Goal: Task Accomplishment & Management: Use online tool/utility

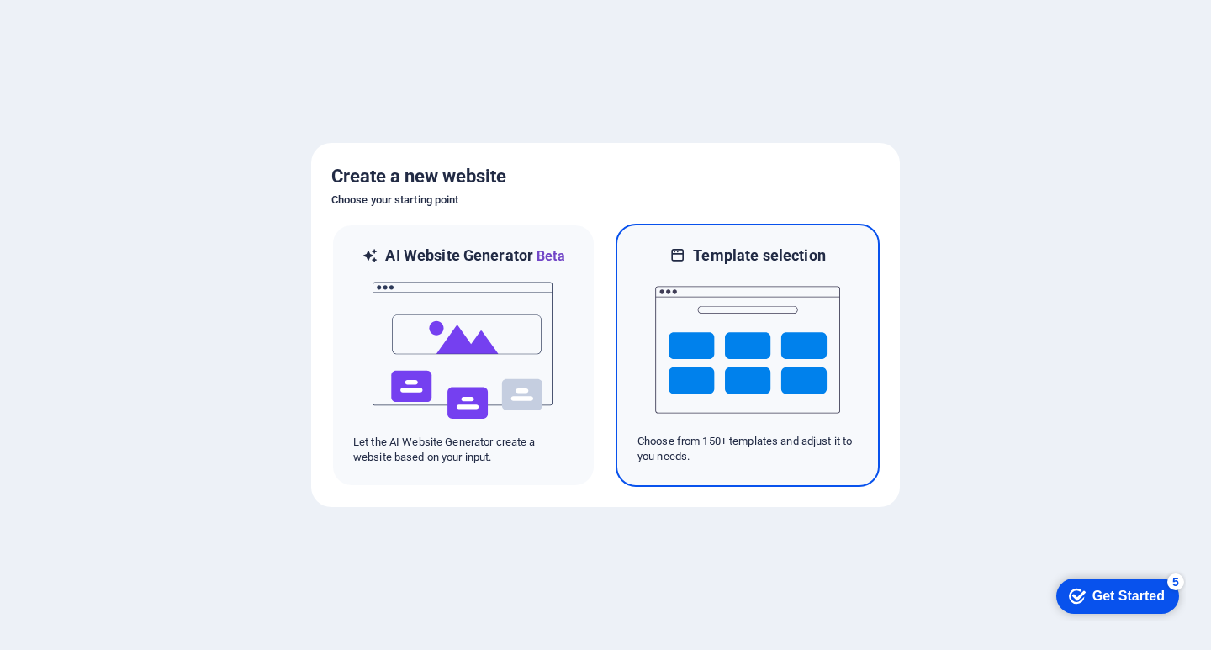
click at [756, 356] on img at bounding box center [747, 350] width 185 height 168
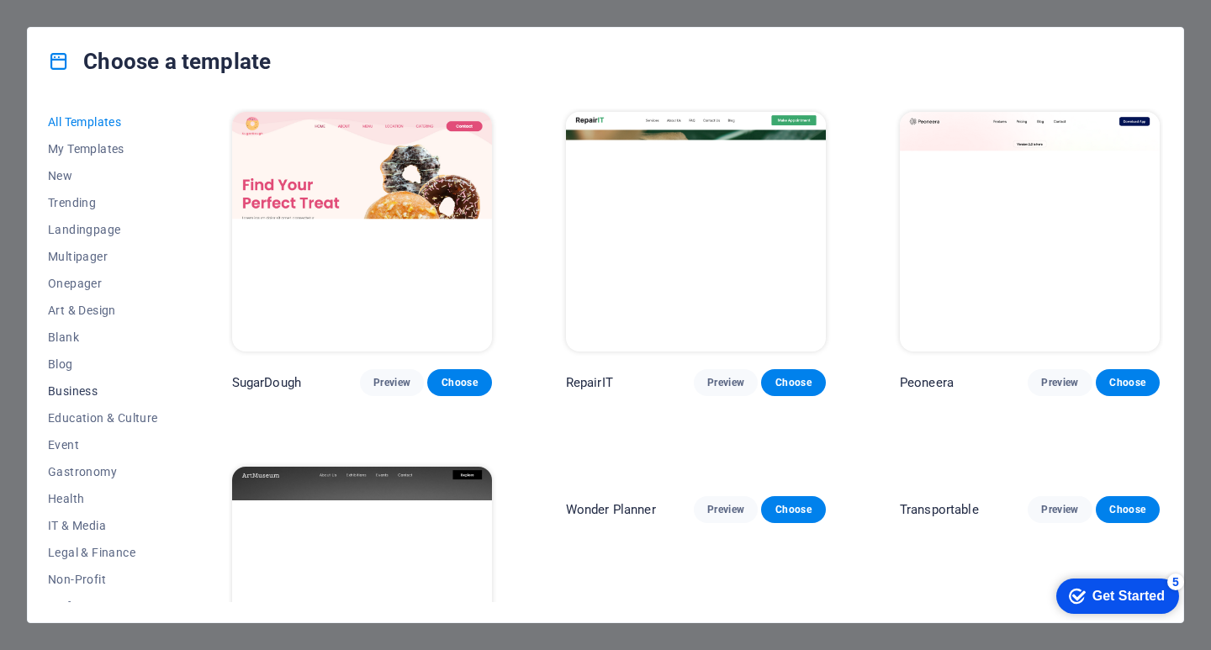
scroll to position [84, 0]
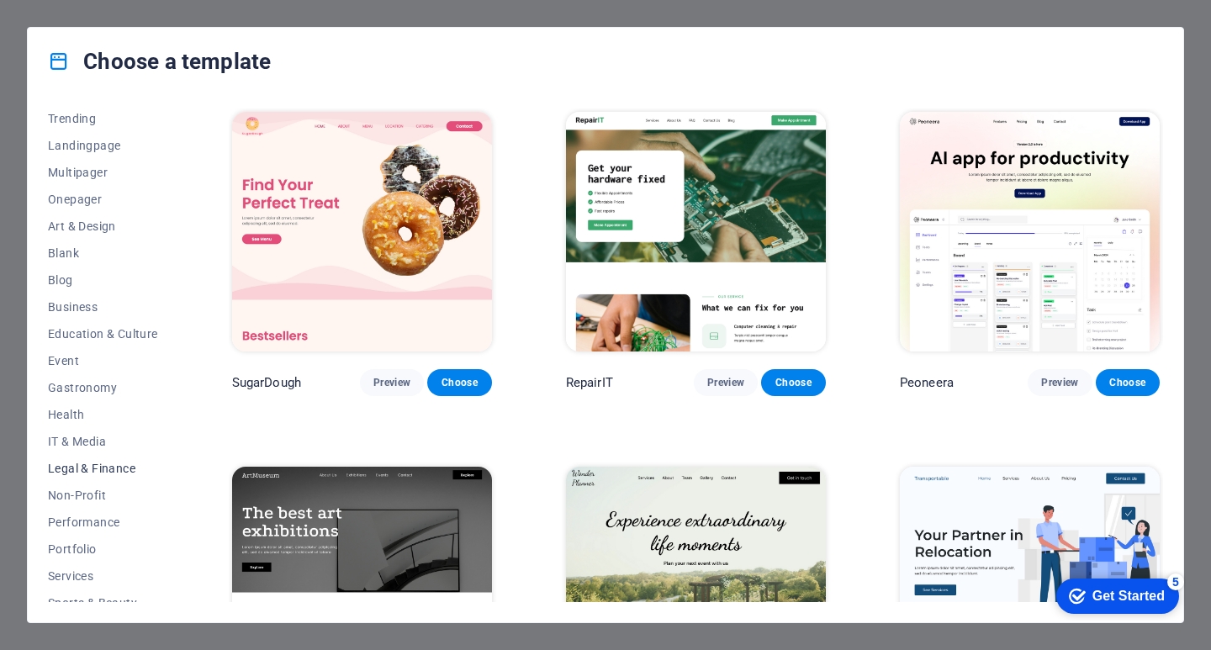
click at [106, 467] on span "Legal & Finance" at bounding box center [103, 468] width 110 height 13
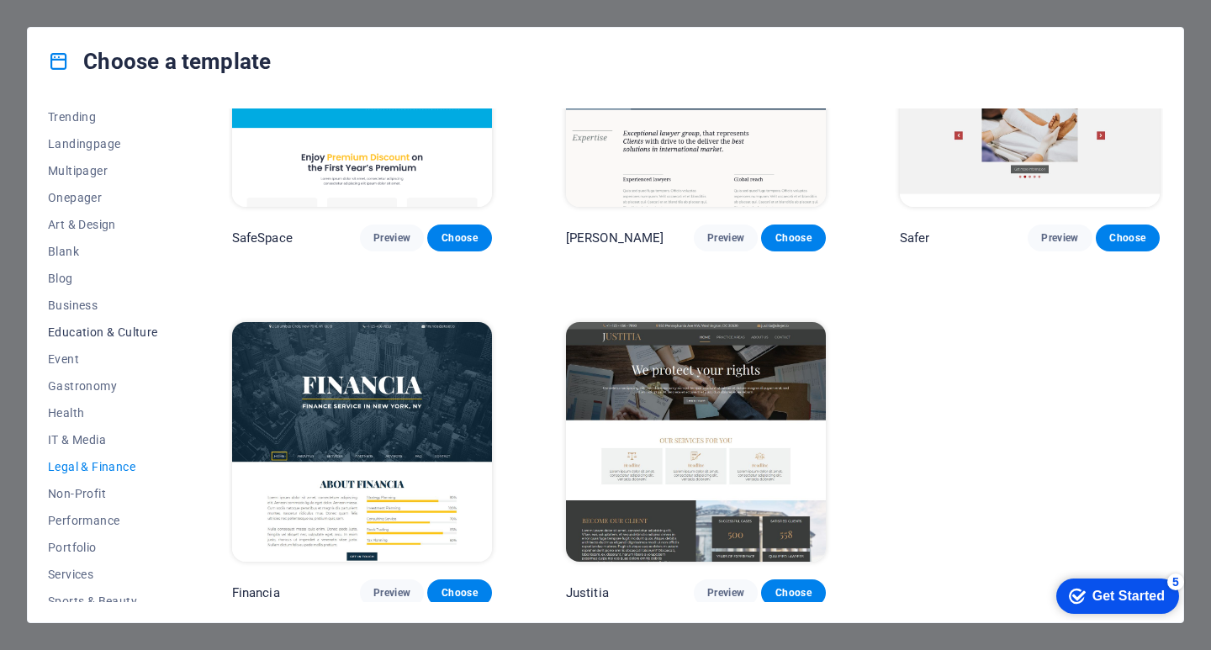
scroll to position [0, 0]
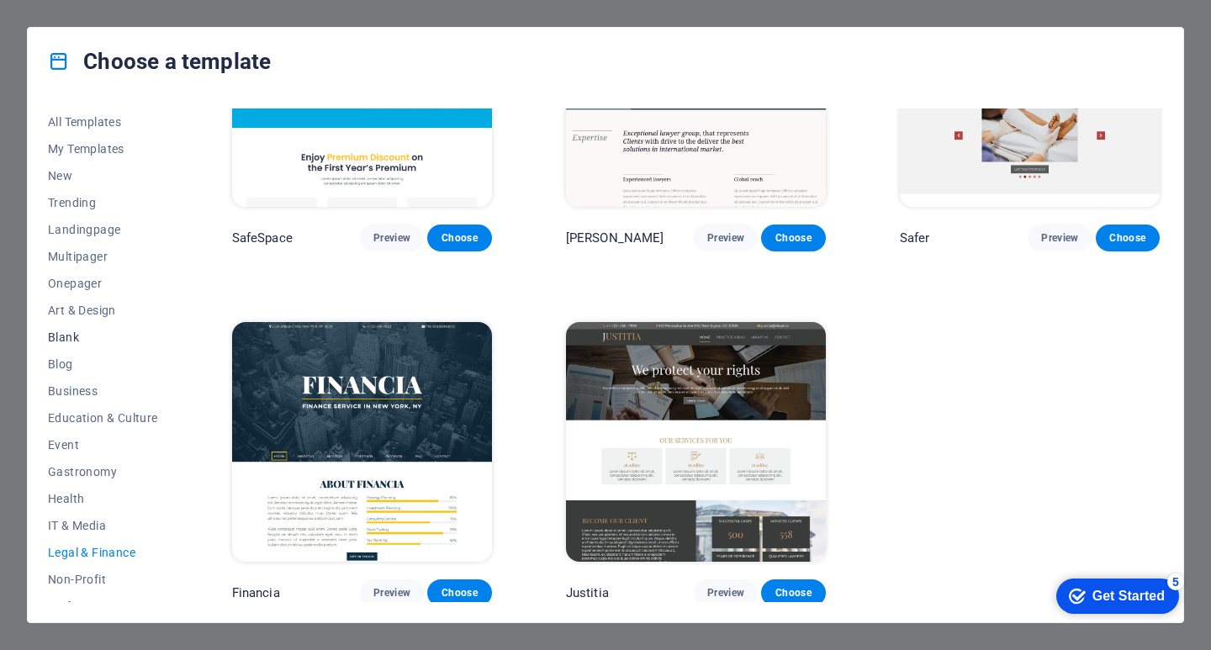
click at [69, 340] on span "Blank" at bounding box center [103, 336] width 110 height 13
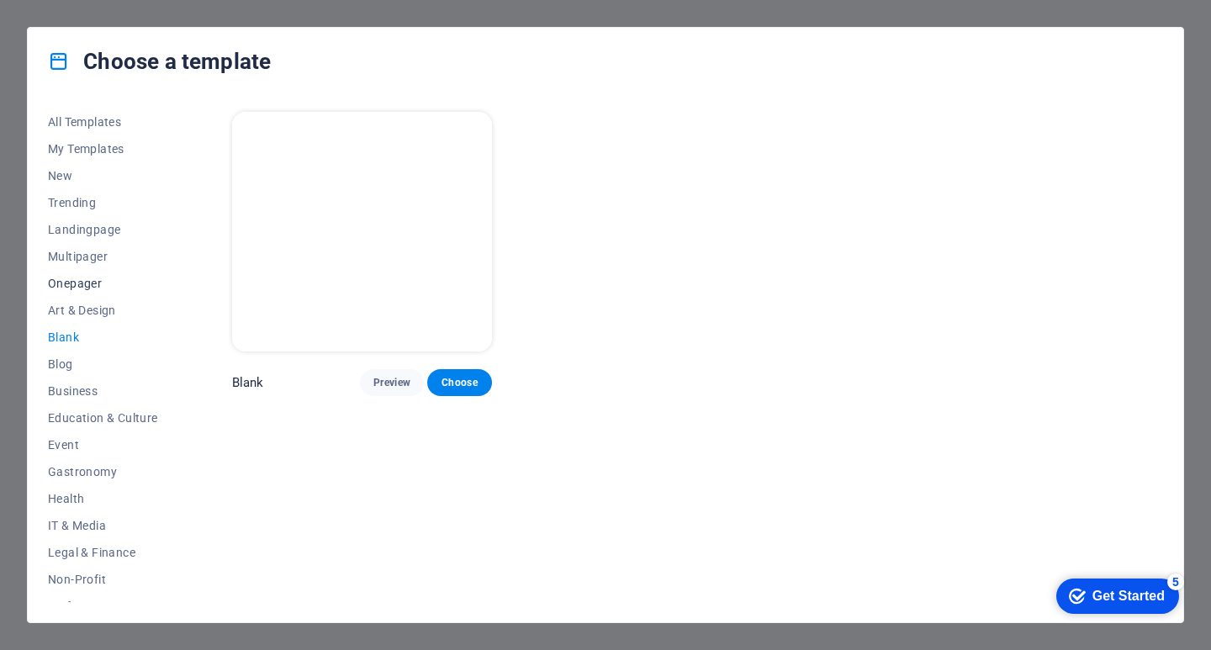
click at [95, 283] on span "Onepager" at bounding box center [103, 283] width 110 height 13
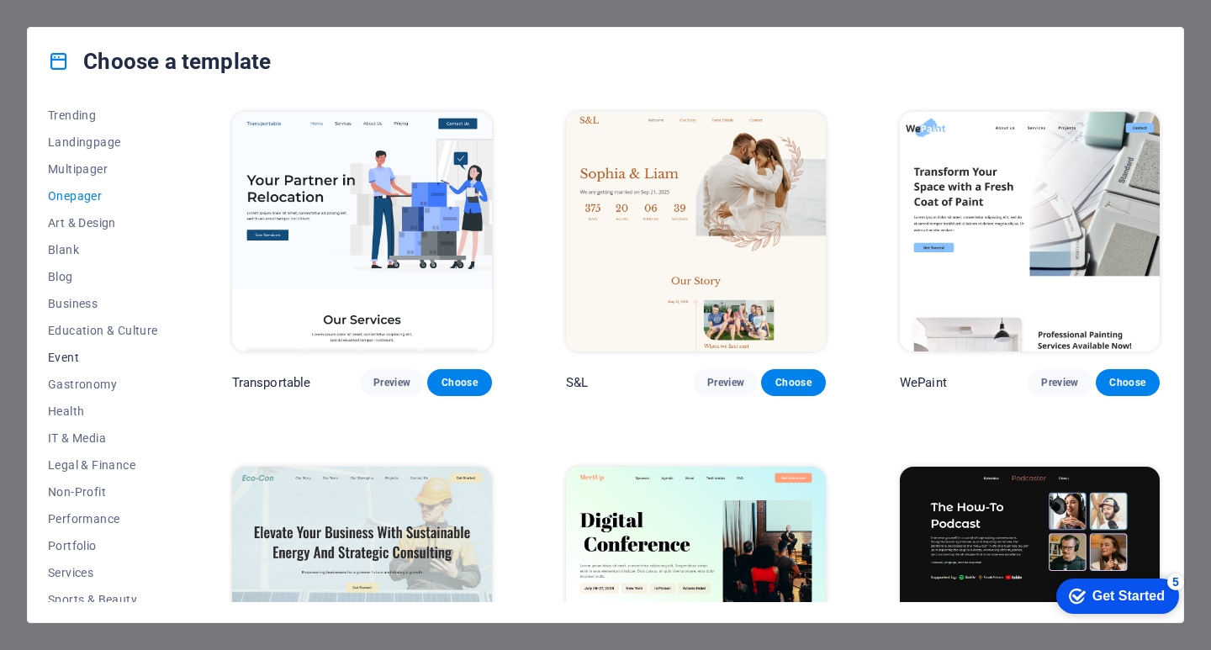
scroll to position [179, 0]
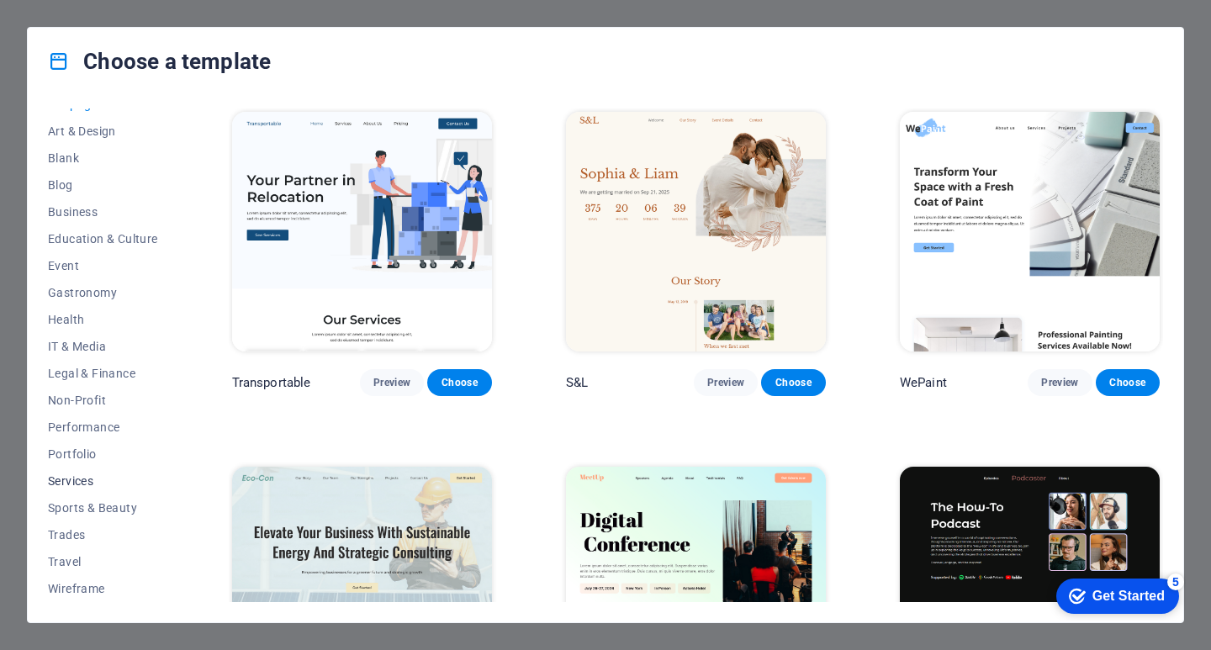
click at [97, 482] on span "Services" at bounding box center [103, 480] width 110 height 13
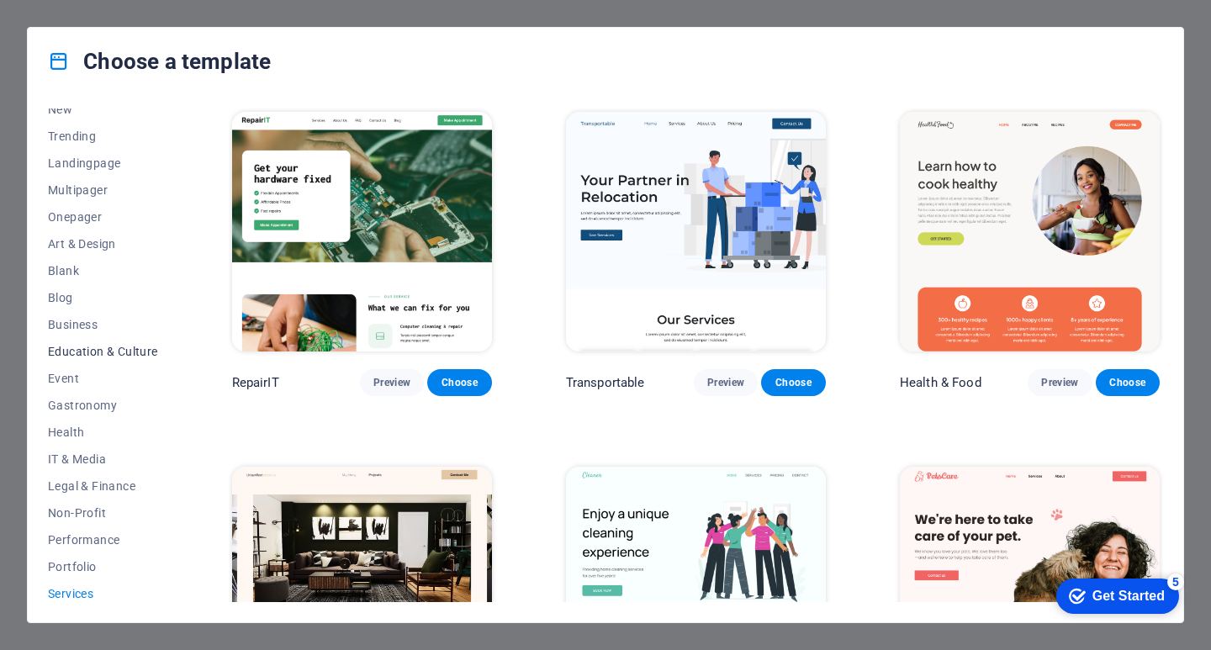
scroll to position [0, 0]
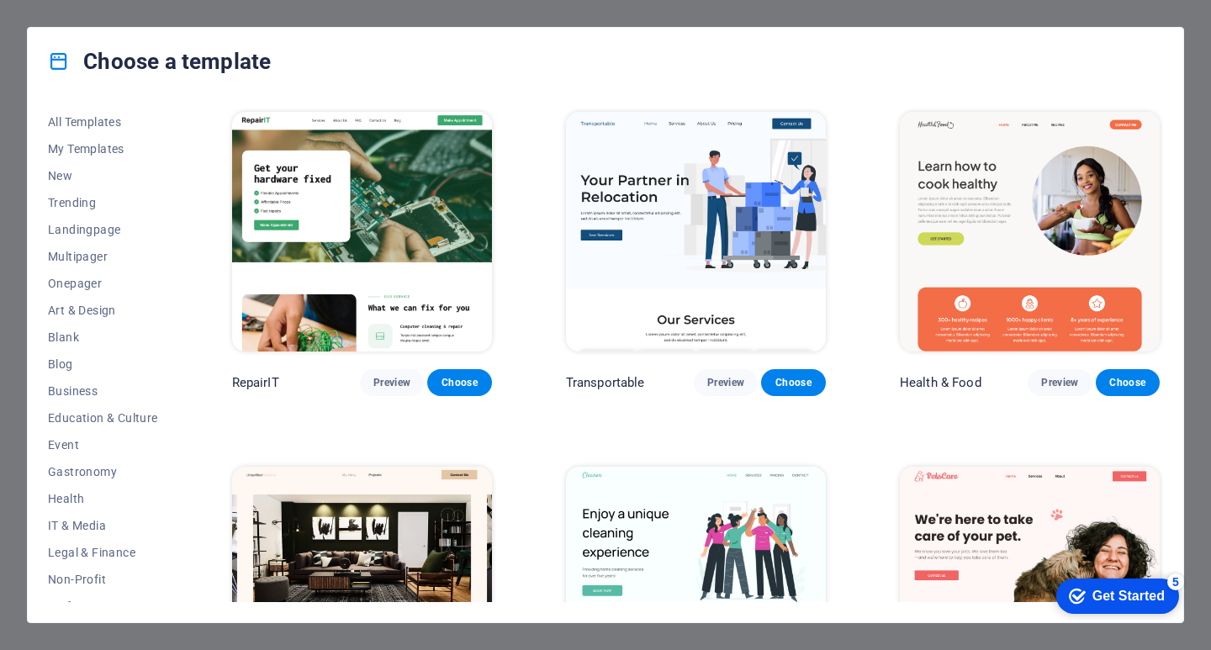
click at [1119, 599] on div "Get Started" at bounding box center [1128, 596] width 72 height 15
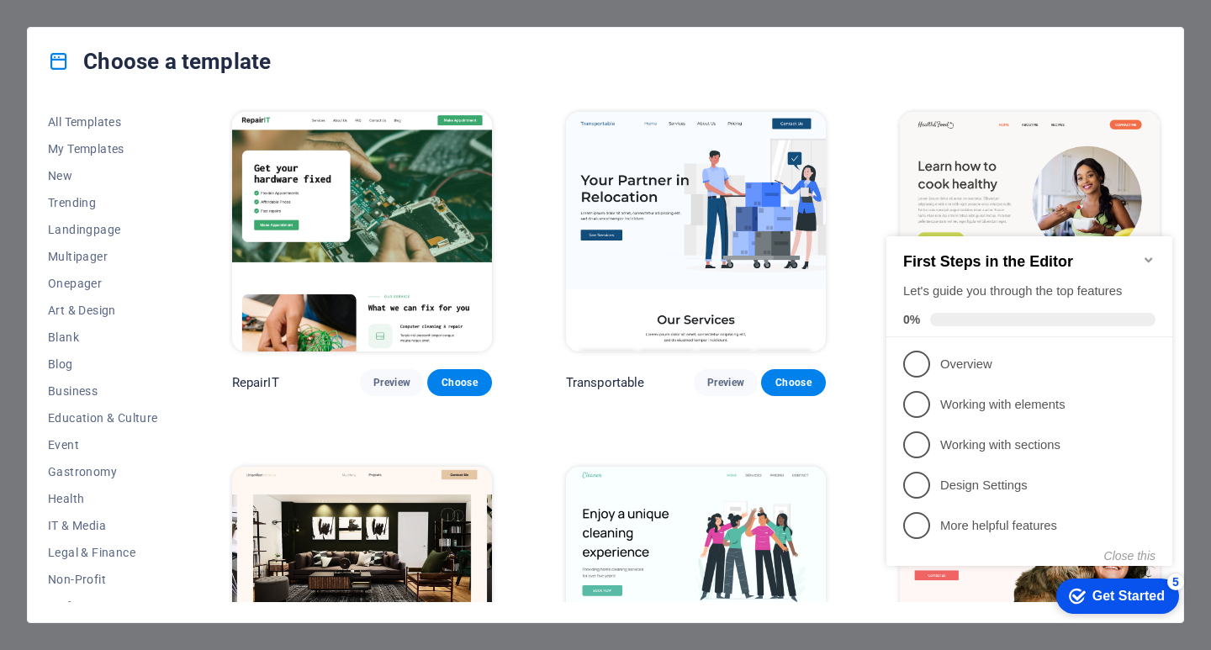
click at [1149, 257] on icon "Minimize checklist" at bounding box center [1148, 259] width 8 height 5
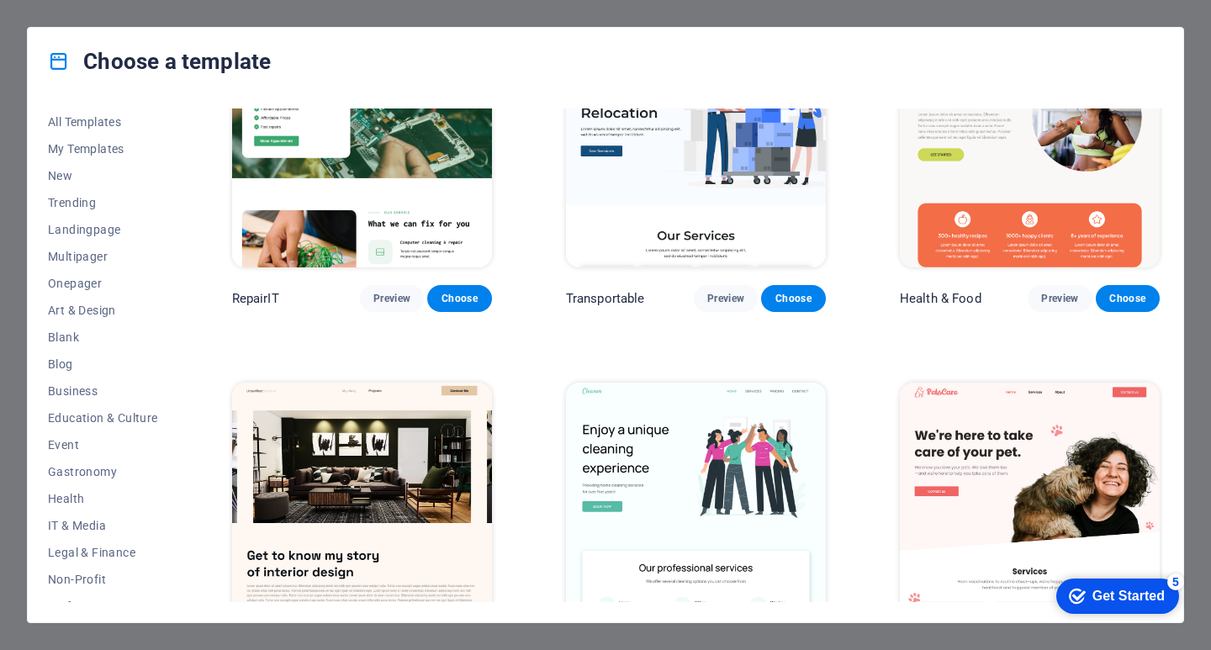
scroll to position [336, 0]
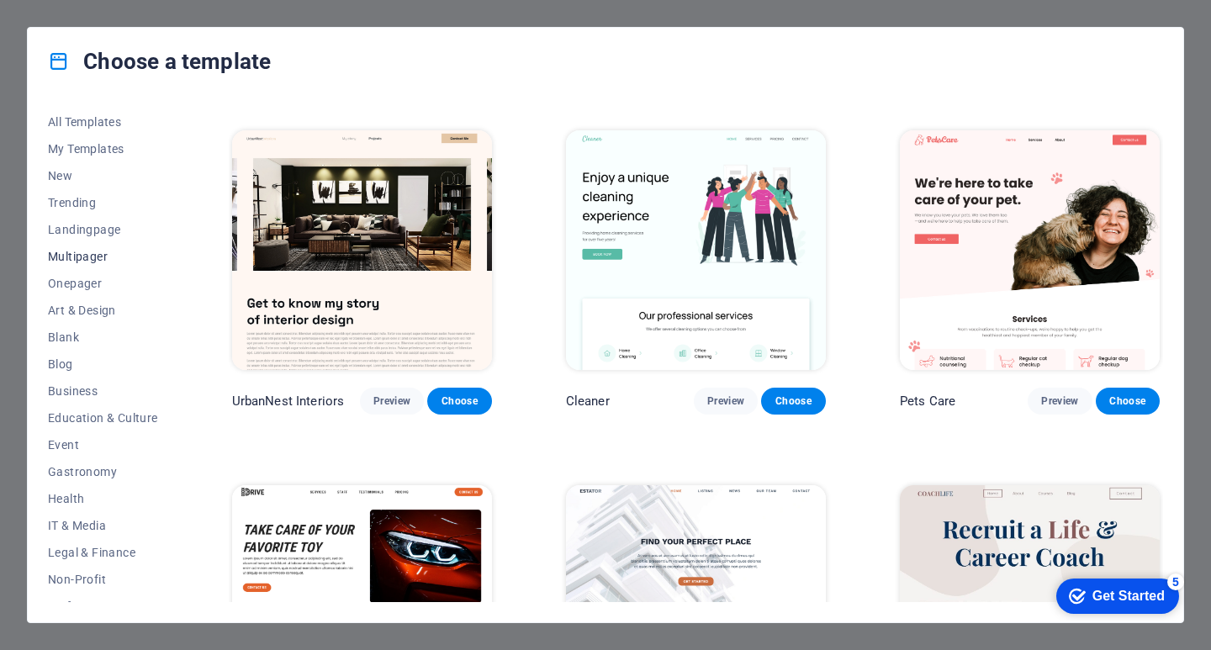
click at [75, 256] on span "Multipager" at bounding box center [103, 256] width 110 height 13
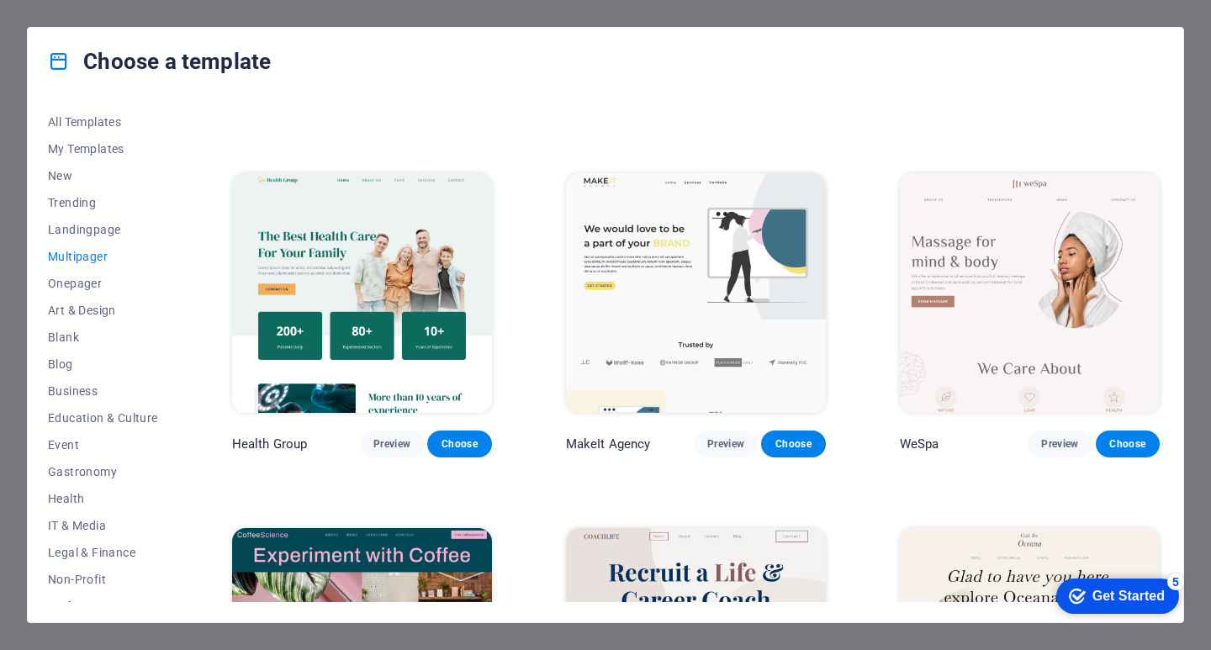
scroll to position [2403, 0]
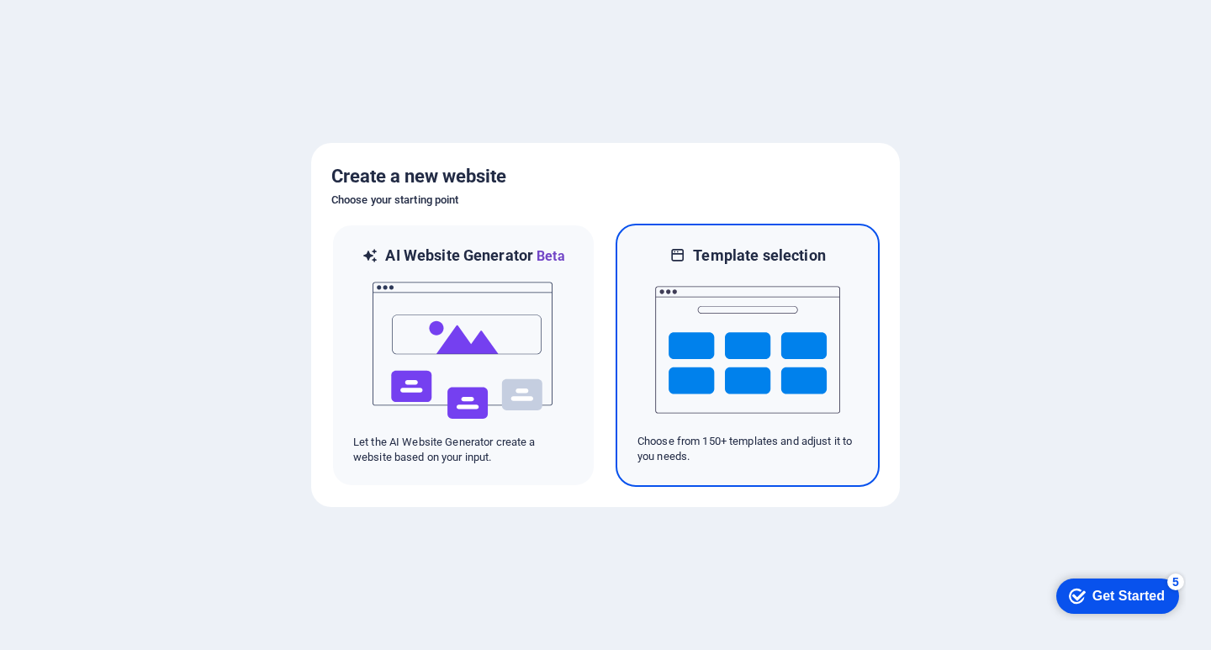
click at [718, 326] on img at bounding box center [747, 350] width 185 height 168
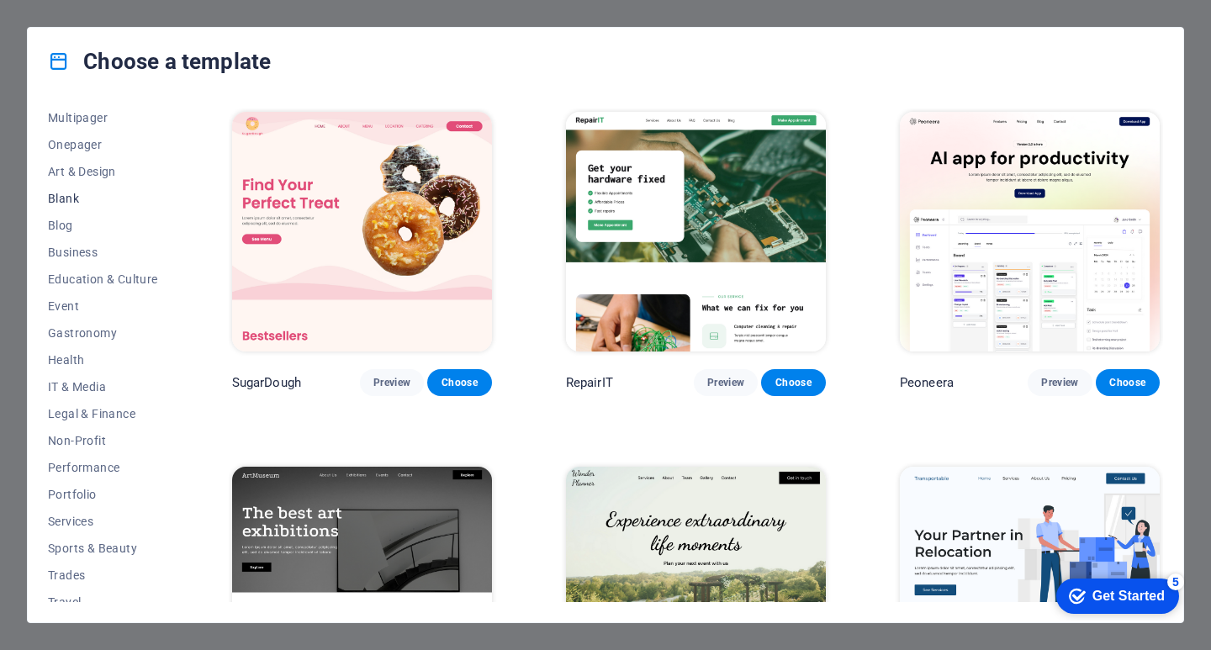
scroll to position [179, 0]
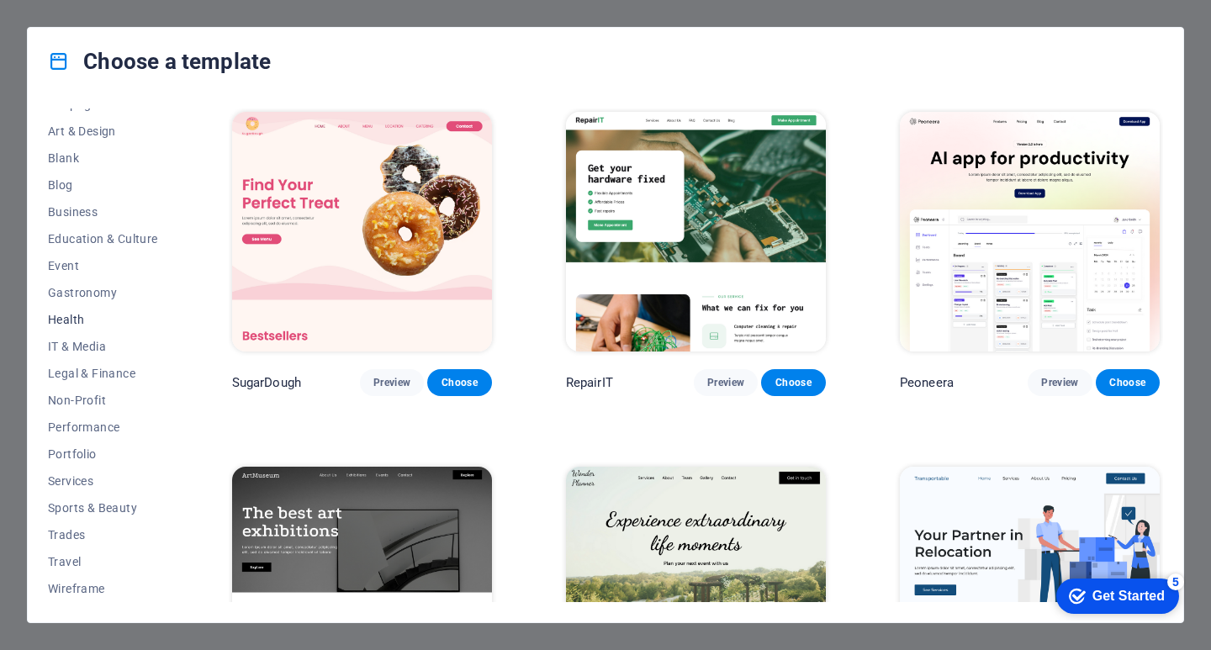
click at [69, 320] on span "Health" at bounding box center [103, 319] width 110 height 13
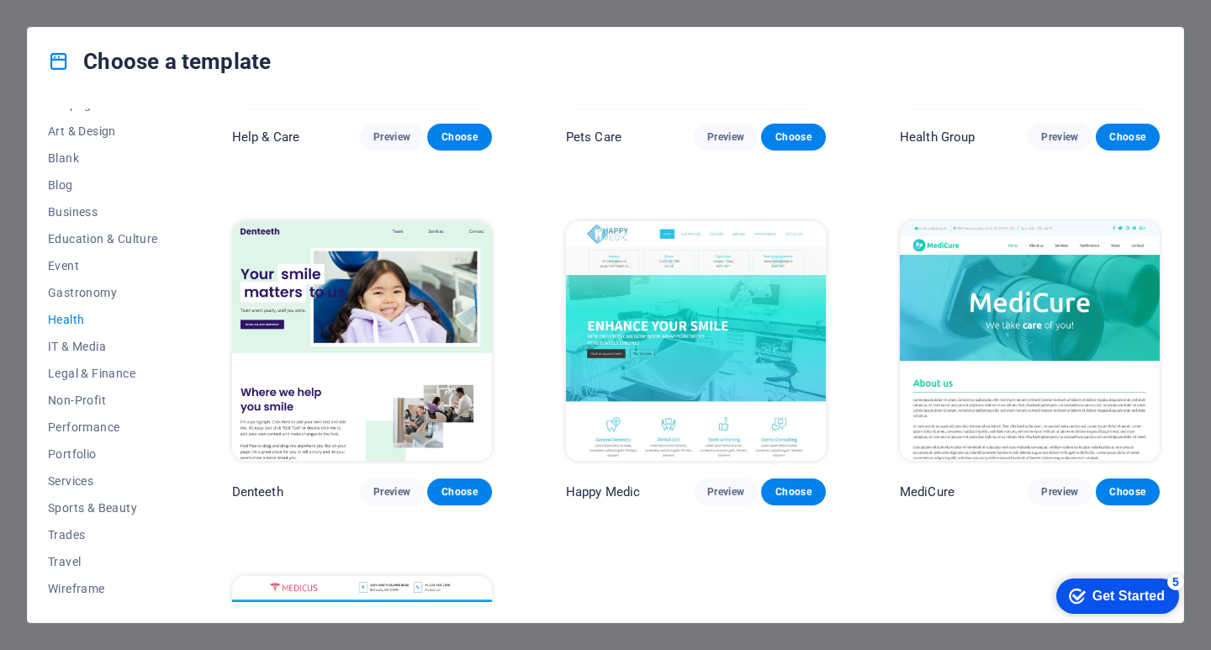
scroll to position [252, 0]
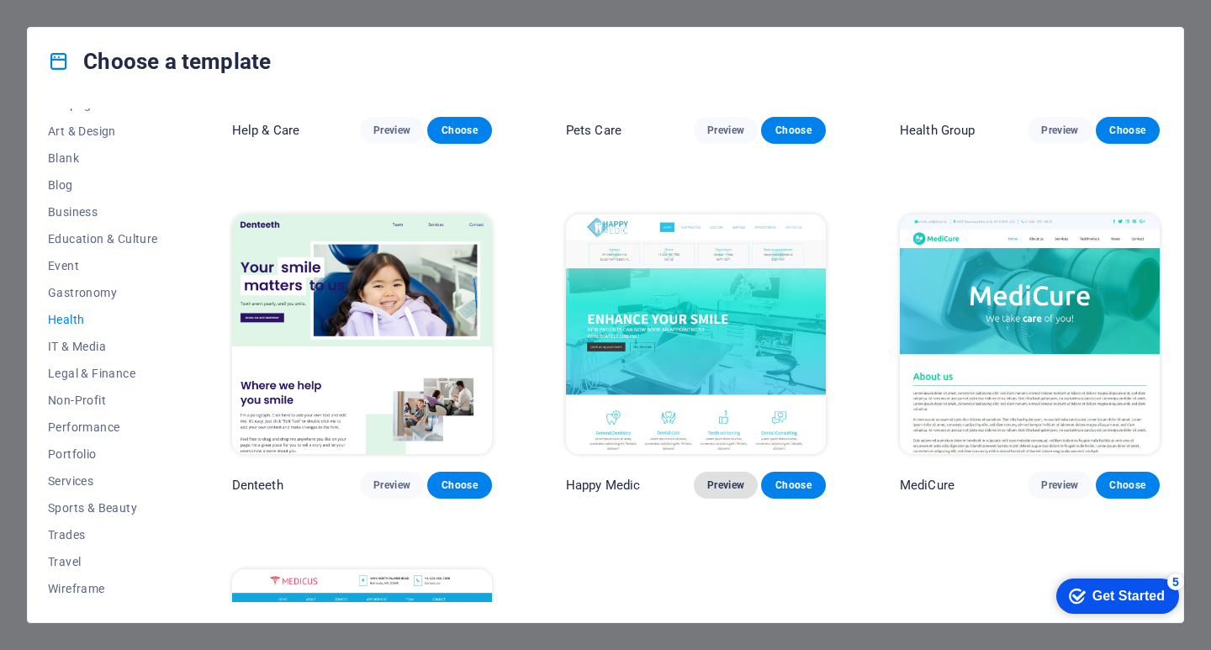
click at [730, 482] on span "Preview" at bounding box center [725, 484] width 37 height 13
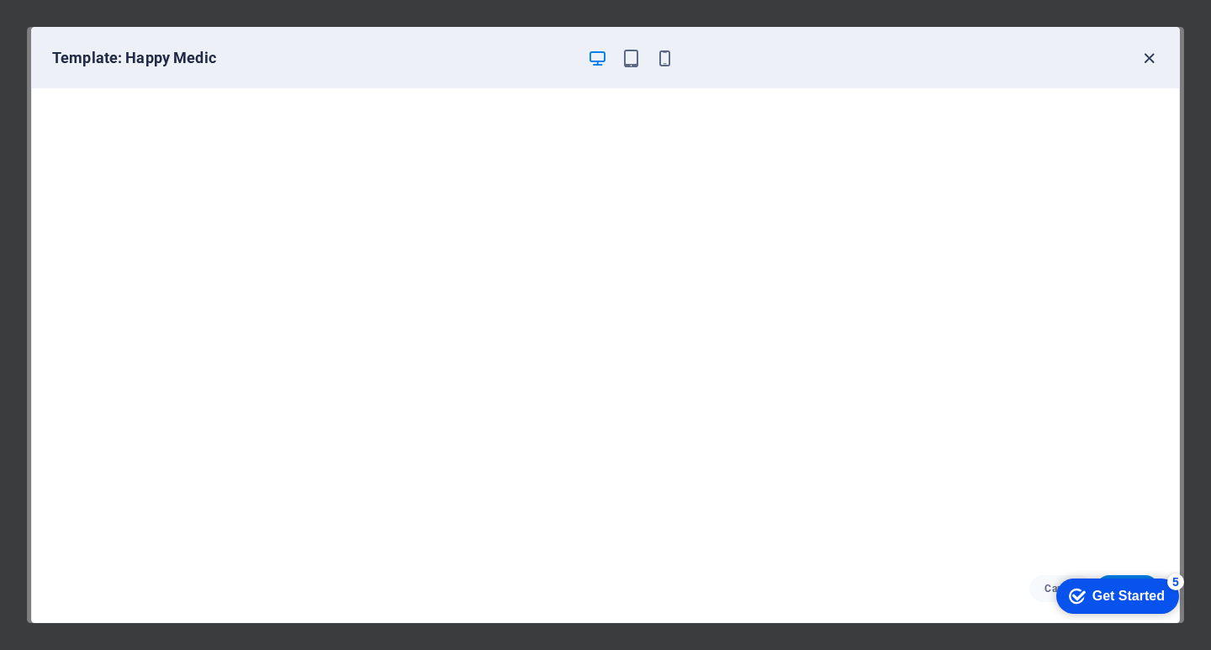
click at [1150, 55] on icon "button" at bounding box center [1148, 58] width 19 height 19
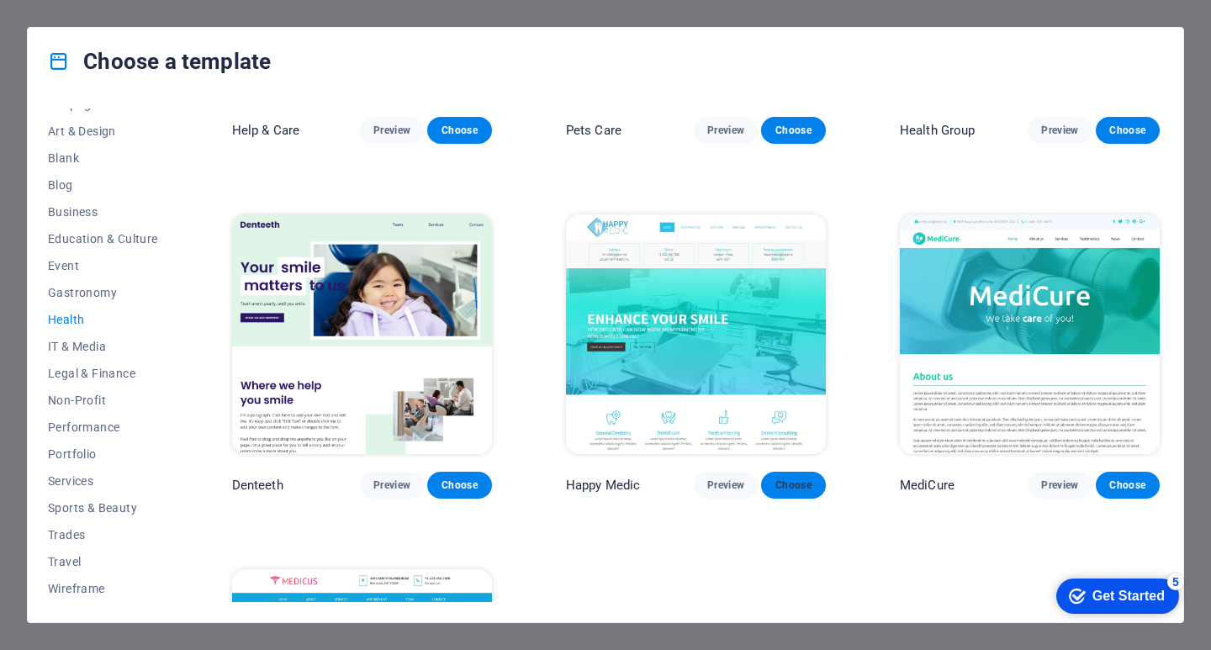
click at [784, 486] on span "Choose" at bounding box center [792, 484] width 37 height 13
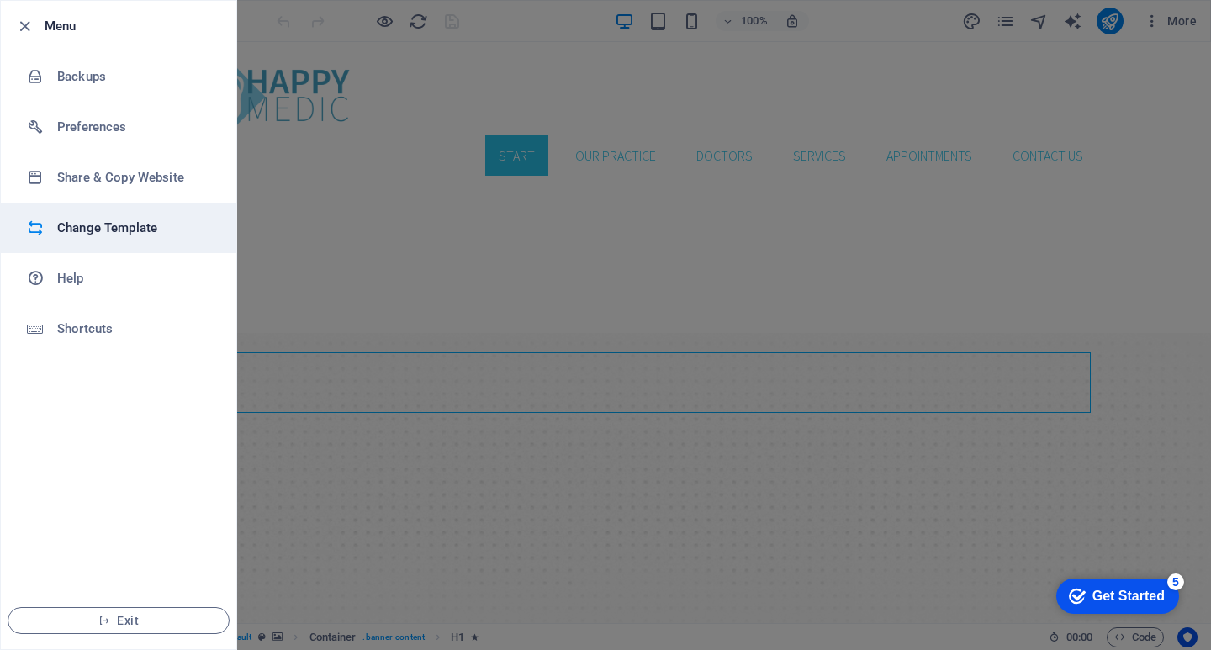
click at [109, 230] on h6 "Change Template" at bounding box center [135, 228] width 156 height 20
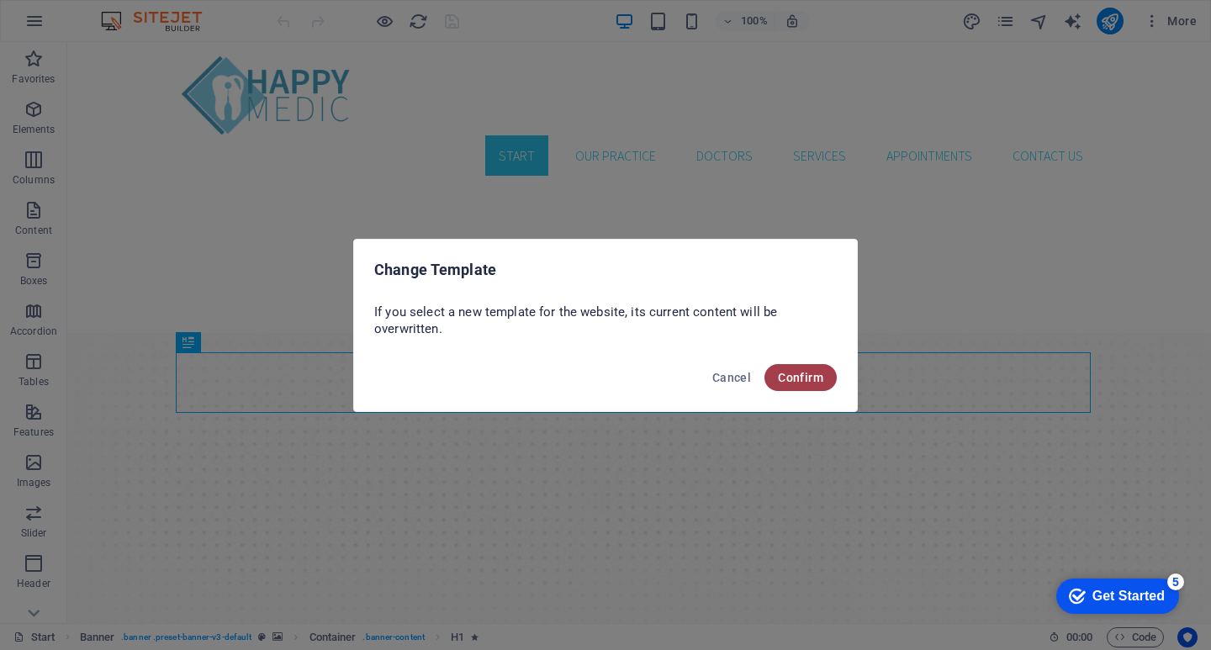
click at [796, 378] on span "Confirm" at bounding box center [800, 377] width 45 height 13
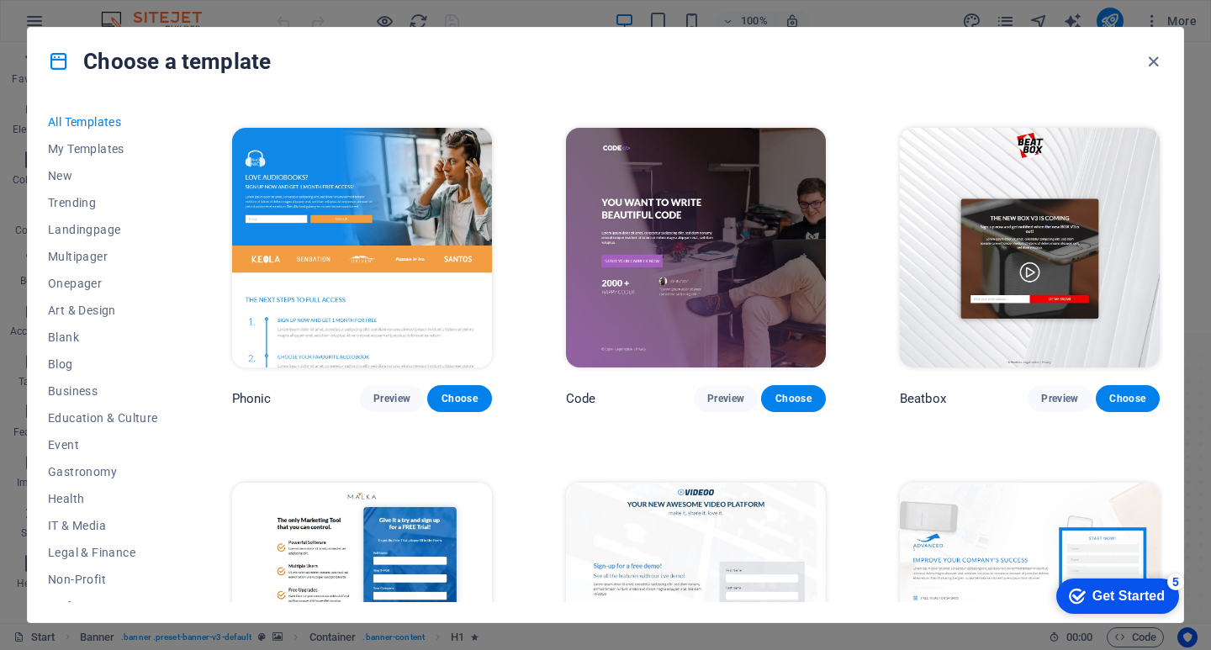
scroll to position [16313, 0]
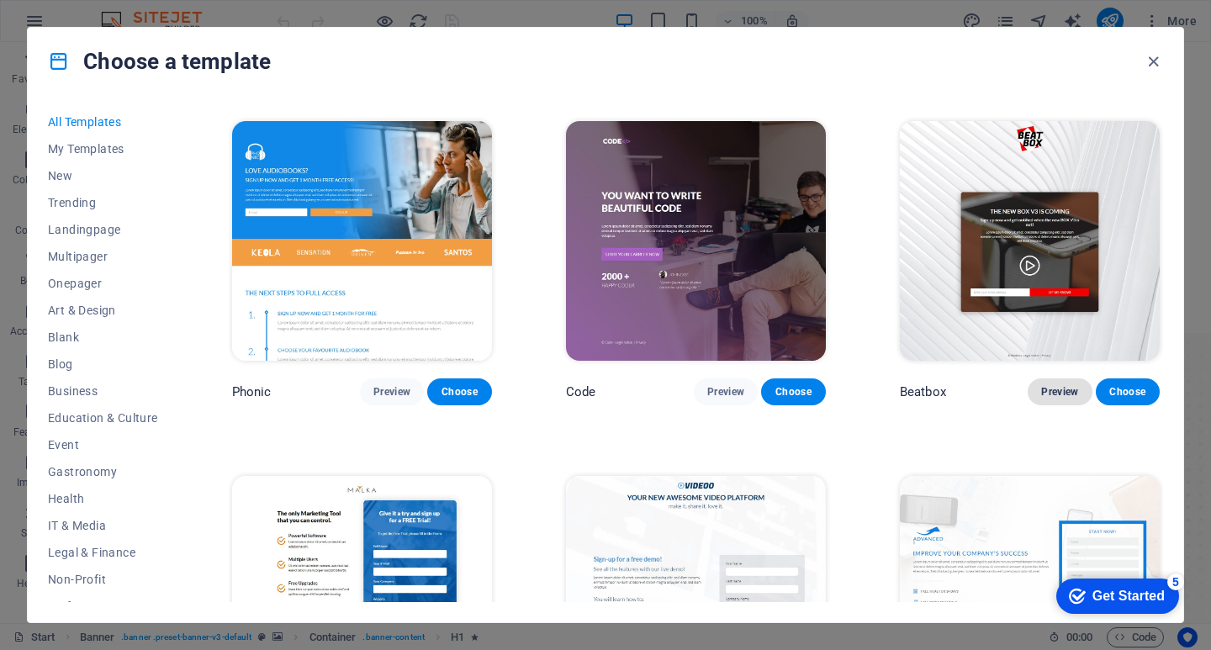
click at [1057, 385] on span "Preview" at bounding box center [1059, 391] width 37 height 13
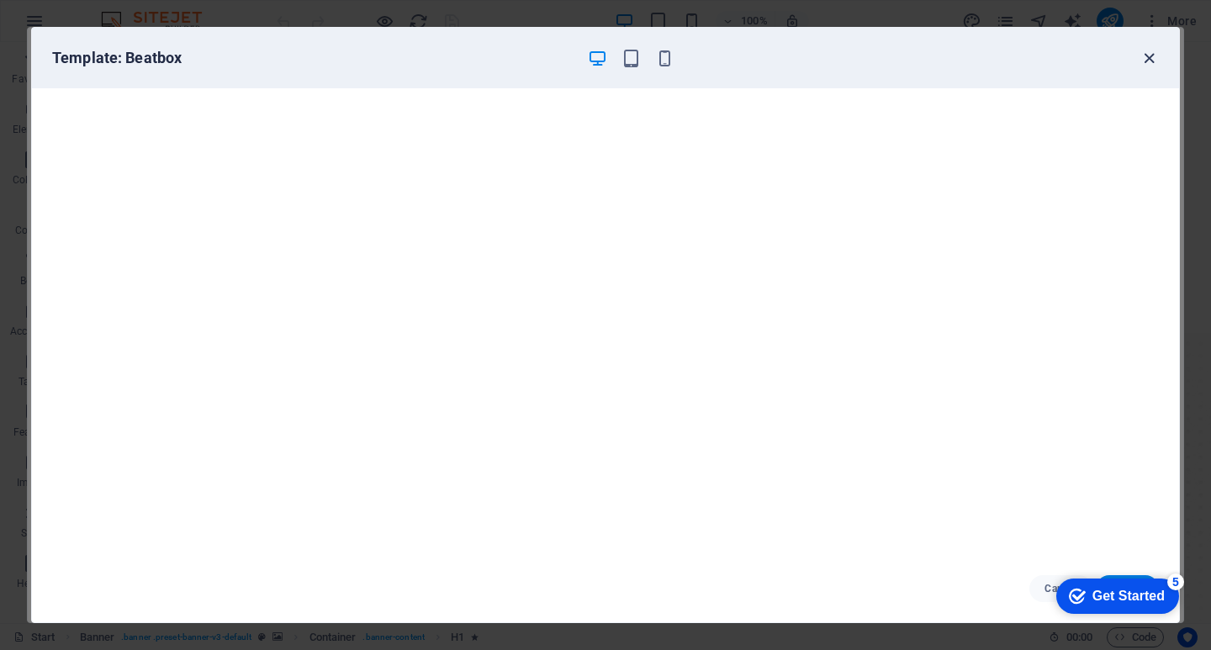
click at [1146, 59] on icon "button" at bounding box center [1148, 58] width 19 height 19
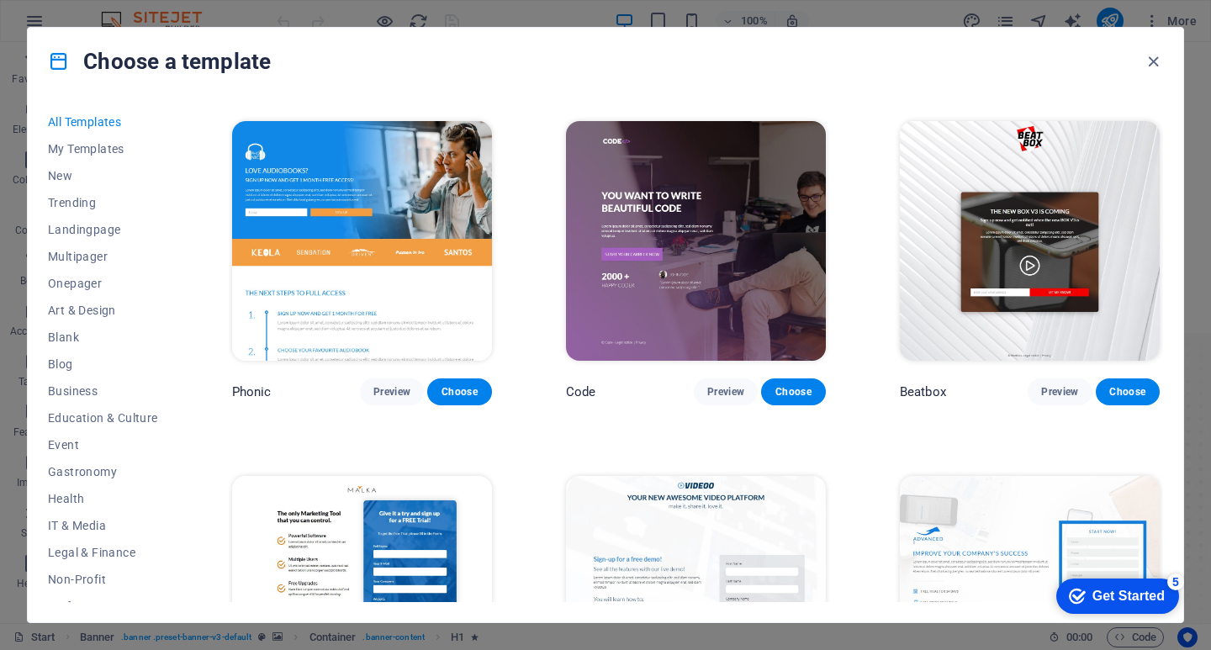
click at [1021, 191] on img at bounding box center [1030, 241] width 260 height 240
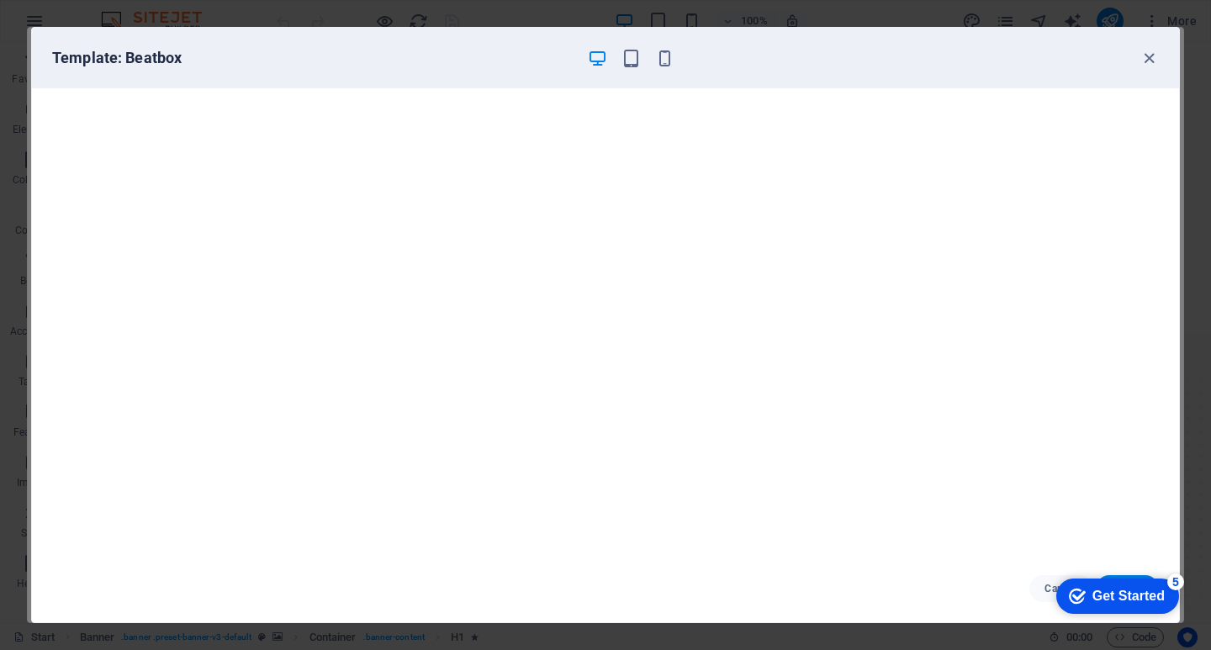
scroll to position [4, 0]
click at [1150, 58] on icon "button" at bounding box center [1148, 58] width 19 height 19
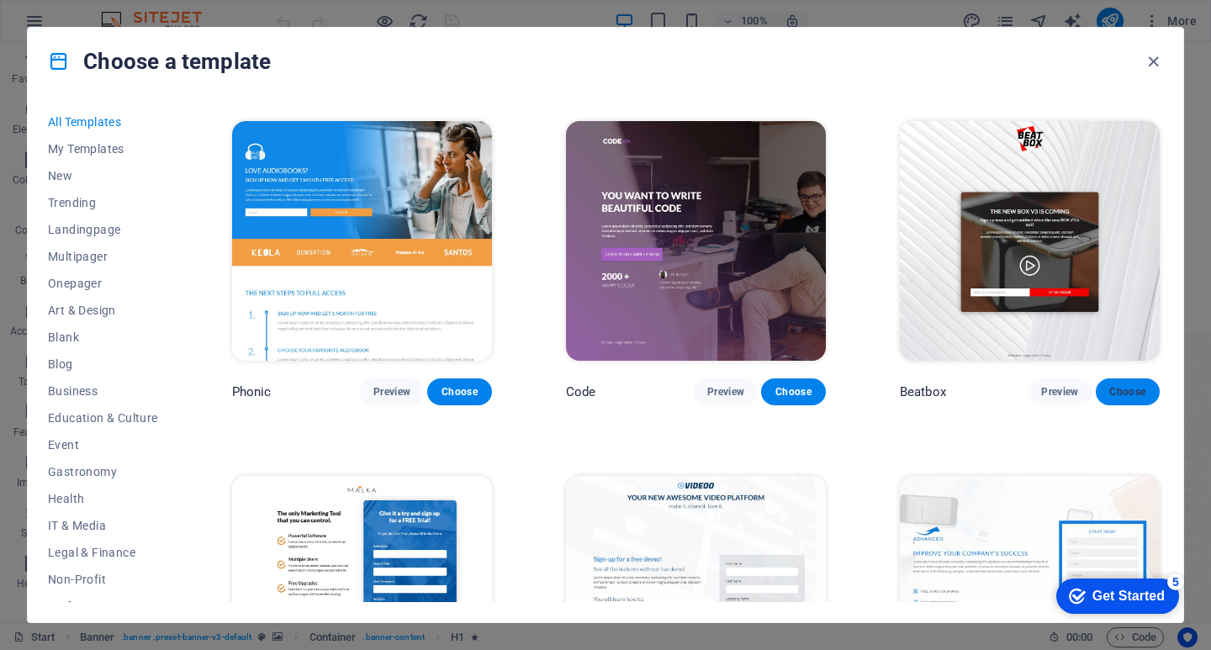
click at [1120, 385] on span "Choose" at bounding box center [1127, 391] width 37 height 13
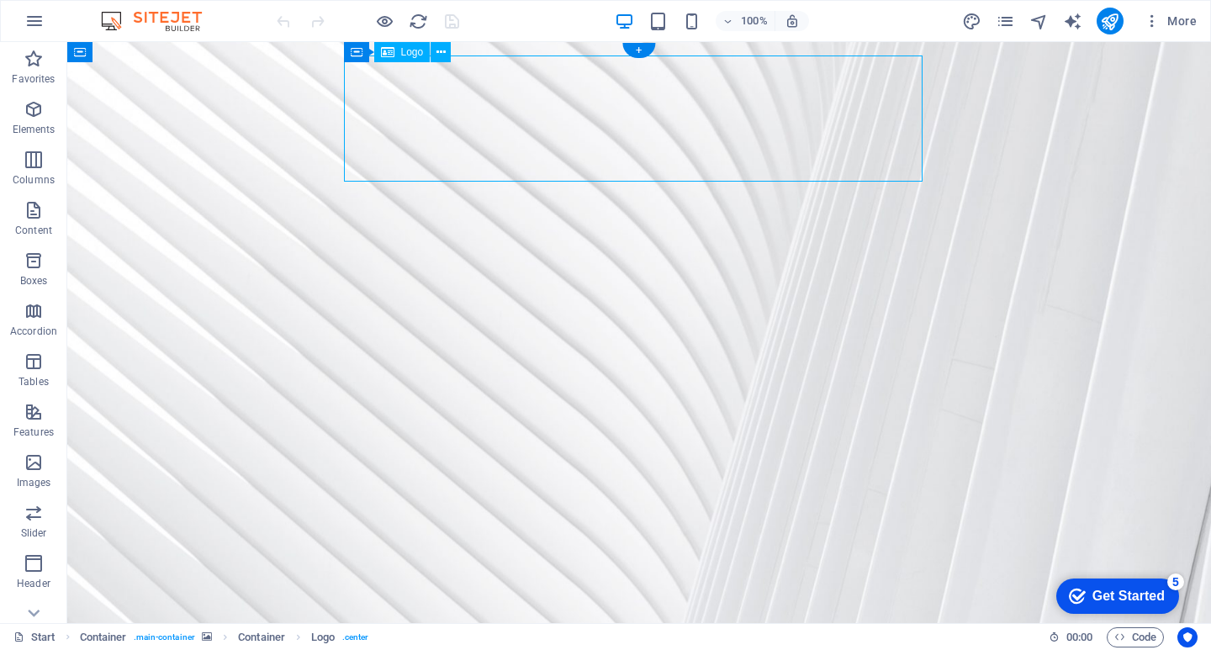
select select "px"
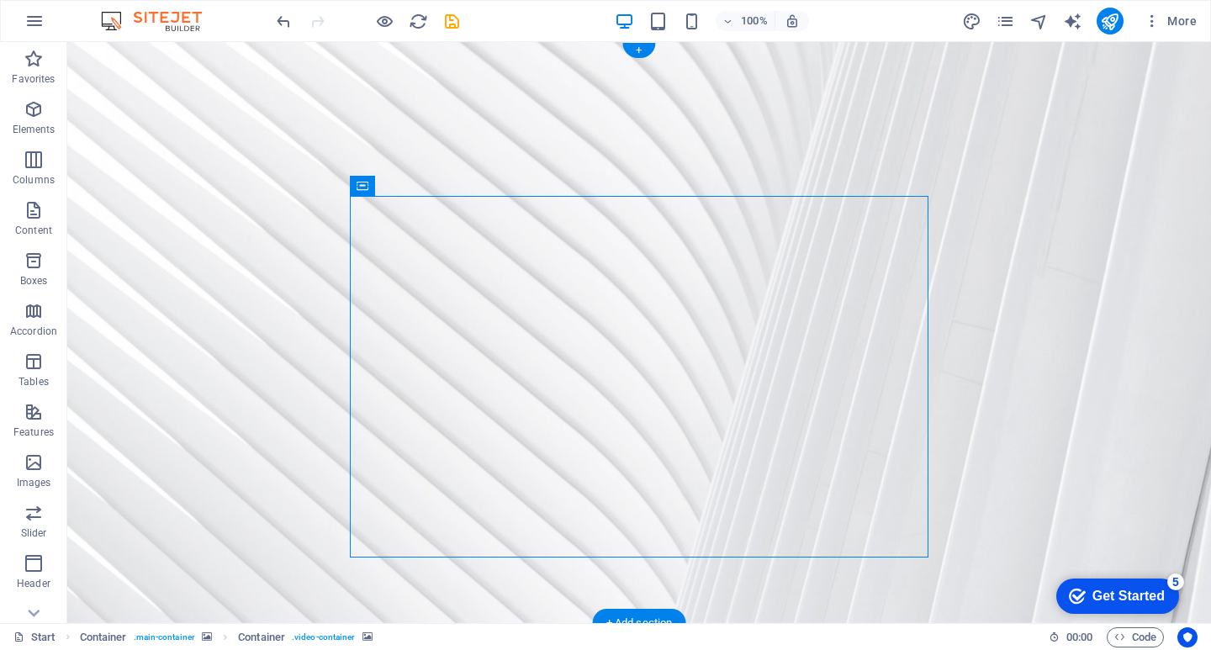
select select "vh"
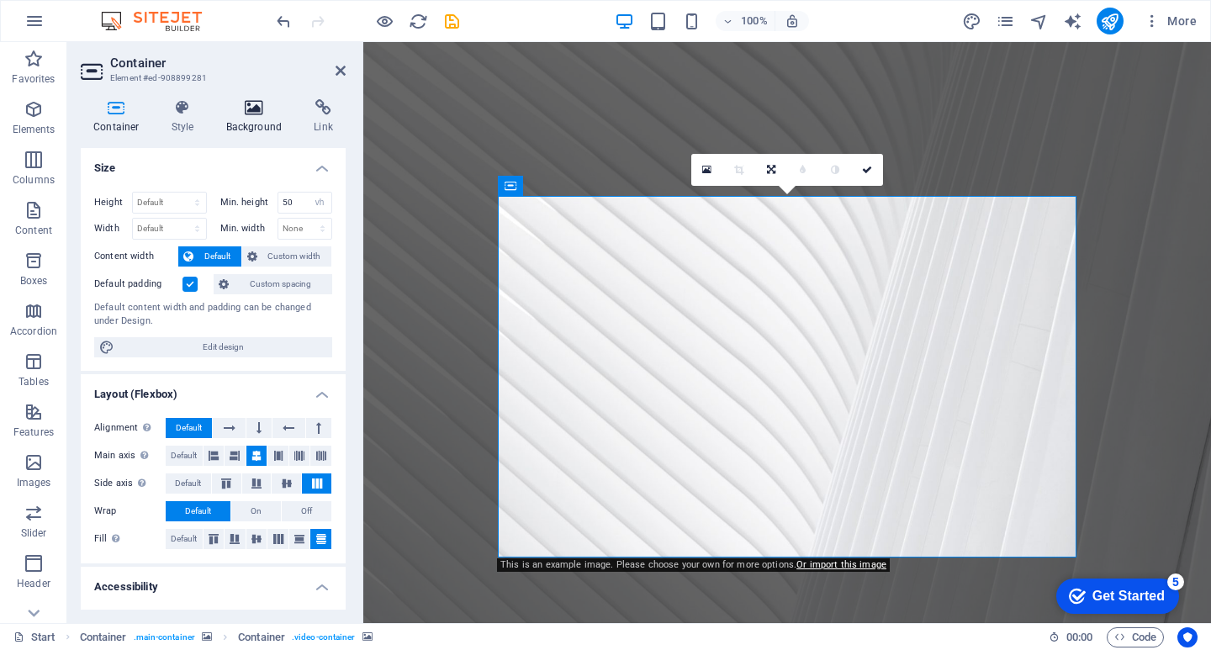
click at [268, 107] on icon at bounding box center [255, 107] width 82 height 17
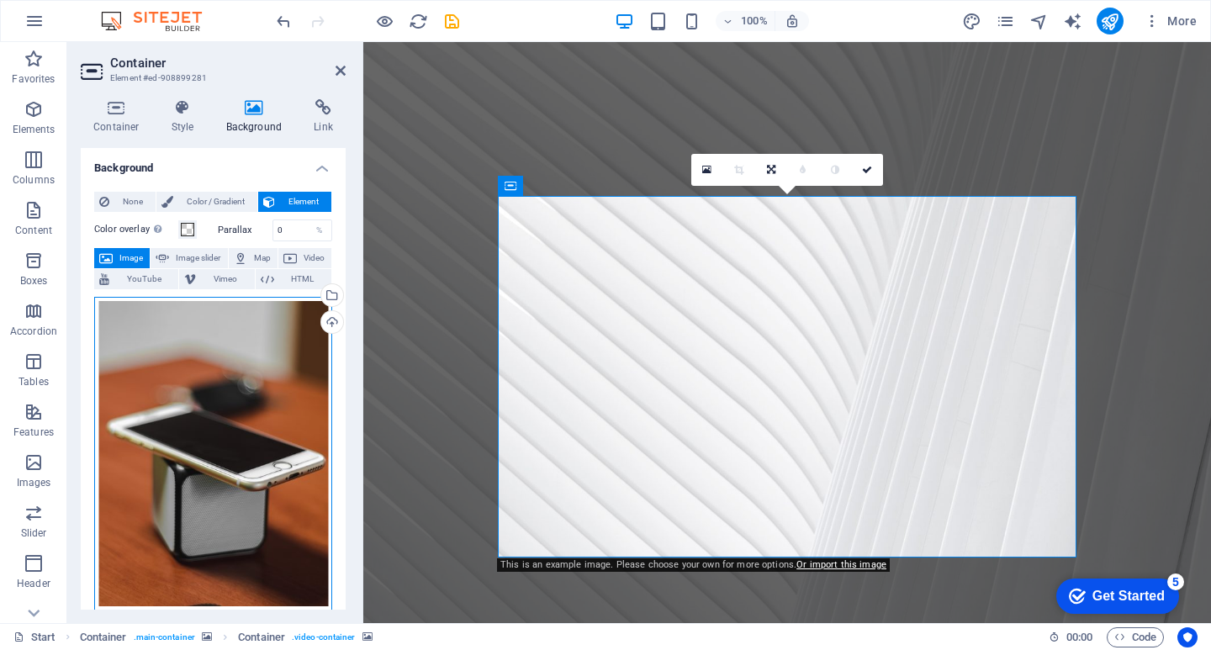
click at [234, 479] on div "Drag files here, click to choose files or select files from Files or our free s…" at bounding box center [213, 454] width 238 height 314
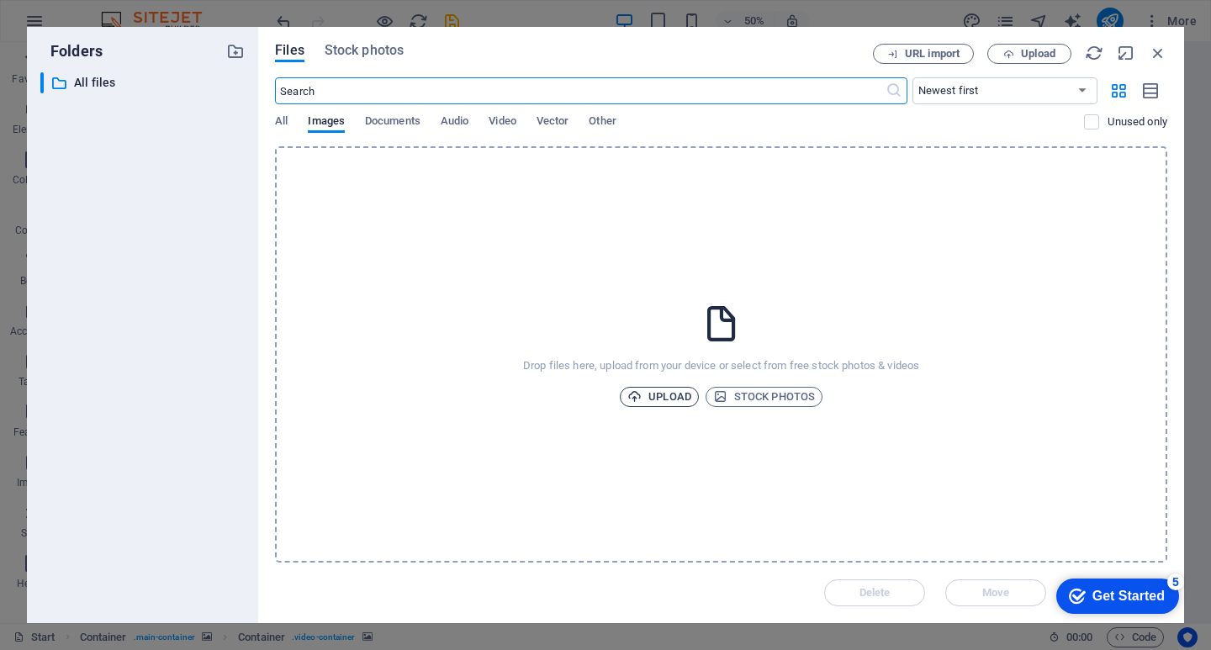
click at [672, 397] on span "Upload" at bounding box center [659, 397] width 64 height 20
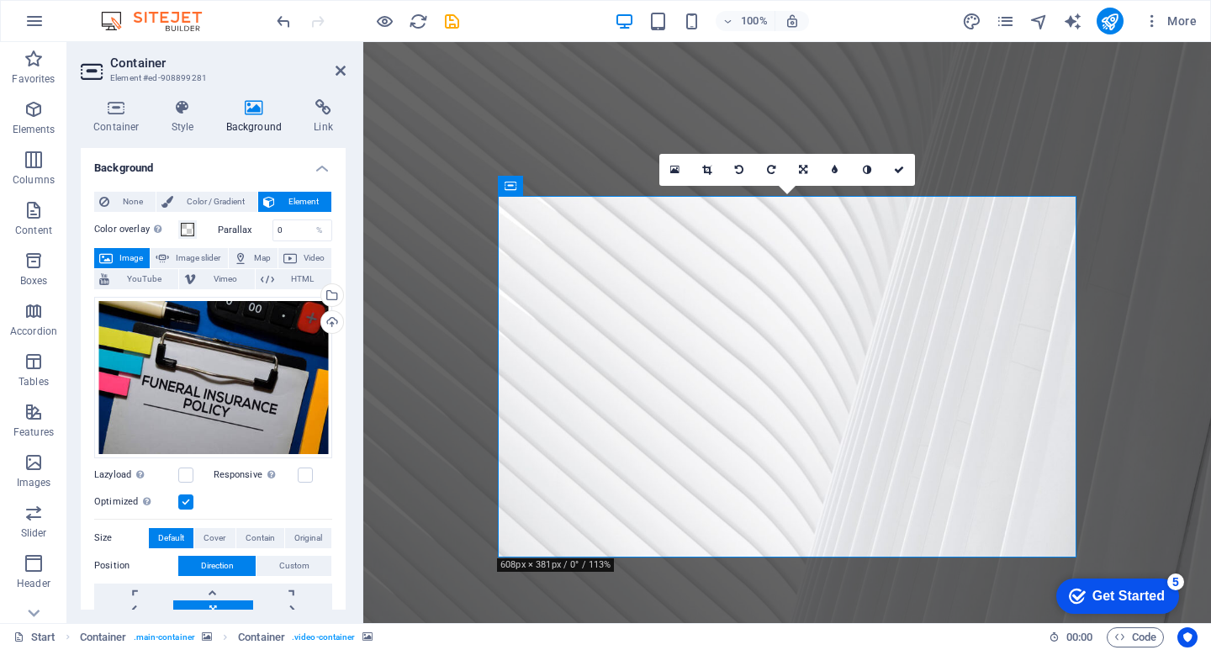
click at [1134, 339] on figure at bounding box center [787, 332] width 848 height 581
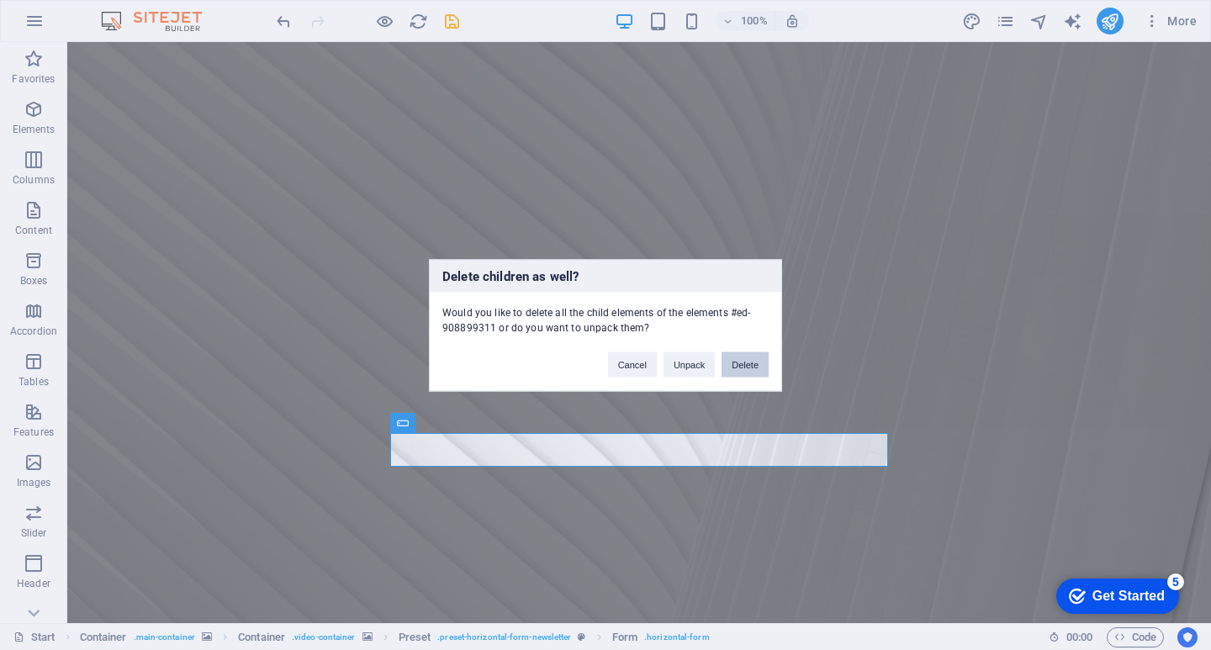
click at [748, 364] on button "Delete" at bounding box center [744, 363] width 47 height 25
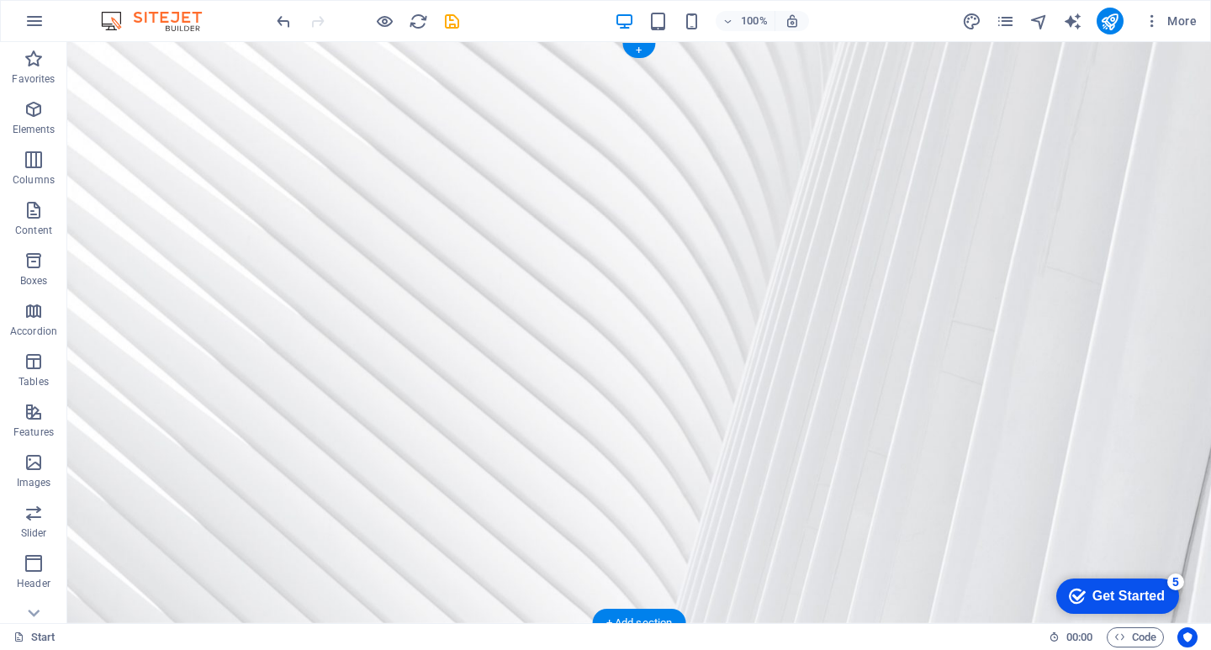
click at [1005, 394] on figure at bounding box center [639, 332] width 1144 height 581
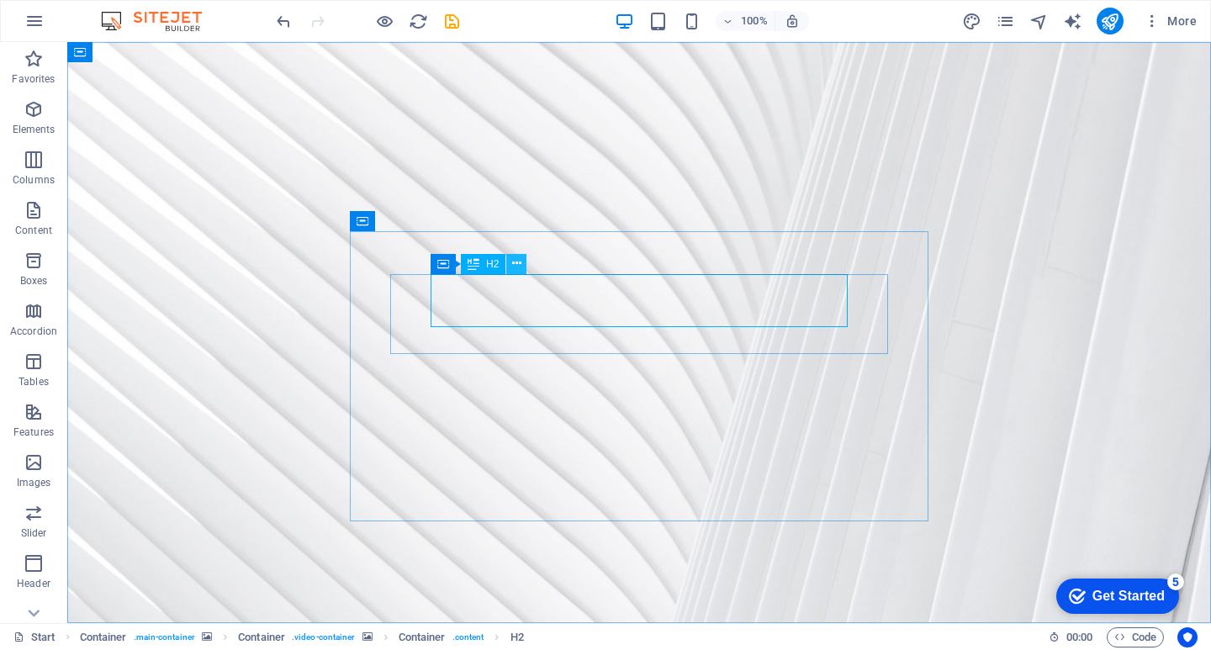
click at [516, 267] on icon at bounding box center [516, 264] width 9 height 18
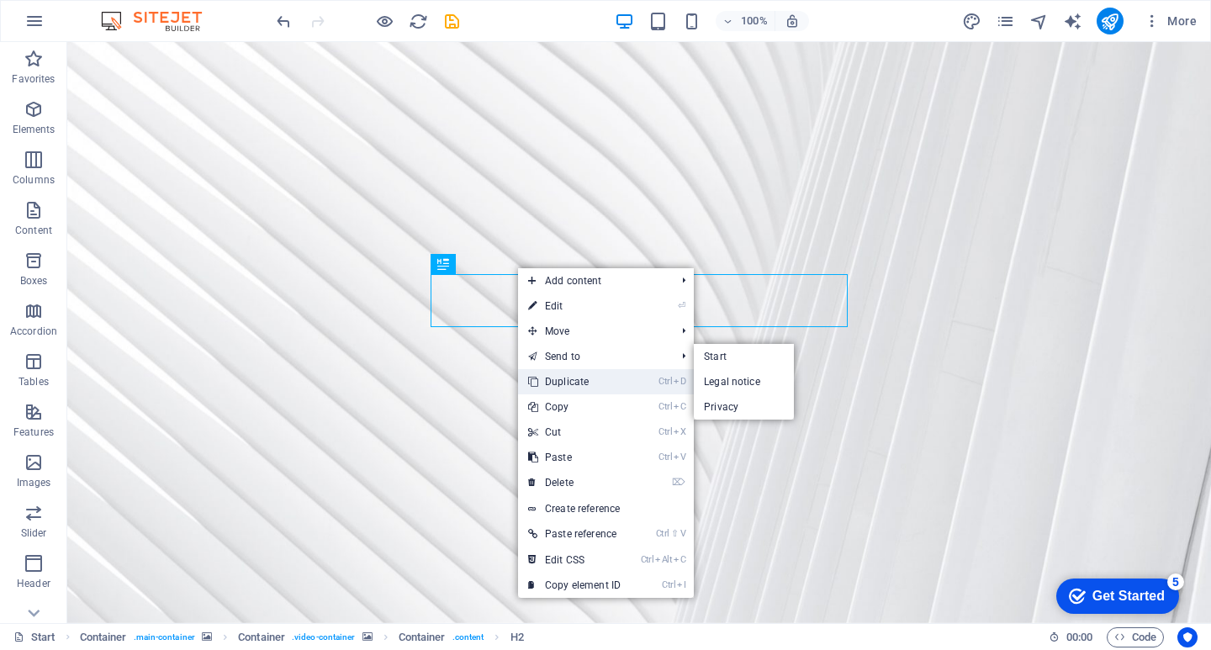
click at [577, 378] on link "Ctrl D Duplicate" at bounding box center [574, 381] width 113 height 25
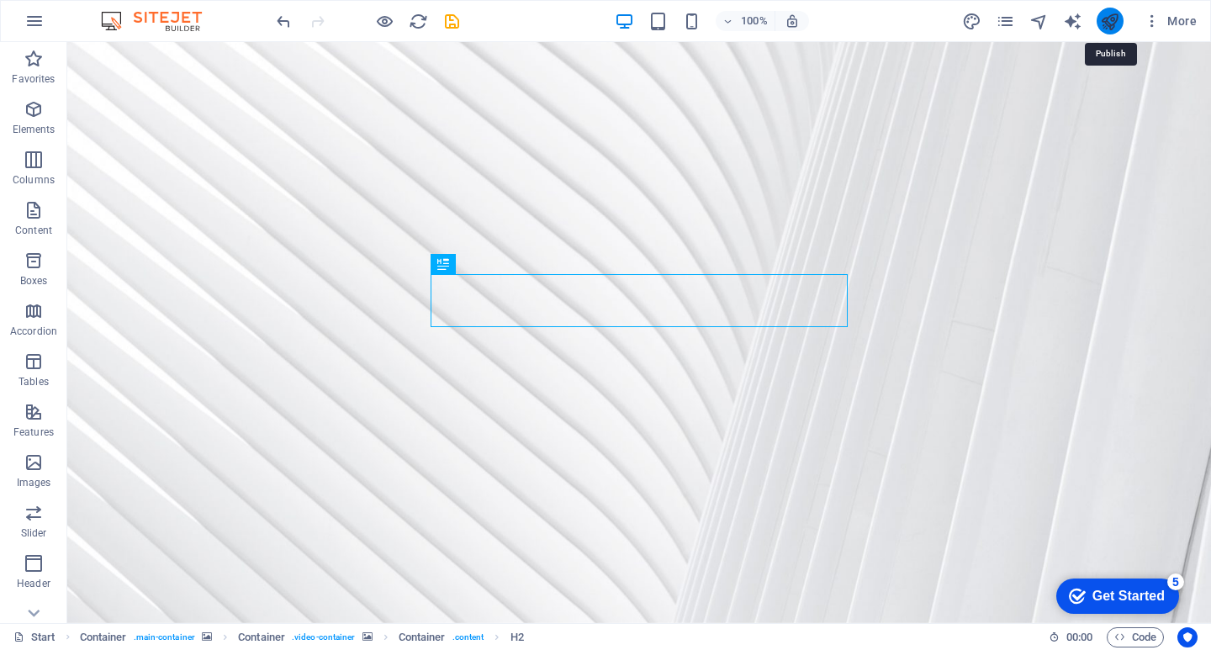
click at [1107, 20] on icon "publish" at bounding box center [1109, 21] width 19 height 19
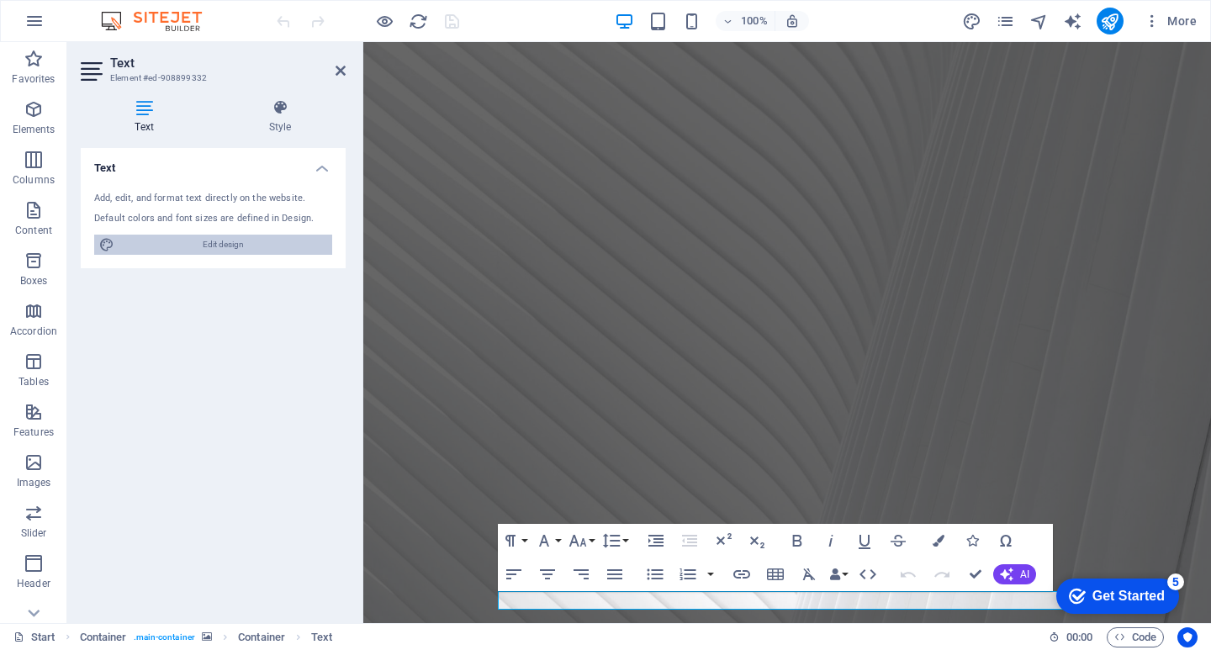
click at [230, 245] on span "Edit design" at bounding box center [223, 245] width 208 height 20
select select "rem"
select select "300"
select select "px"
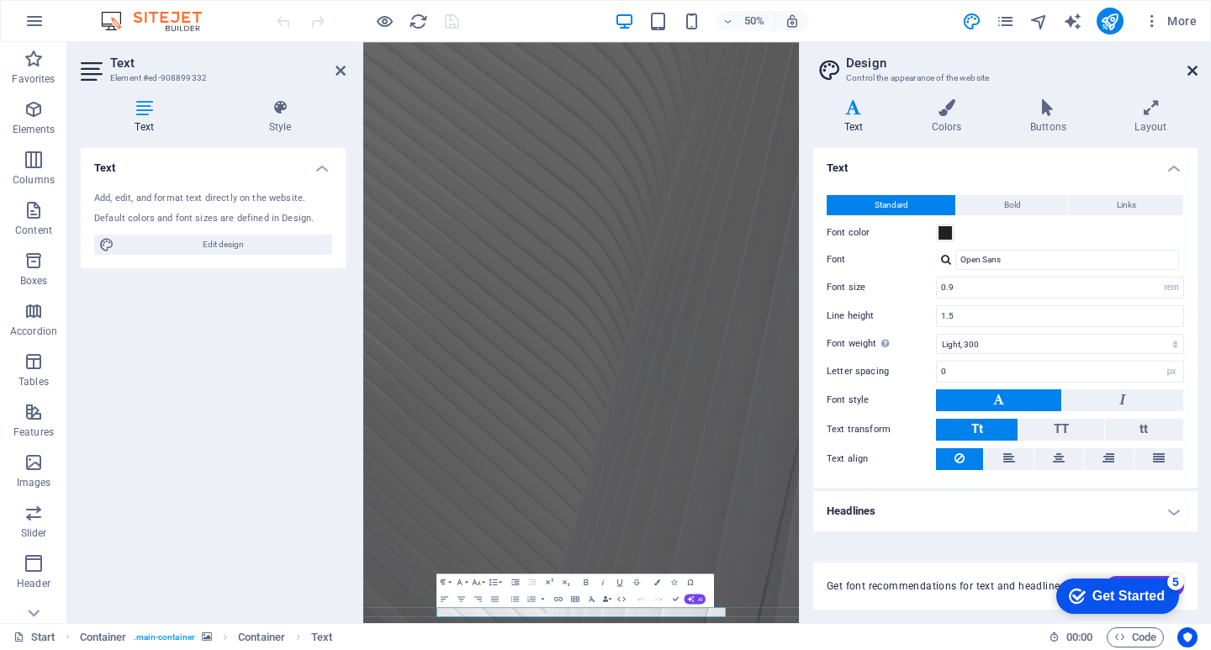
click at [1191, 70] on icon at bounding box center [1192, 70] width 10 height 13
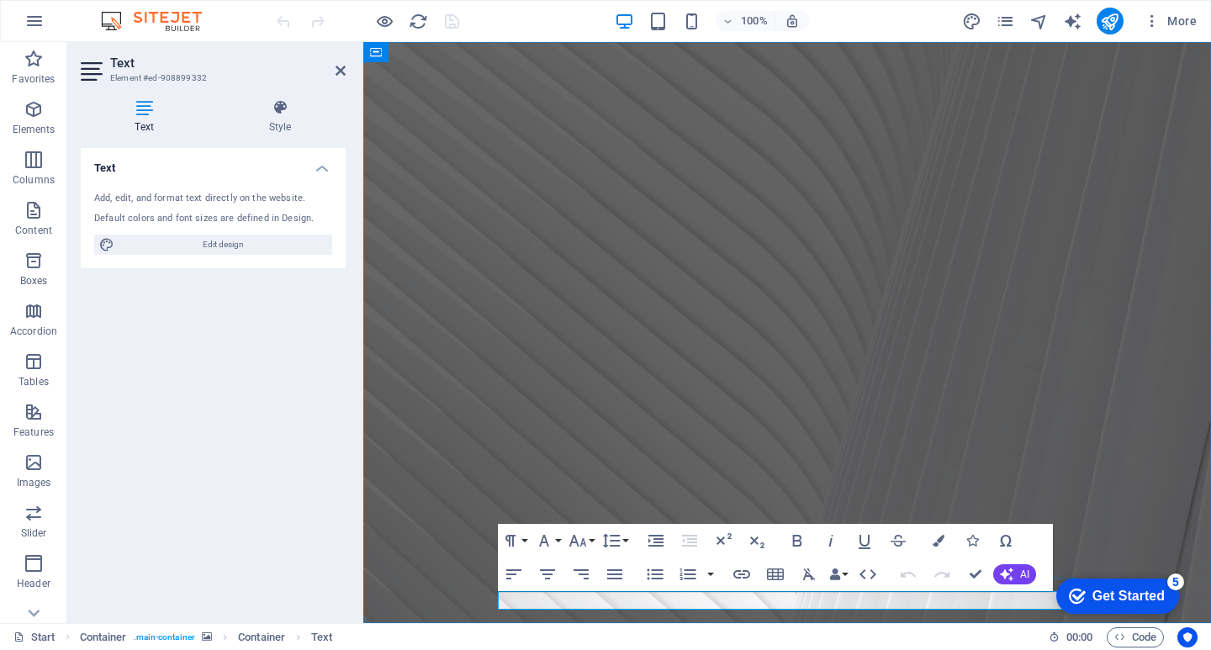
click at [326, 172] on h4 "Text" at bounding box center [213, 163] width 265 height 30
click at [324, 168] on h4 "Text" at bounding box center [213, 168] width 265 height 40
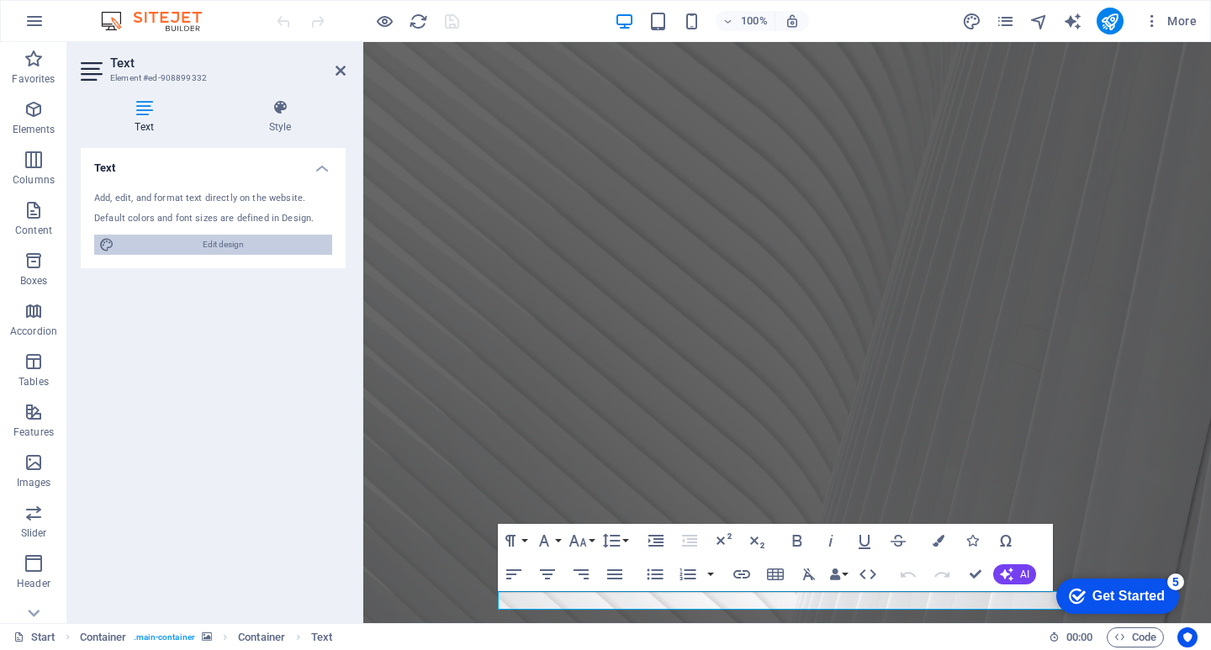
click at [111, 244] on icon at bounding box center [106, 245] width 15 height 20
select select "rem"
select select "300"
select select "px"
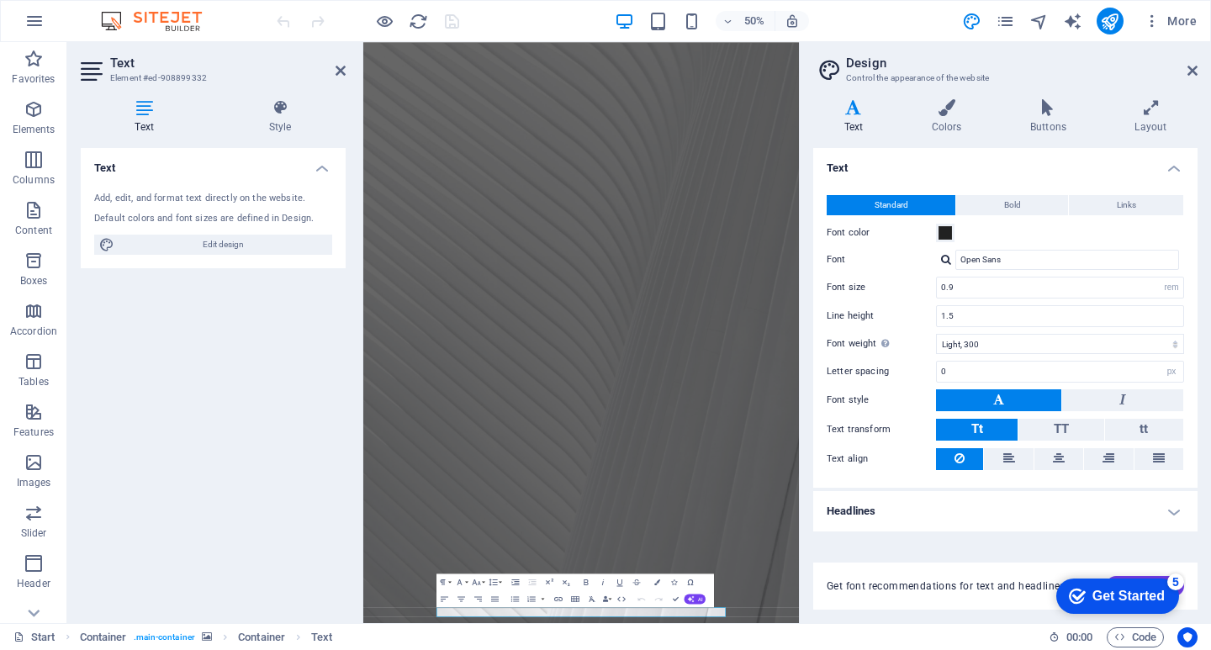
click at [1178, 513] on h4 "Headlines" at bounding box center [1005, 511] width 384 height 40
click at [1196, 72] on icon at bounding box center [1192, 70] width 10 height 13
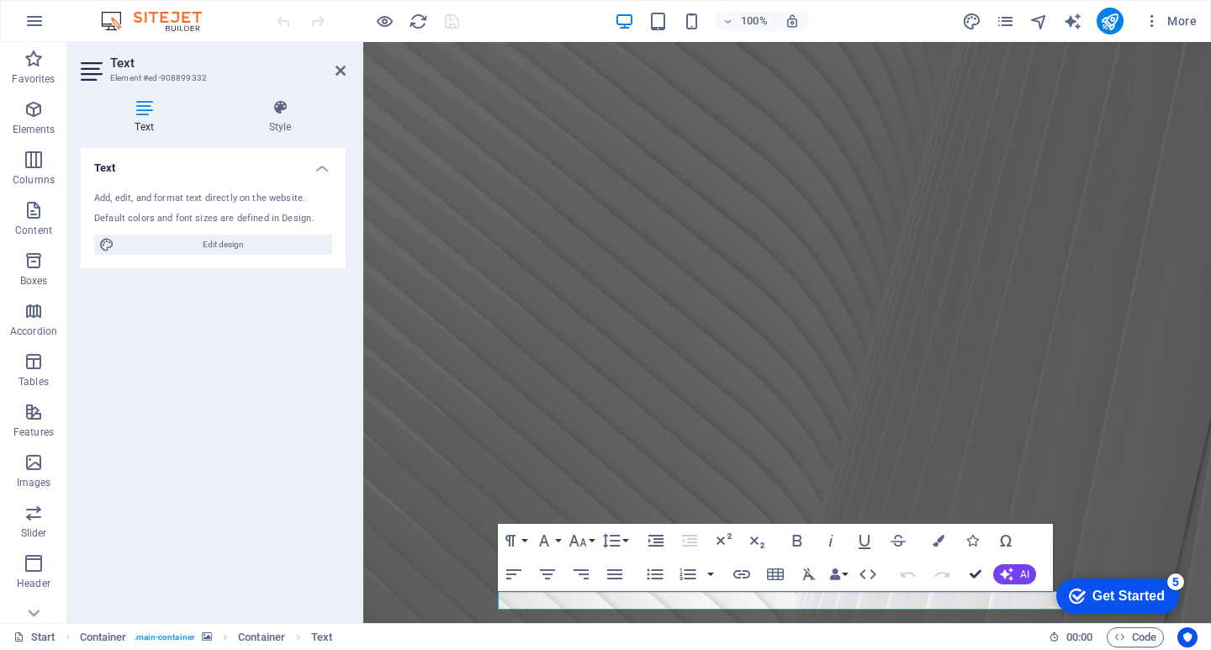
drag, startPoint x: 978, startPoint y: 573, endPoint x: 911, endPoint y: 531, distance: 79.3
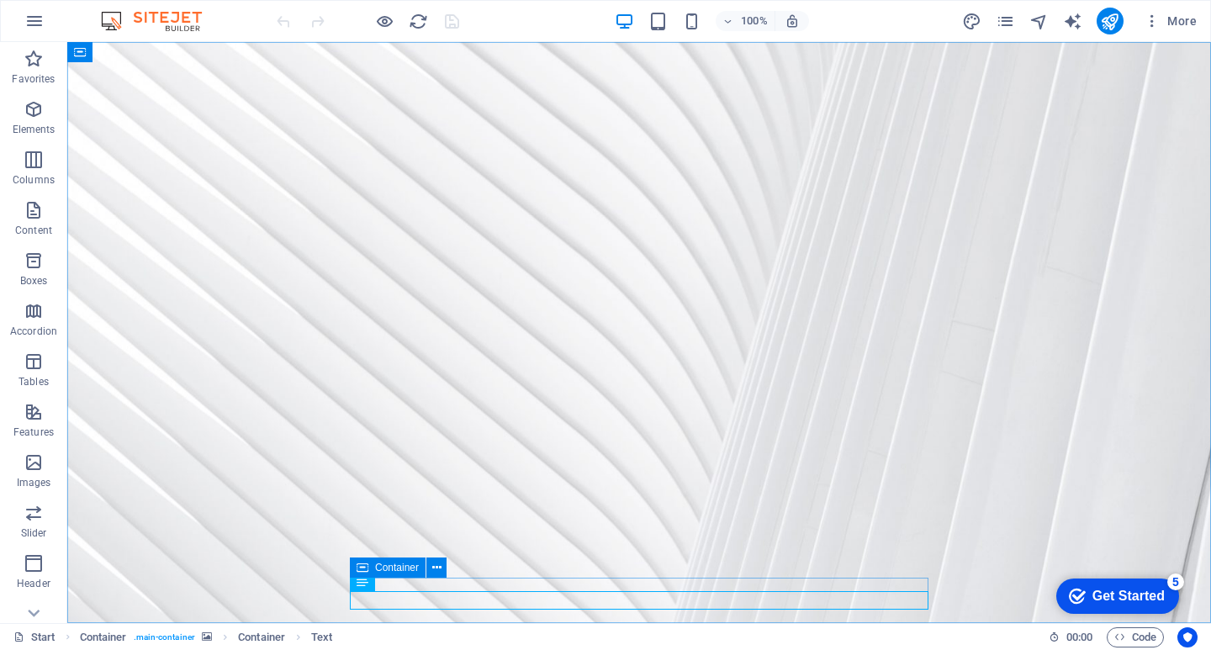
click at [363, 578] on icon at bounding box center [363, 568] width 12 height 20
drag, startPoint x: 363, startPoint y: 578, endPoint x: 1, endPoint y: 536, distance: 364.9
click at [363, 578] on icon at bounding box center [363, 568] width 12 height 20
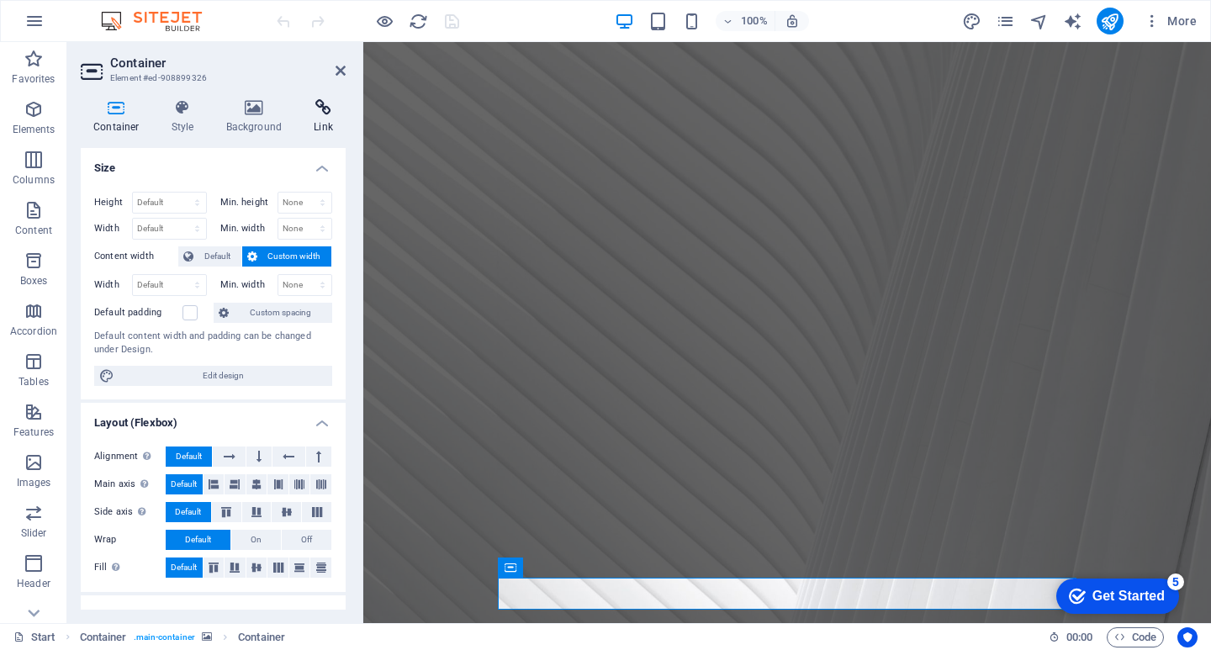
click at [328, 117] on h4 "Link" at bounding box center [323, 116] width 45 height 35
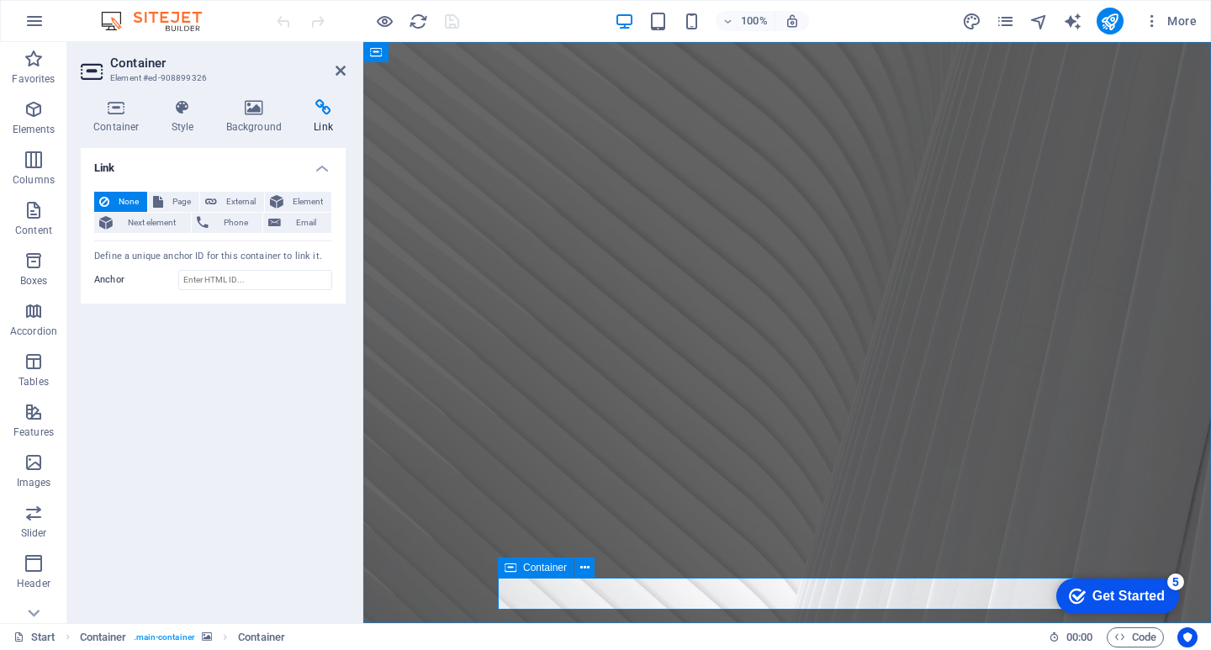
click at [508, 573] on icon at bounding box center [511, 568] width 12 height 20
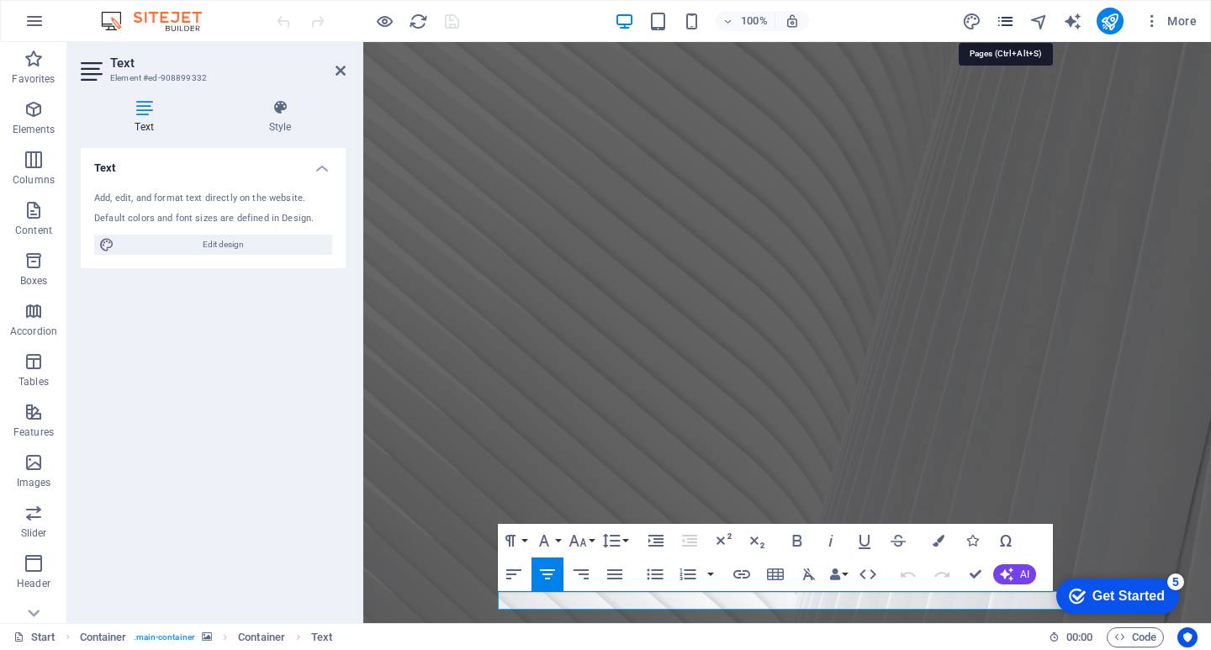
click at [1007, 21] on icon "pages" at bounding box center [1005, 21] width 19 height 19
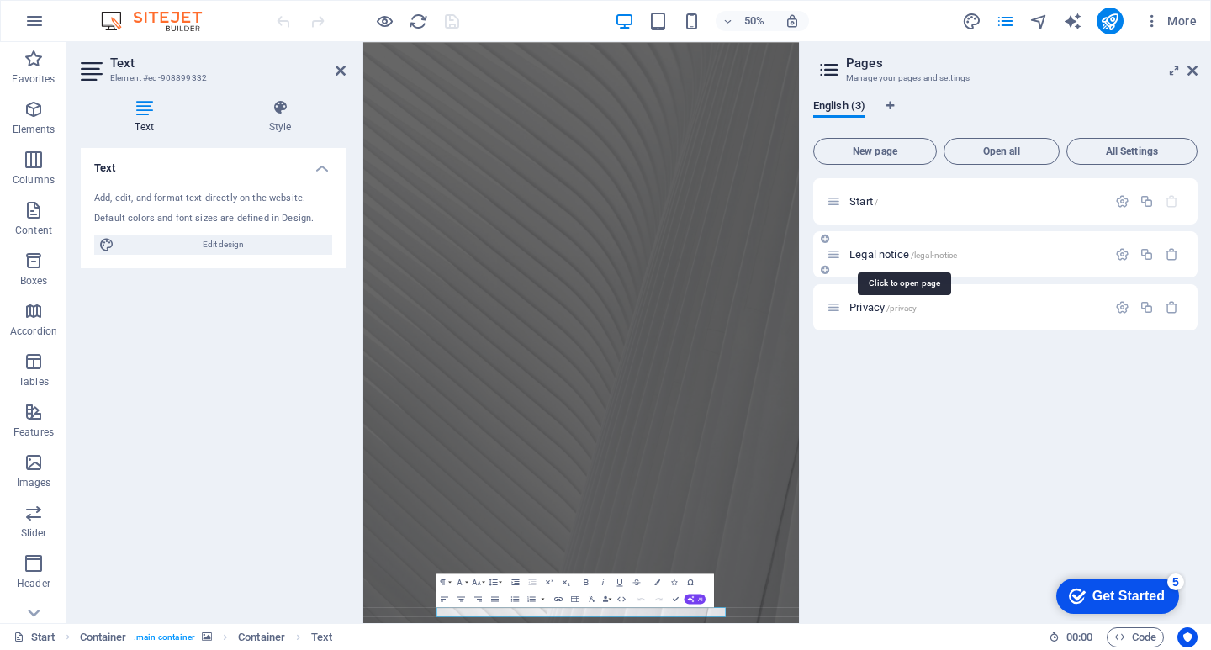
click at [932, 251] on span "/legal-notice" at bounding box center [934, 255] width 47 height 9
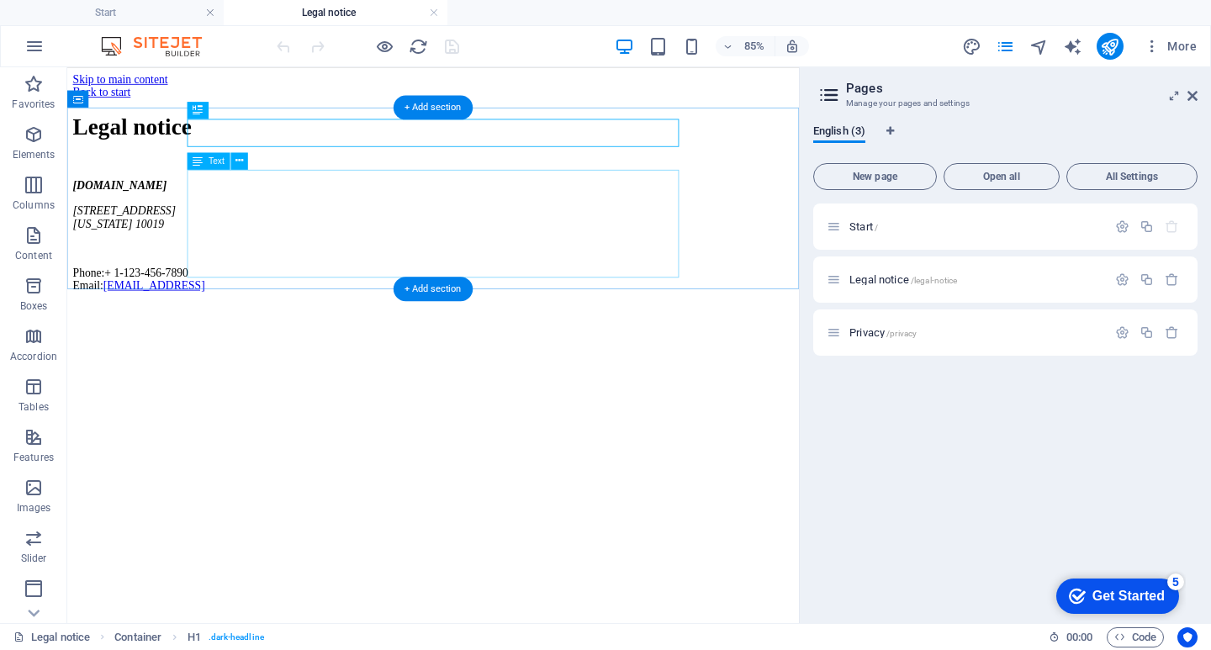
click at [260, 241] on div "ilonathemba.co.za 1601 Broadway New York 10019 Phone: + 1-123-456-7890 Email: e…" at bounding box center [498, 264] width 848 height 133
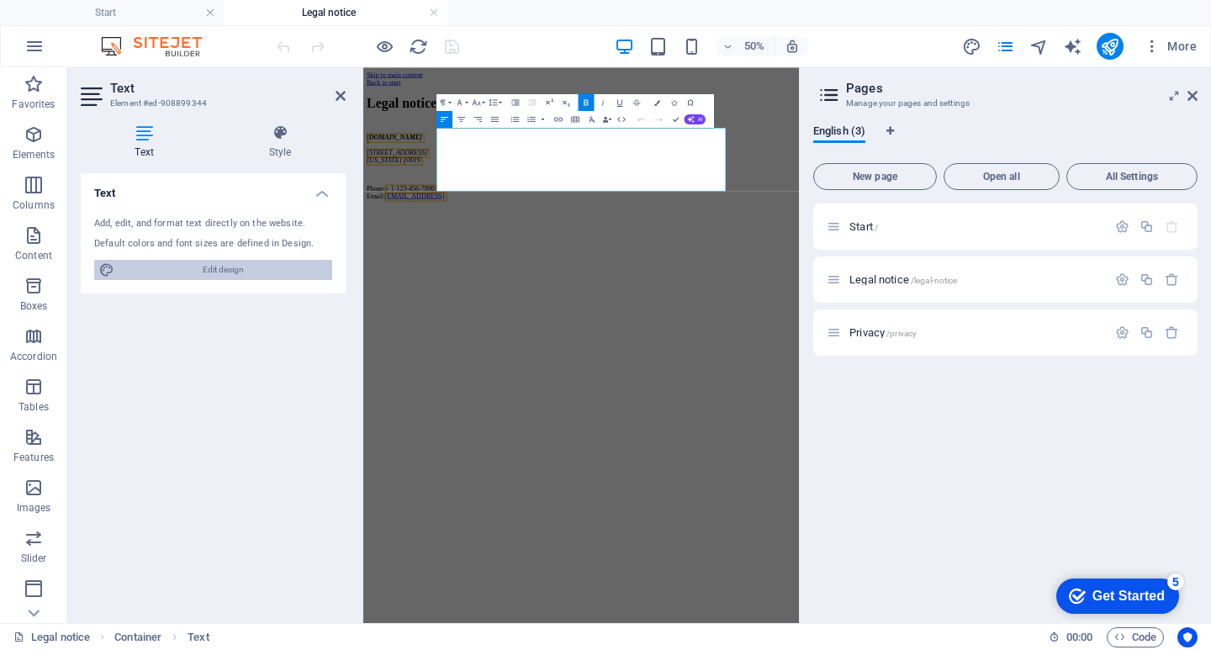
drag, startPoint x: 223, startPoint y: 270, endPoint x: 106, endPoint y: 409, distance: 181.4
click at [223, 270] on span "Edit design" at bounding box center [223, 270] width 208 height 20
select select "rem"
select select "300"
select select "px"
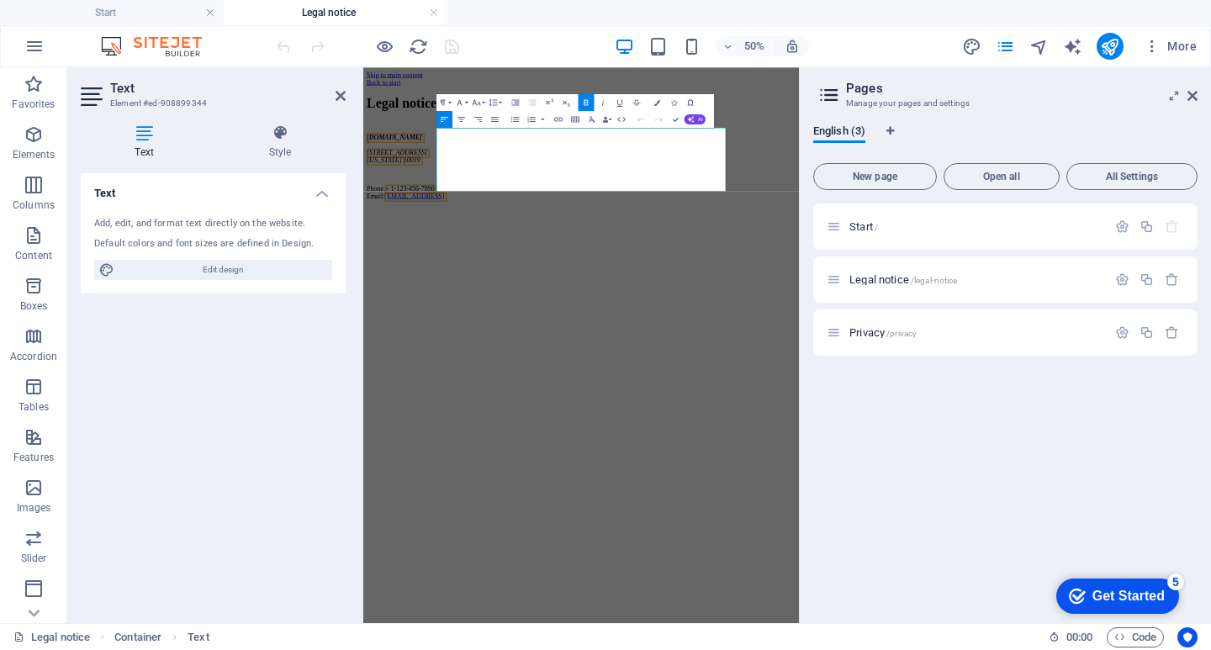
select select "700"
select select "px"
select select "rem"
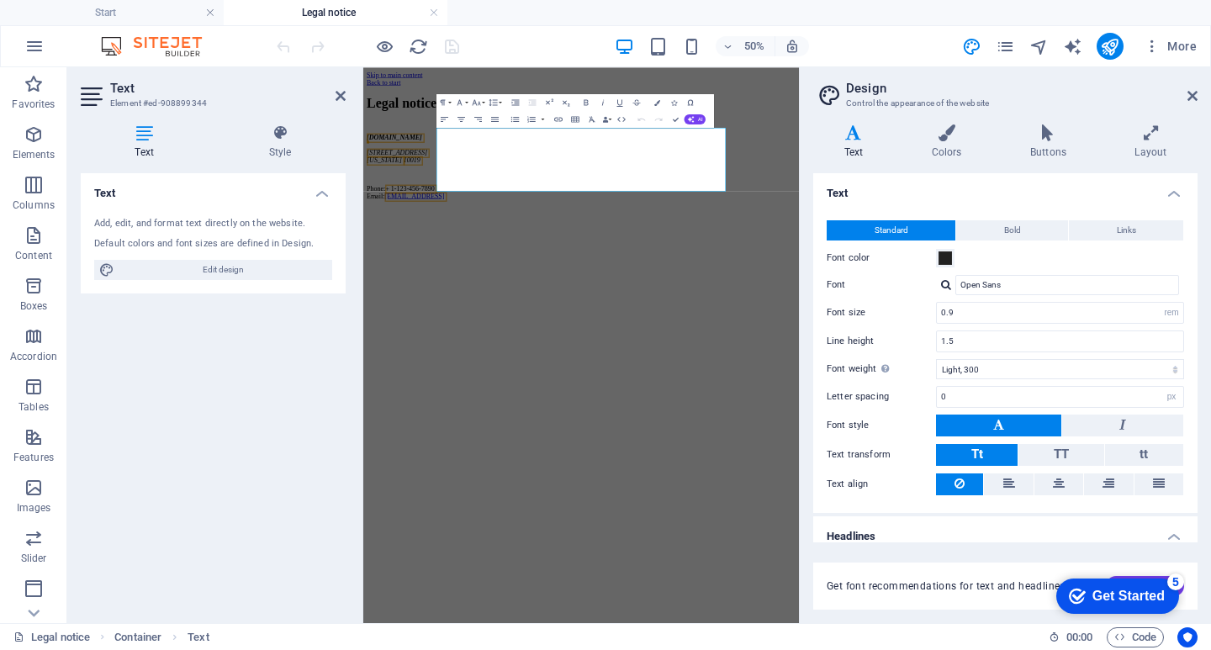
click at [1197, 95] on aside "Design Control the appearance of the website Variants Text Colors Buttons Layou…" at bounding box center [1005, 345] width 412 height 556
click at [1191, 98] on icon at bounding box center [1192, 95] width 10 height 13
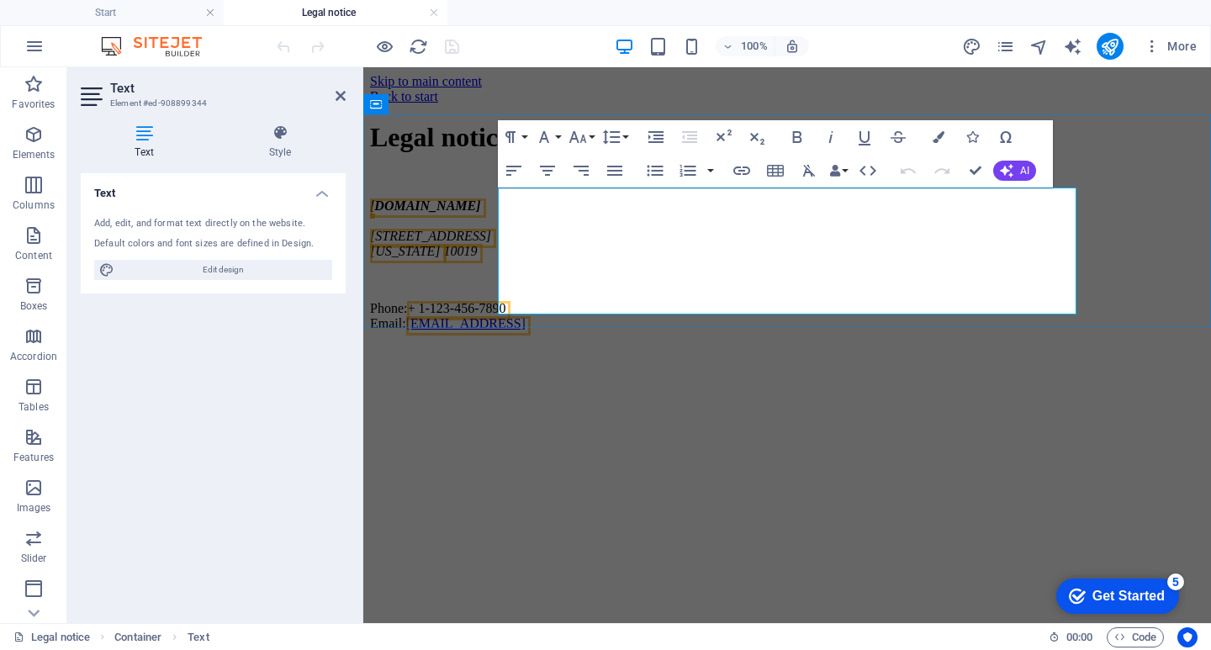
click at [491, 231] on span "1601 Broadway" at bounding box center [430, 236] width 121 height 14
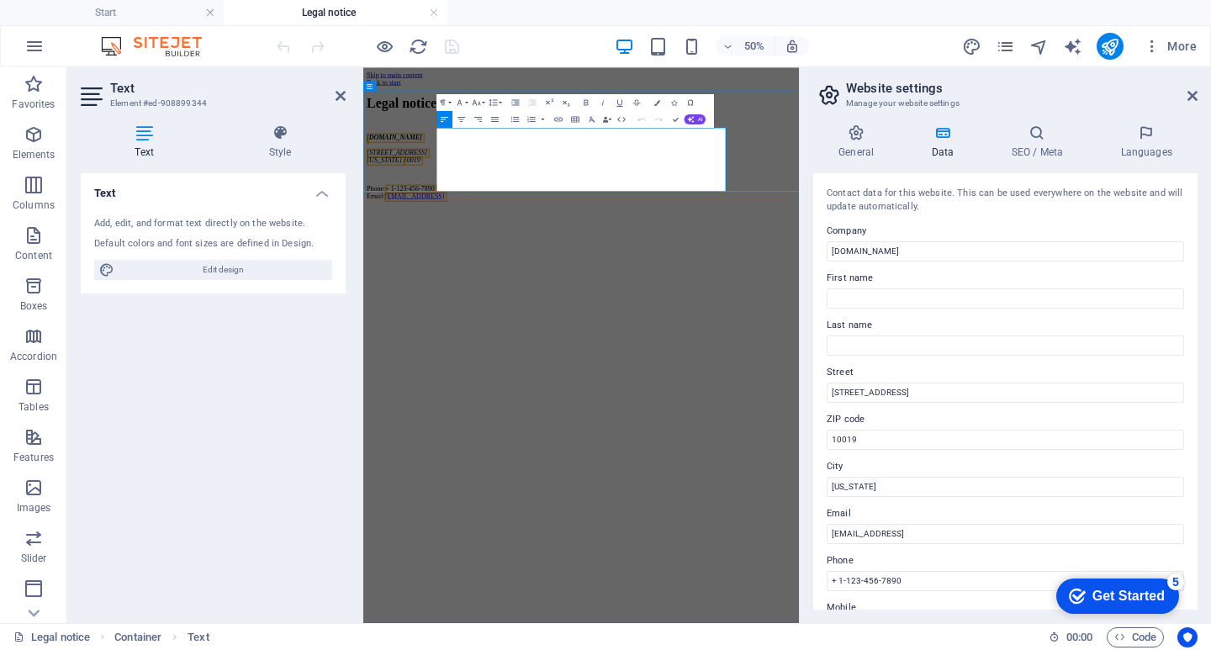
click at [491, 229] on span "1601 Broadway" at bounding box center [430, 236] width 121 height 14
click at [441, 254] on span "New York" at bounding box center [405, 251] width 71 height 14
click at [510, 246] on address "Ennerdale 10019" at bounding box center [799, 251] width 858 height 15
click at [484, 254] on span "10019" at bounding box center [468, 251] width 34 height 14
click at [505, 301] on span "+ 1-123-456-7890" at bounding box center [456, 308] width 98 height 14
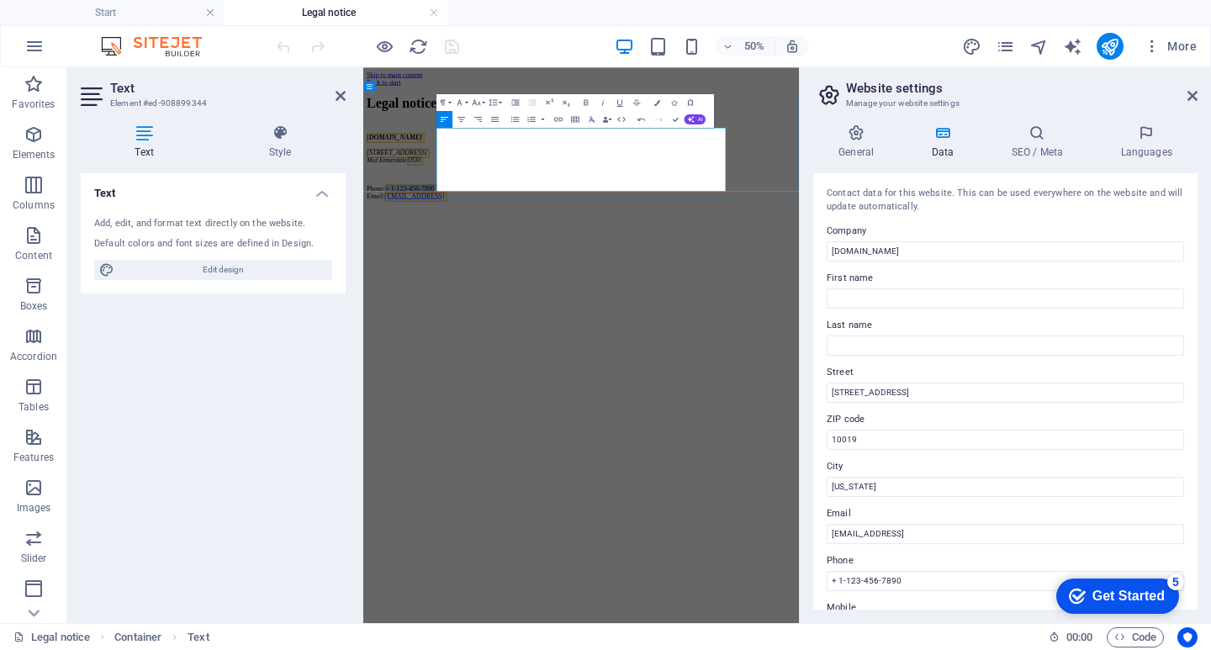
drag, startPoint x: 636, startPoint y: 288, endPoint x: 553, endPoint y: 294, distance: 82.7
click at [505, 301] on span "+ 1-123-456-7890" at bounding box center [456, 308] width 98 height 14
drag, startPoint x: 811, startPoint y: 304, endPoint x: 547, endPoint y: 309, distance: 264.1
click at [526, 316] on link "e9e9d1f4df4c2331ebf10a5a7300b6@cpanel.local" at bounding box center [465, 323] width 119 height 14
drag, startPoint x: 675, startPoint y: 116, endPoint x: 731, endPoint y: 114, distance: 55.5
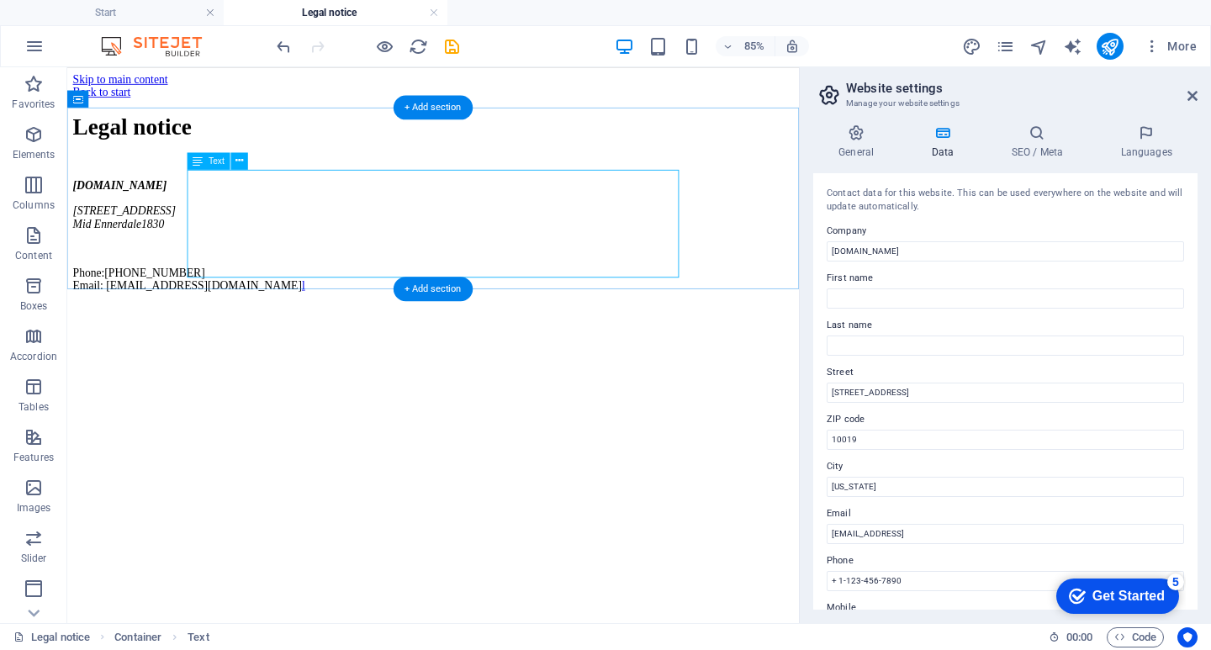
click at [378, 305] on div "ilonathemba.co.za 1122 Second Avenue Mid Ennerdale 1830 Phone:073 070 9730 Emai…" at bounding box center [498, 264] width 848 height 133
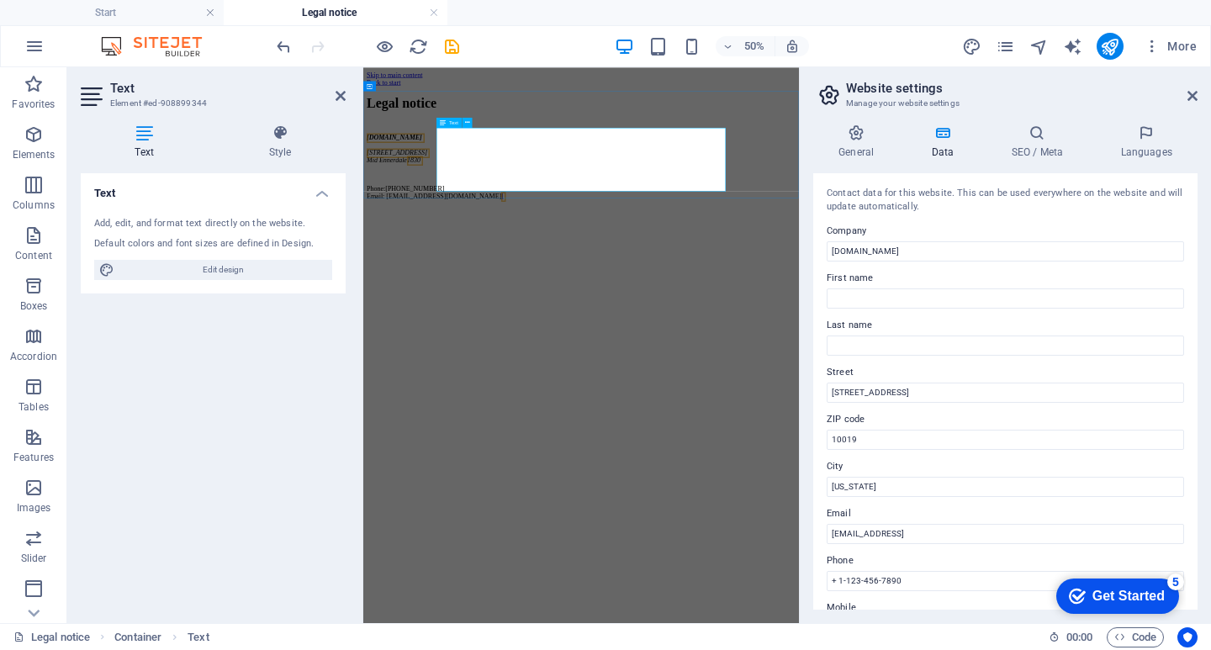
click at [684, 304] on p "Phone:073 070 9730 Email: info@ilonathemba.co.za l" at bounding box center [799, 316] width 858 height 30
click at [446, 49] on icon "save" at bounding box center [451, 46] width 19 height 19
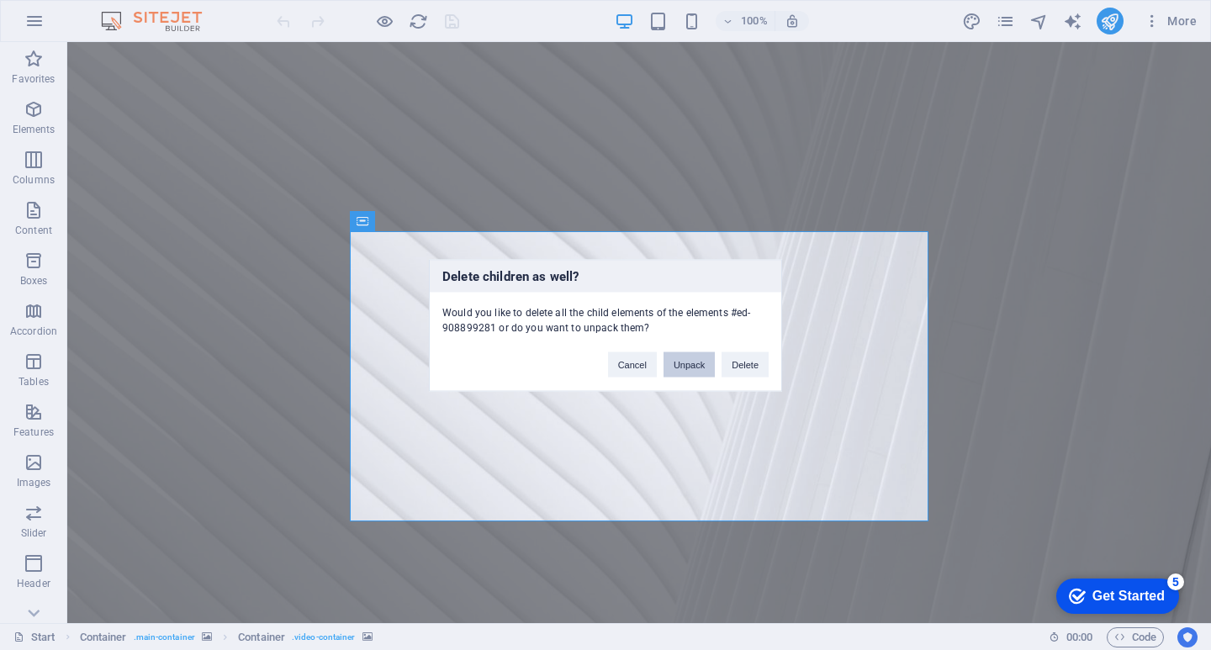
click at [700, 365] on button "Unpack" at bounding box center [688, 363] width 51 height 25
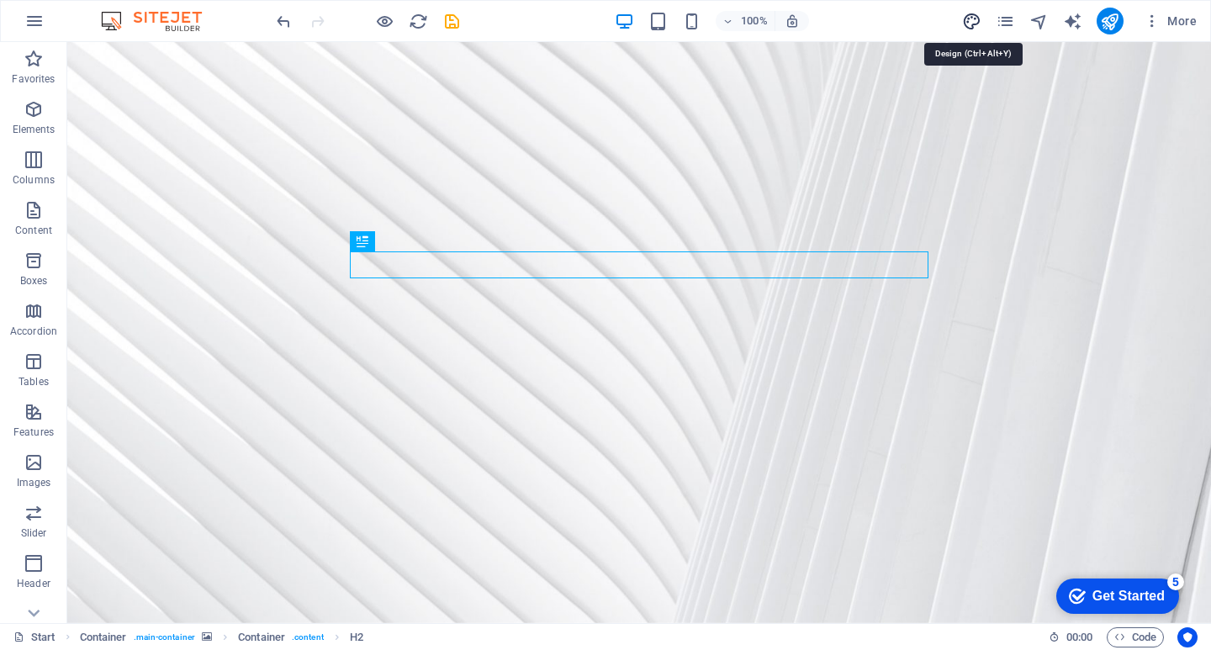
click at [975, 19] on icon "design" at bounding box center [971, 21] width 19 height 19
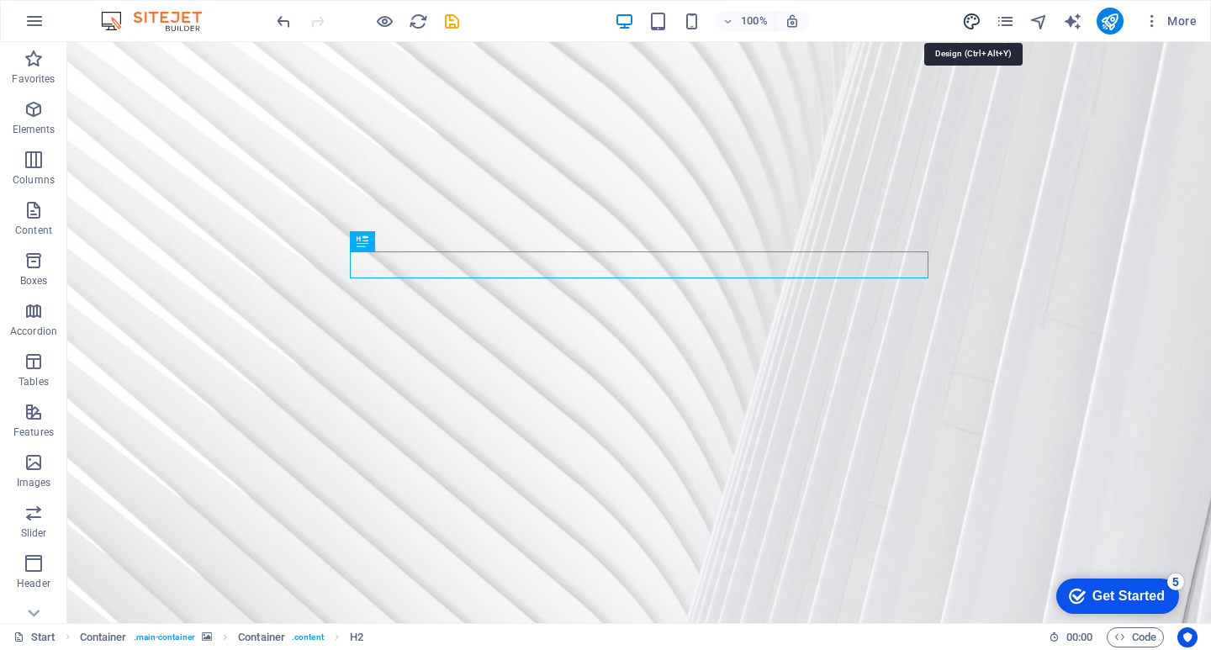
select select "rem"
select select "300"
select select "px"
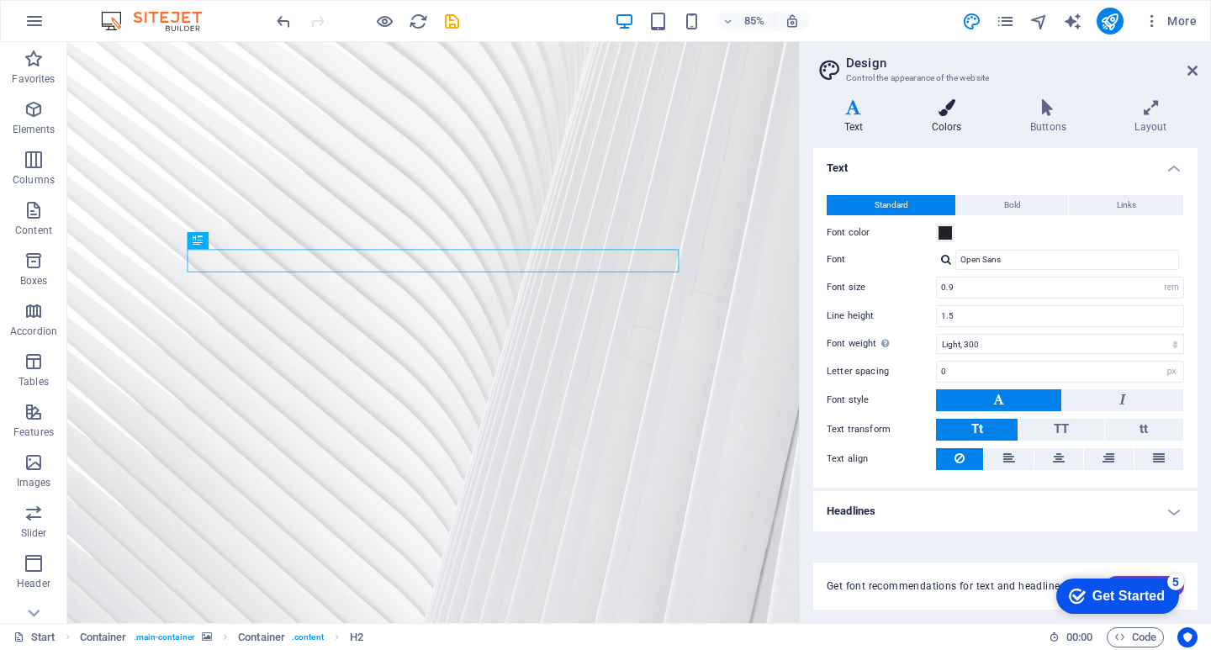
click at [943, 114] on icon at bounding box center [947, 107] width 92 height 17
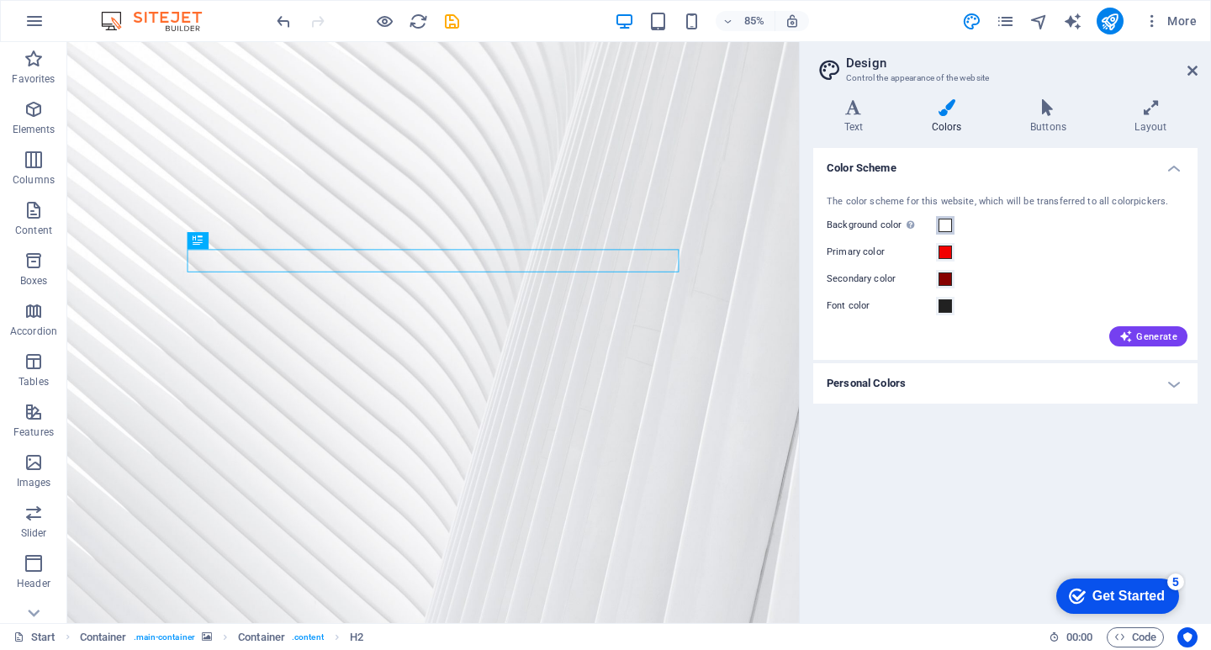
click at [946, 225] on span at bounding box center [944, 225] width 13 height 13
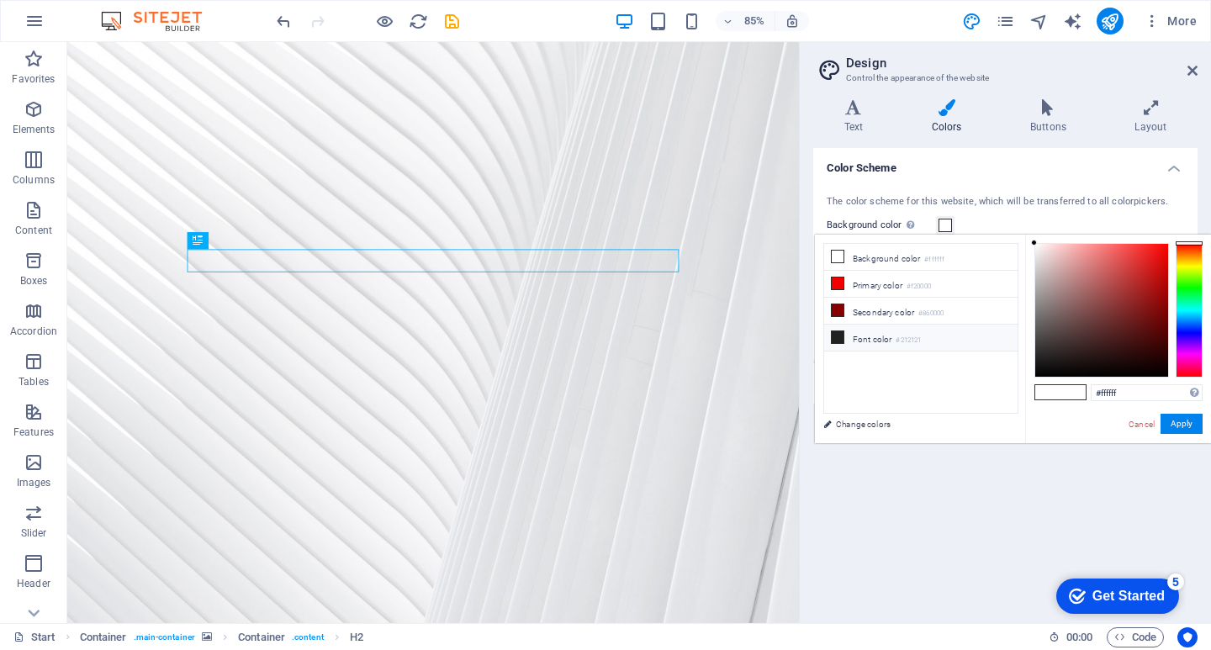
click at [838, 333] on icon at bounding box center [838, 337] width 12 height 12
type input "#212121"
click at [1173, 426] on button "Apply" at bounding box center [1181, 424] width 42 height 20
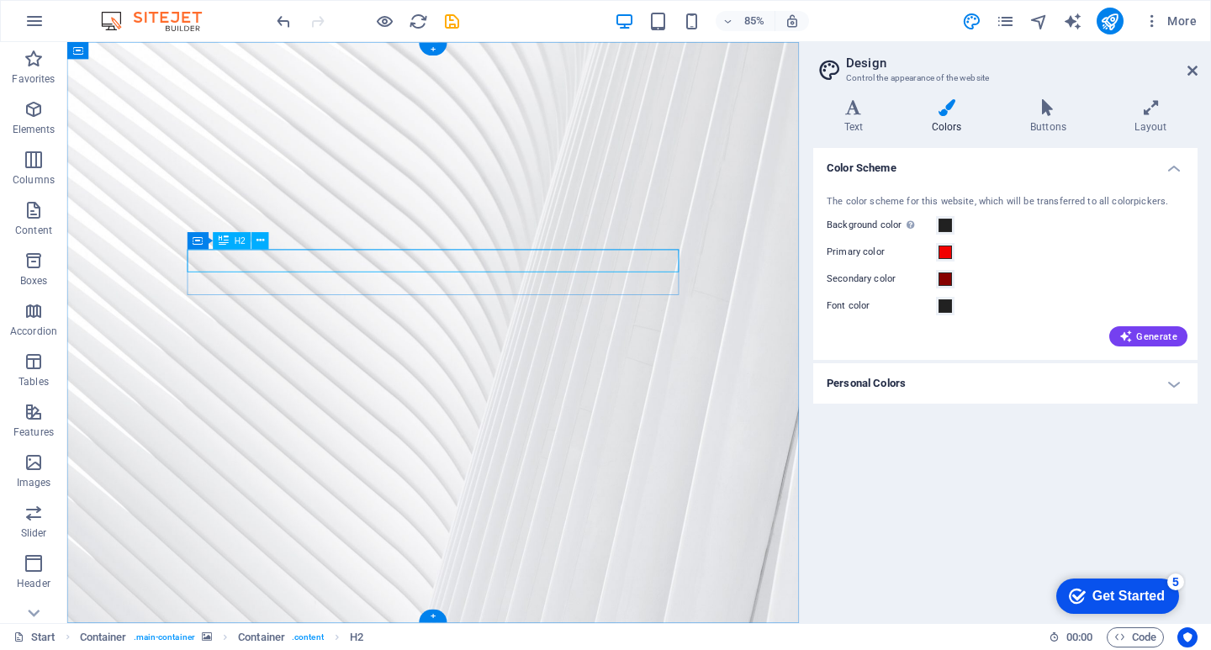
drag, startPoint x: 693, startPoint y: 296, endPoint x: 542, endPoint y: 476, distance: 235.1
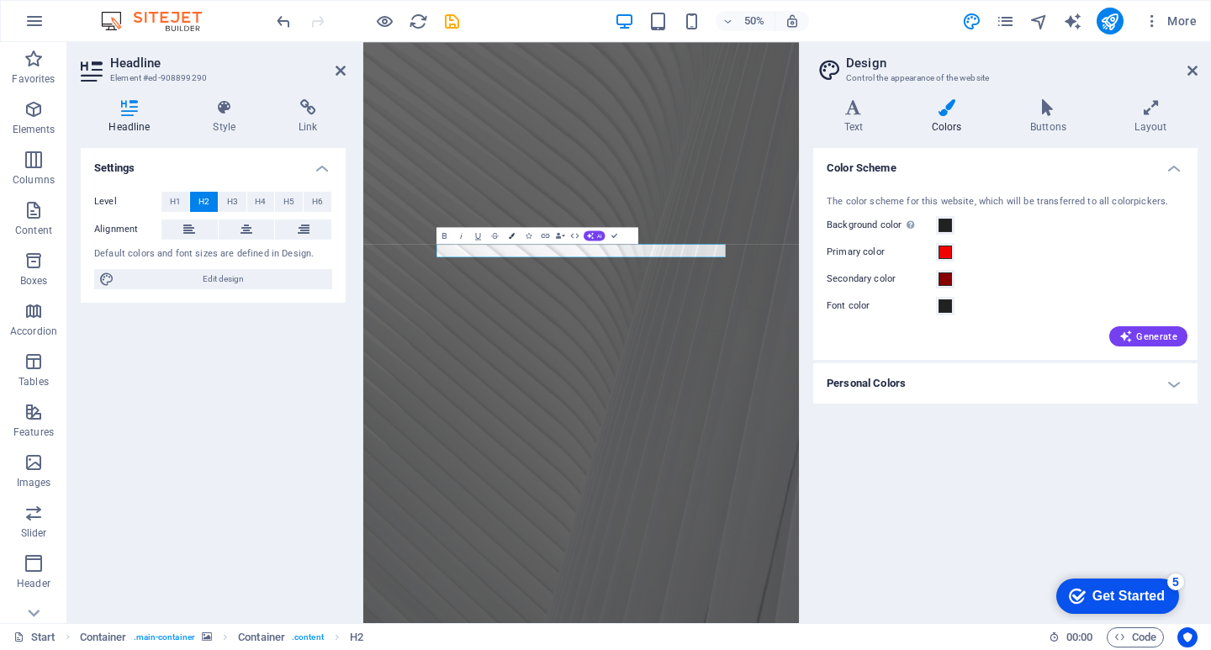
click at [512, 235] on icon "button" at bounding box center [512, 235] width 6 height 6
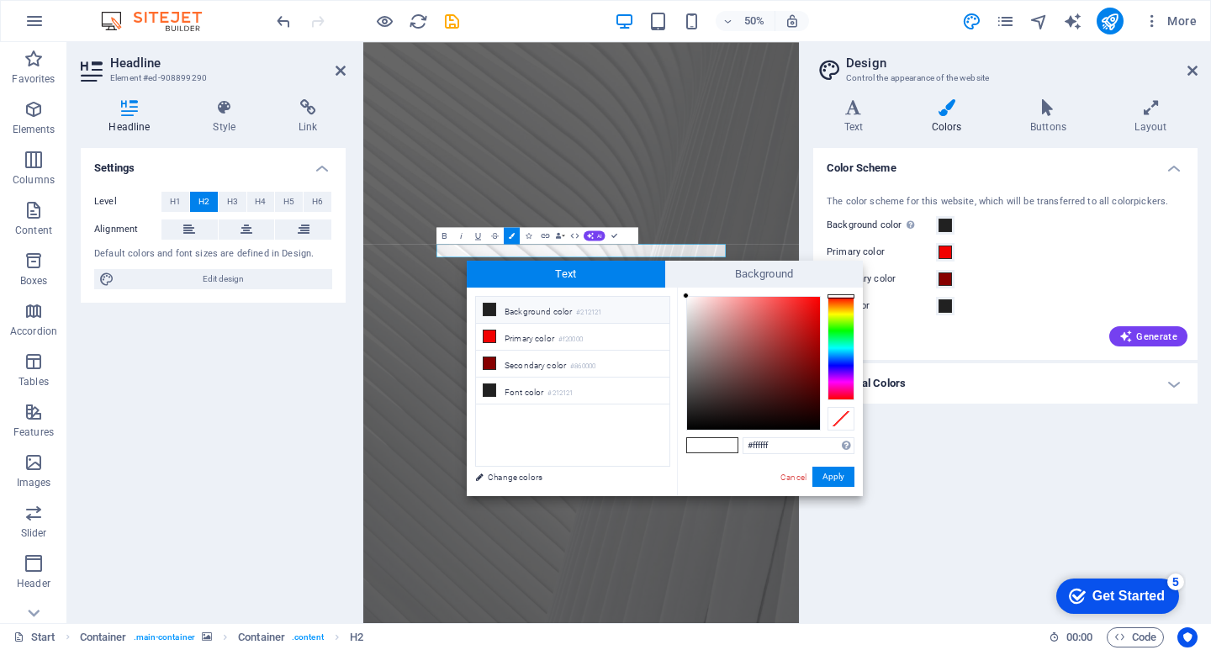
click at [489, 309] on icon at bounding box center [490, 310] width 12 height 12
type input "#212121"
click at [838, 481] on button "Apply" at bounding box center [833, 477] width 42 height 20
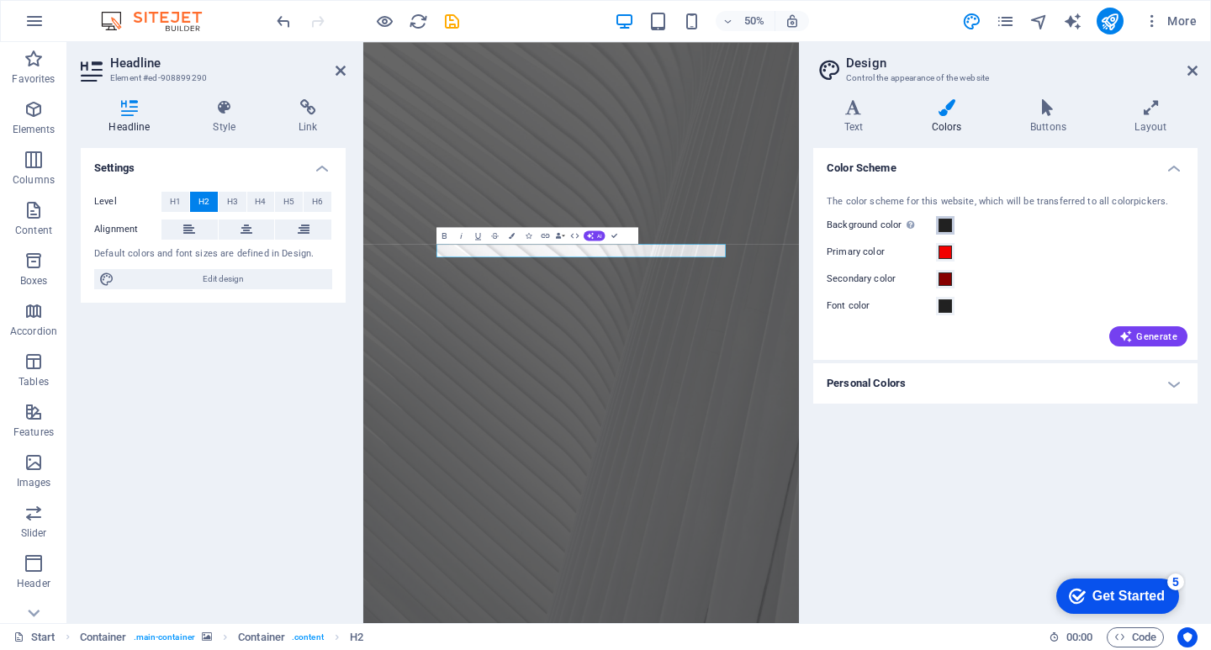
click at [942, 227] on span at bounding box center [944, 225] width 13 height 13
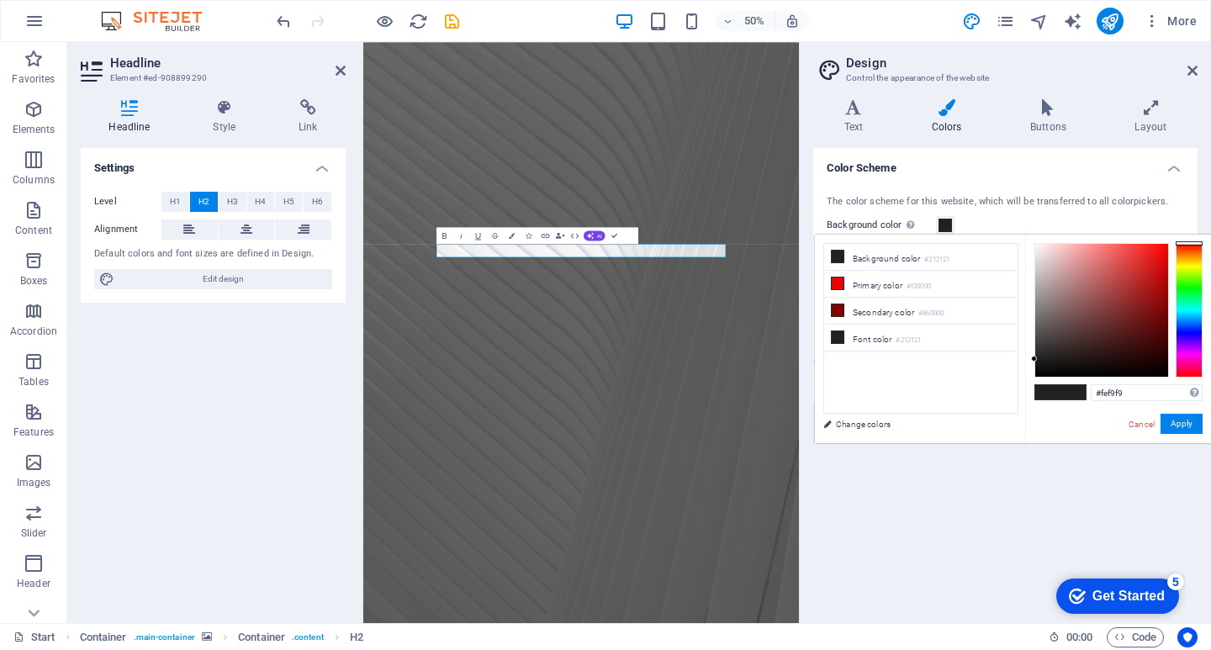
click at [1037, 244] on div at bounding box center [1101, 310] width 133 height 133
type input "#ffffff"
drag, startPoint x: 1036, startPoint y: 243, endPoint x: 1023, endPoint y: 238, distance: 14.4
click at [1023, 238] on div "less Background color #ffffff Primary color #f20000 Secondary color #860000 Fon…" at bounding box center [1013, 339] width 396 height 209
click at [1190, 425] on button "Apply" at bounding box center [1181, 424] width 42 height 20
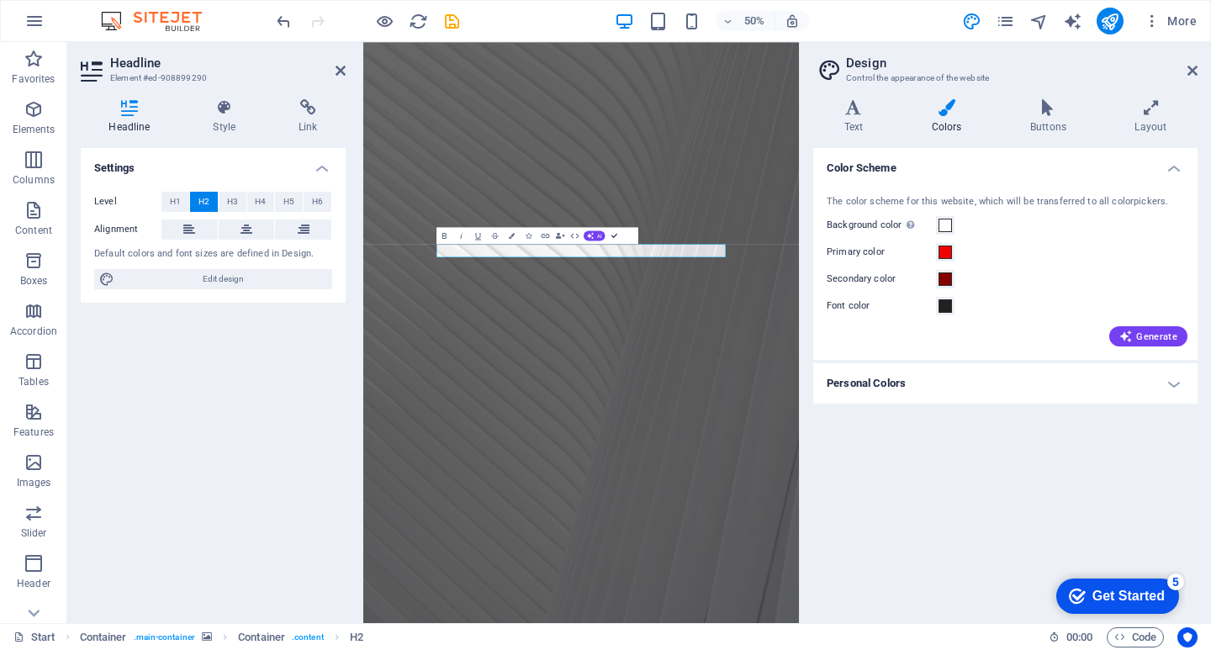
drag, startPoint x: 613, startPoint y: 235, endPoint x: 696, endPoint y: 261, distance: 87.2
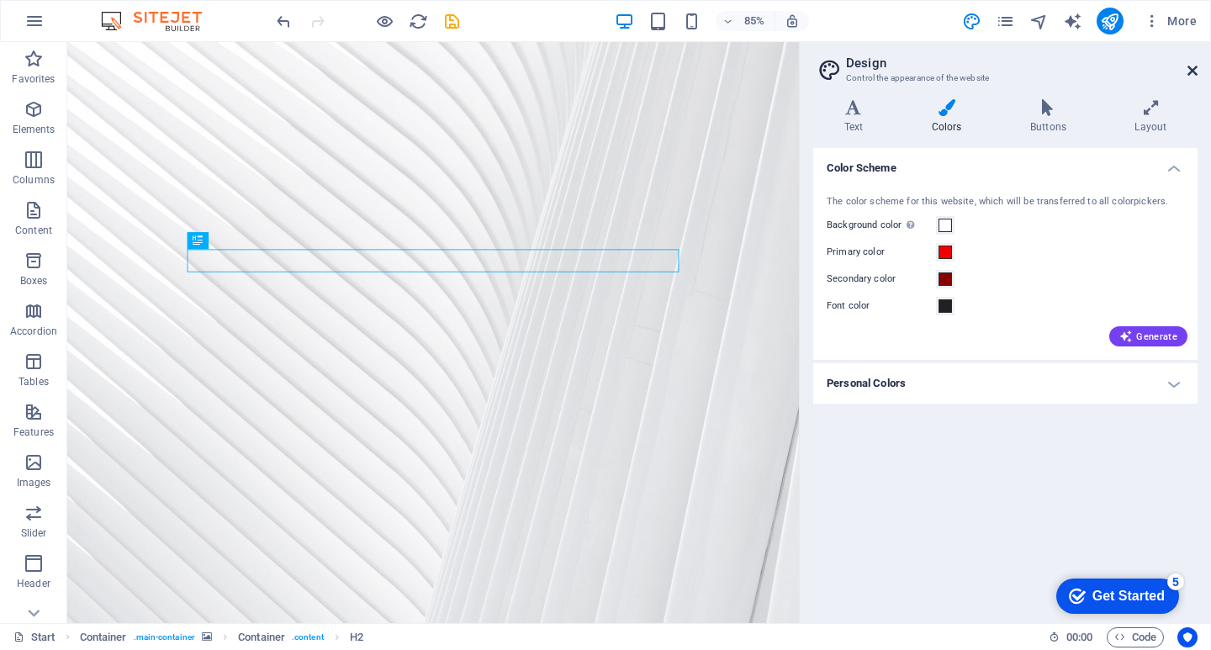
click at [1193, 71] on icon at bounding box center [1192, 70] width 10 height 13
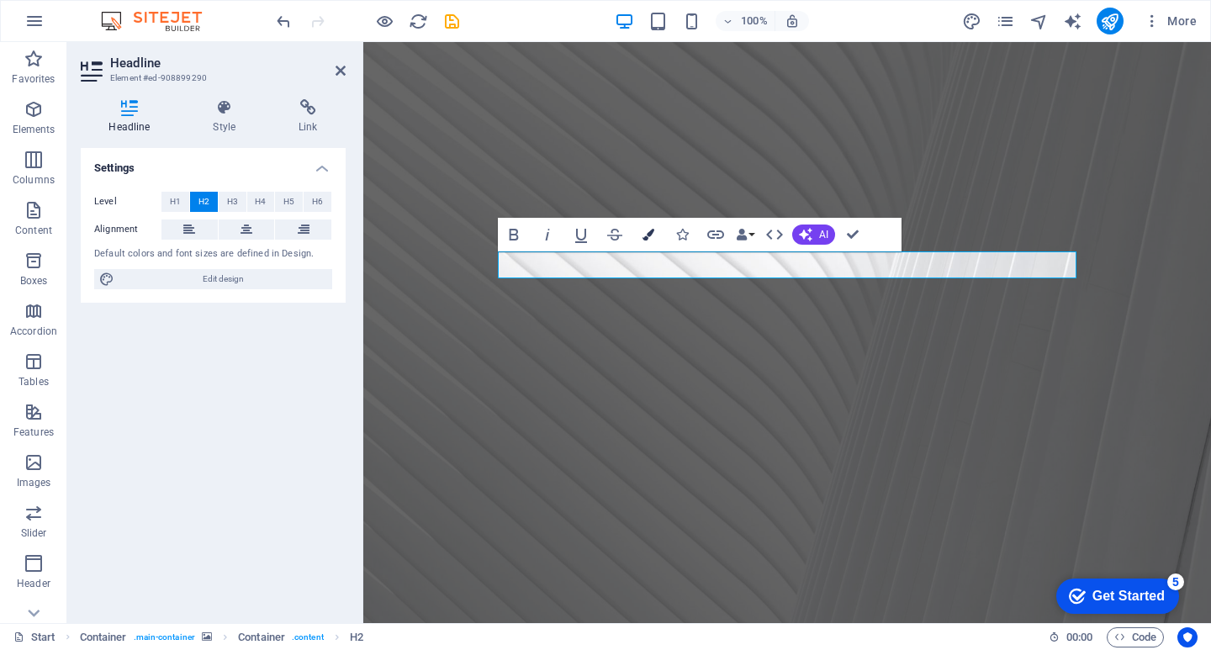
click at [649, 230] on icon "button" at bounding box center [648, 235] width 12 height 12
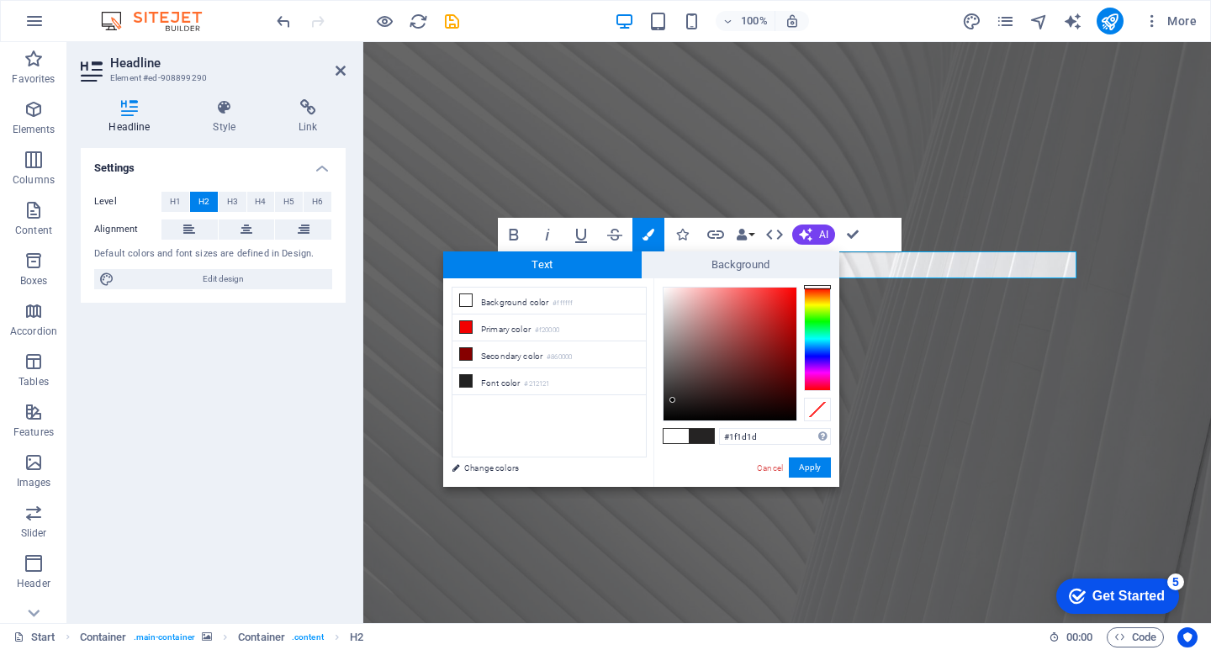
type input "#1d1b1b"
drag, startPoint x: 674, startPoint y: 334, endPoint x: 672, endPoint y: 404, distance: 70.7
click at [672, 404] on div at bounding box center [672, 404] width 6 height 6
click at [823, 462] on button "Apply" at bounding box center [810, 467] width 42 height 20
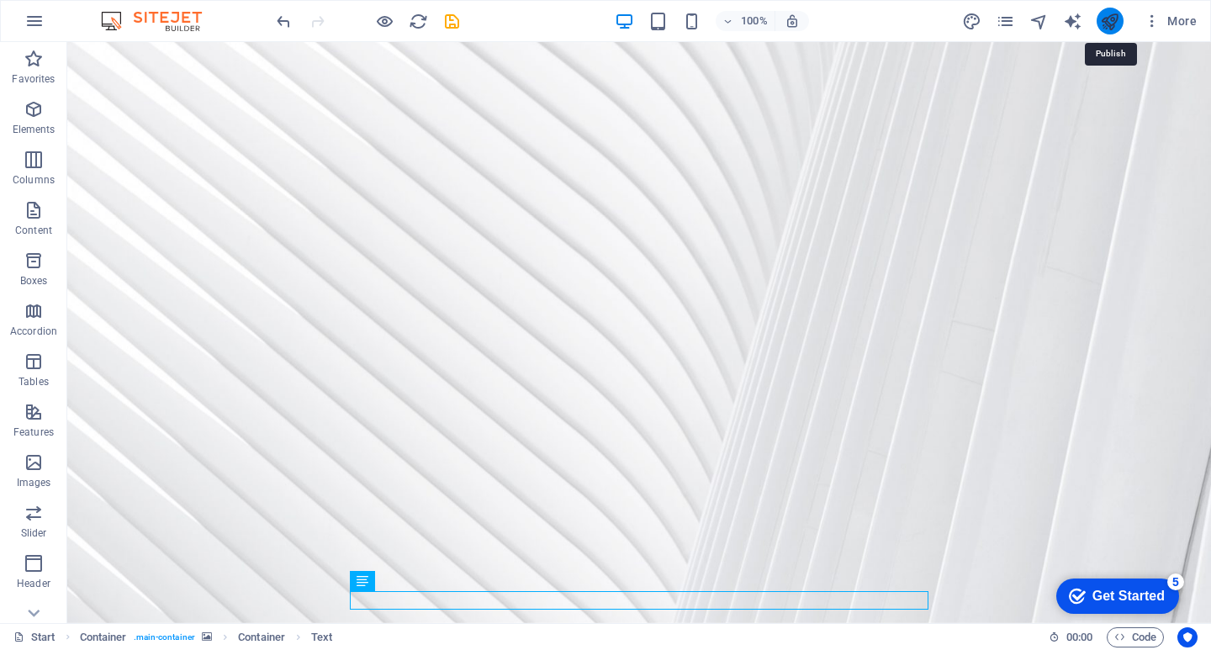
click at [1110, 18] on icon "publish" at bounding box center [1109, 21] width 19 height 19
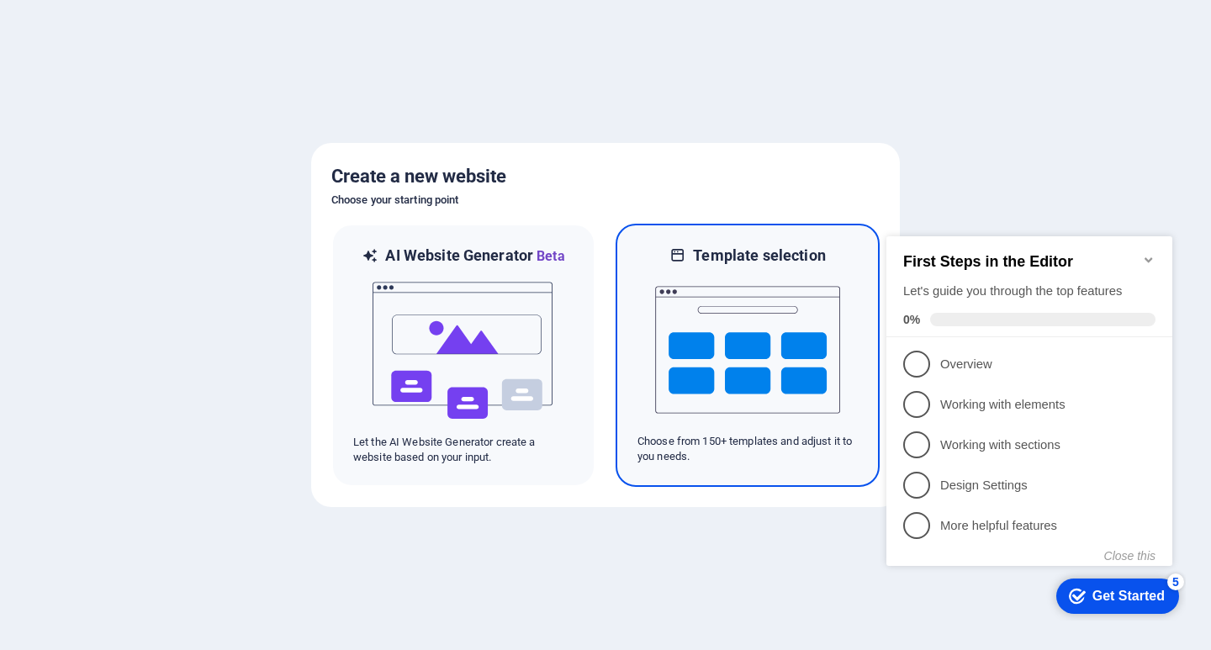
click at [711, 348] on img at bounding box center [747, 350] width 185 height 168
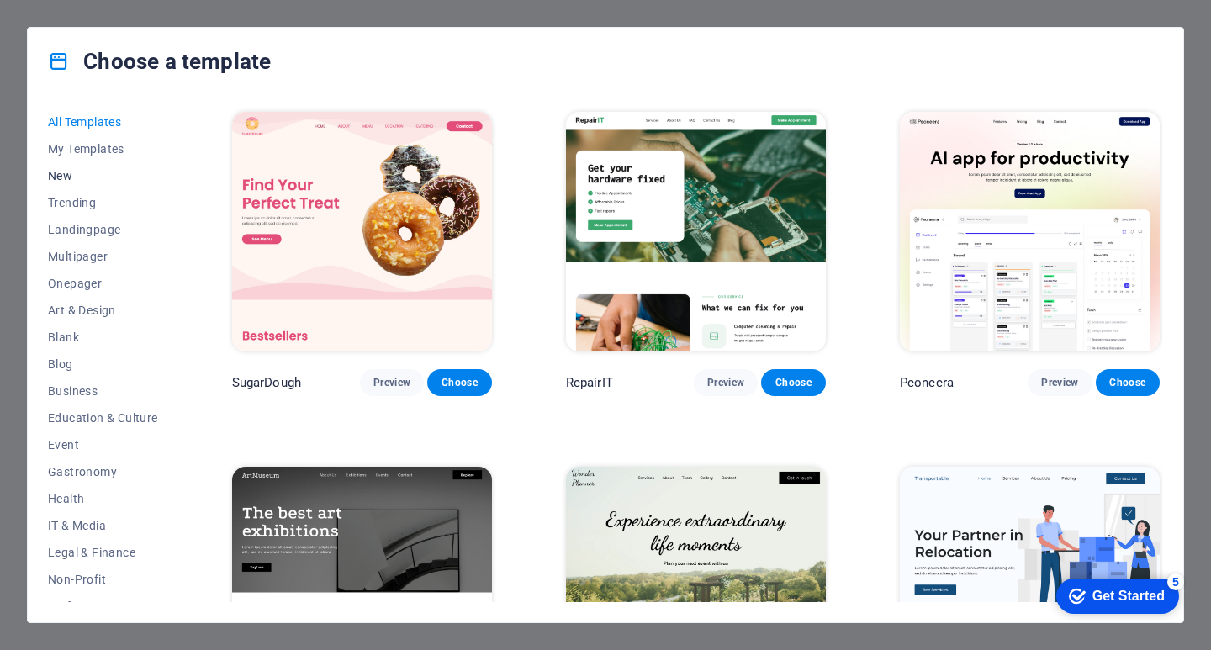
click at [64, 170] on span "New" at bounding box center [103, 175] width 110 height 13
click at [79, 285] on span "Onepager" at bounding box center [103, 283] width 110 height 13
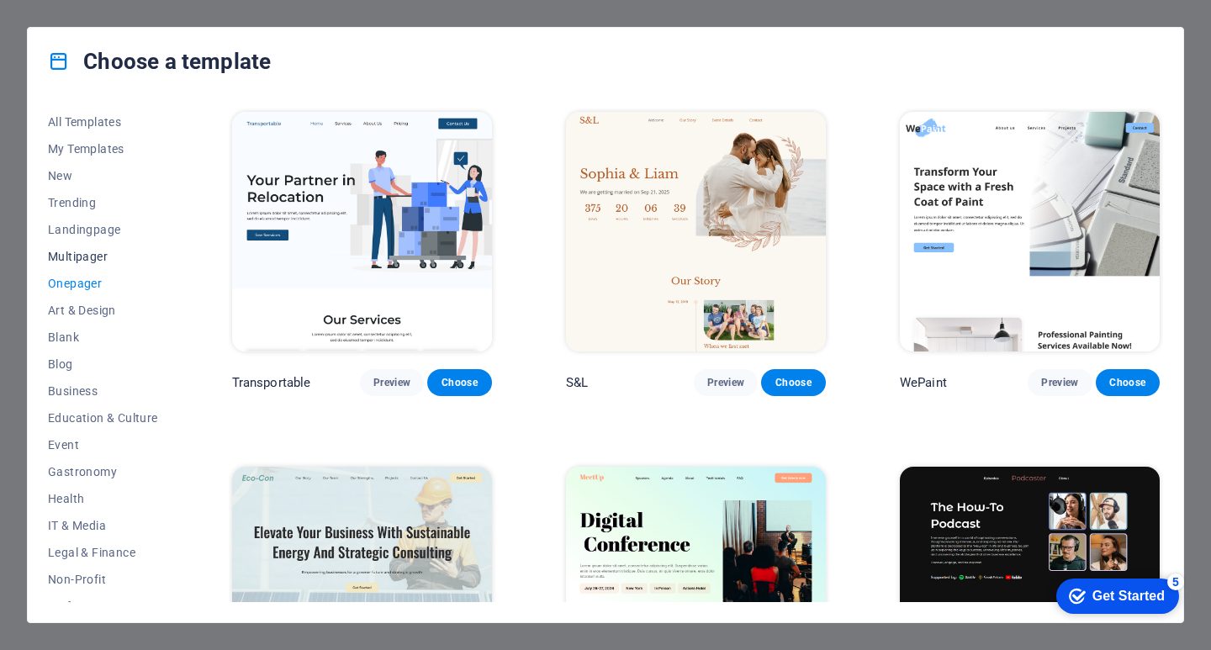
click at [85, 262] on span "Multipager" at bounding box center [103, 256] width 110 height 13
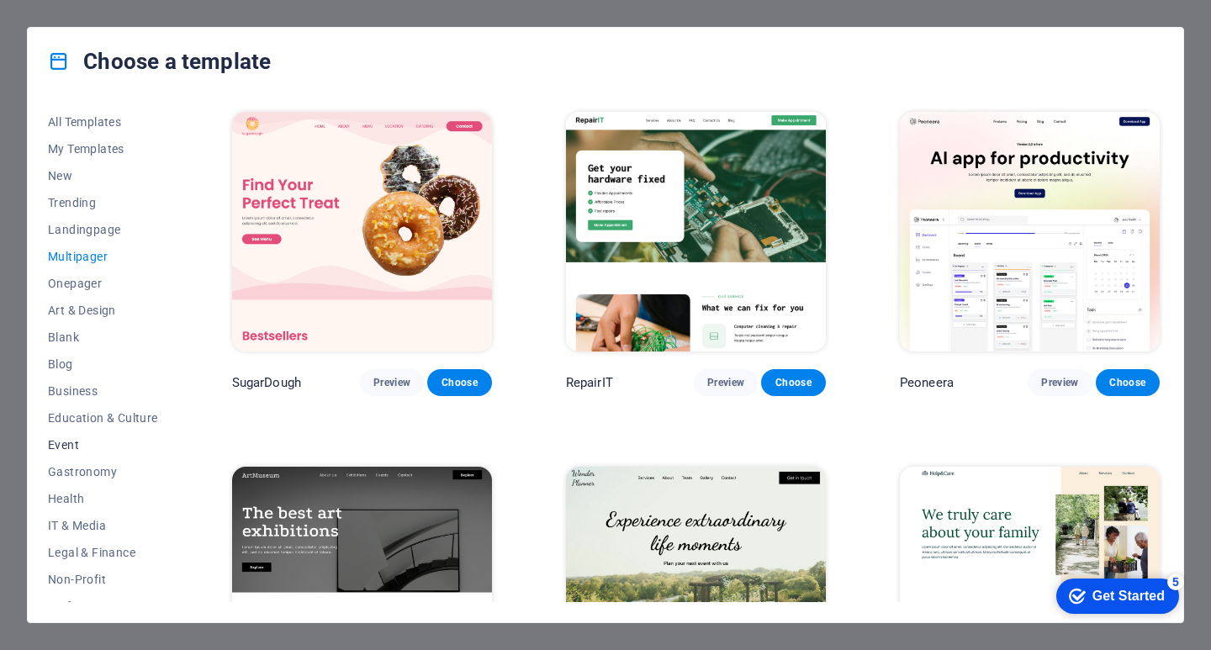
click at [69, 448] on span "Event" at bounding box center [103, 444] width 110 height 13
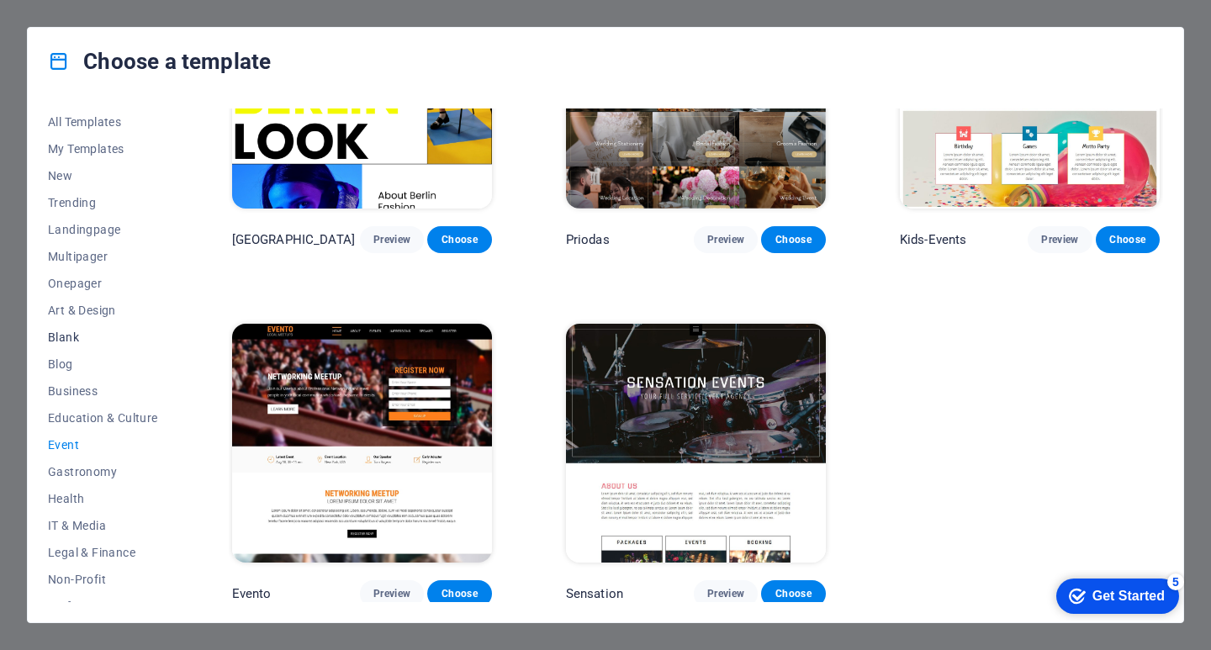
click at [71, 339] on span "Blank" at bounding box center [103, 336] width 110 height 13
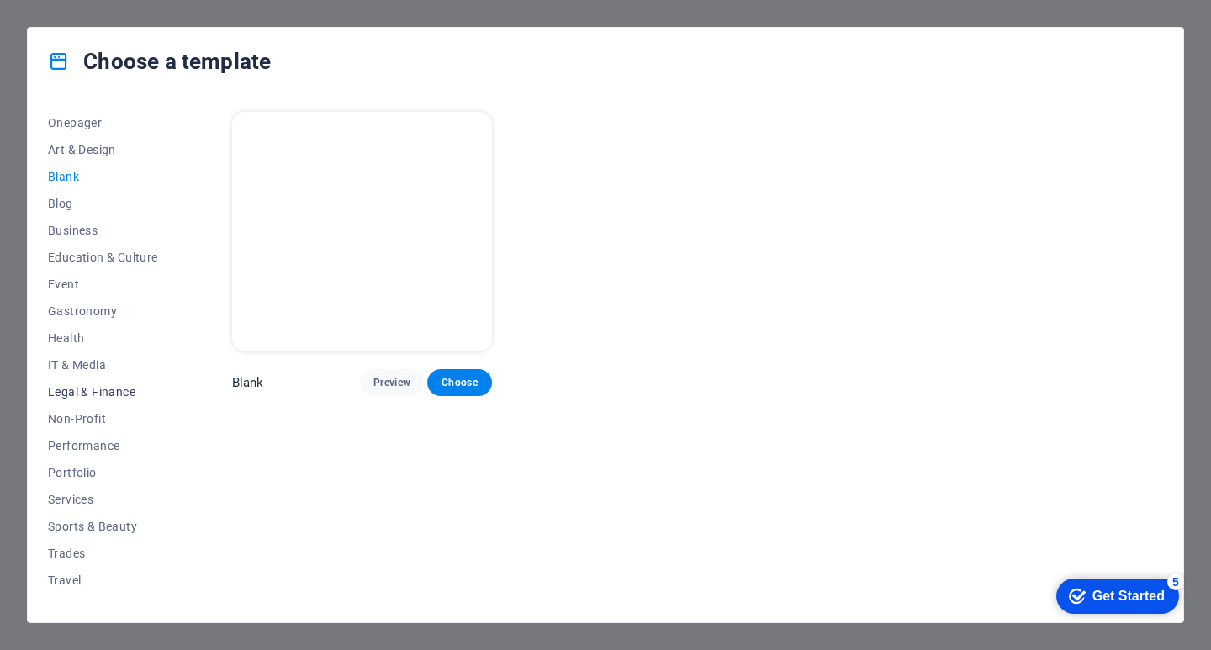
scroll to position [168, 0]
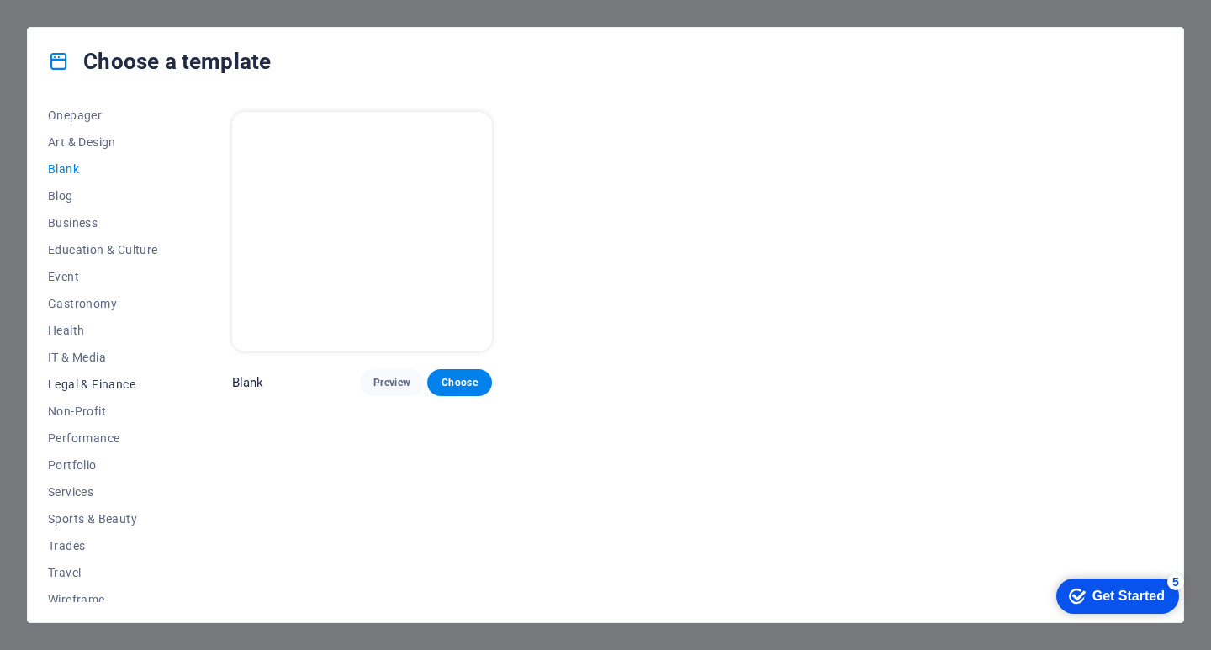
click at [87, 387] on span "Legal & Finance" at bounding box center [103, 384] width 110 height 13
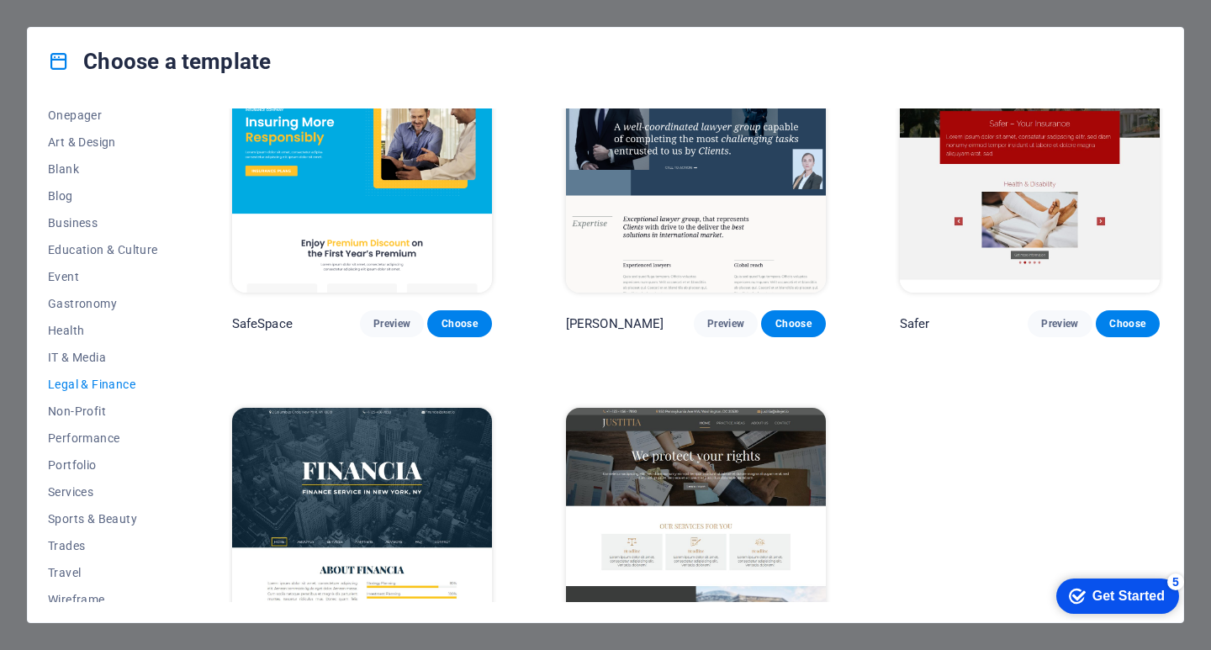
scroll to position [0, 0]
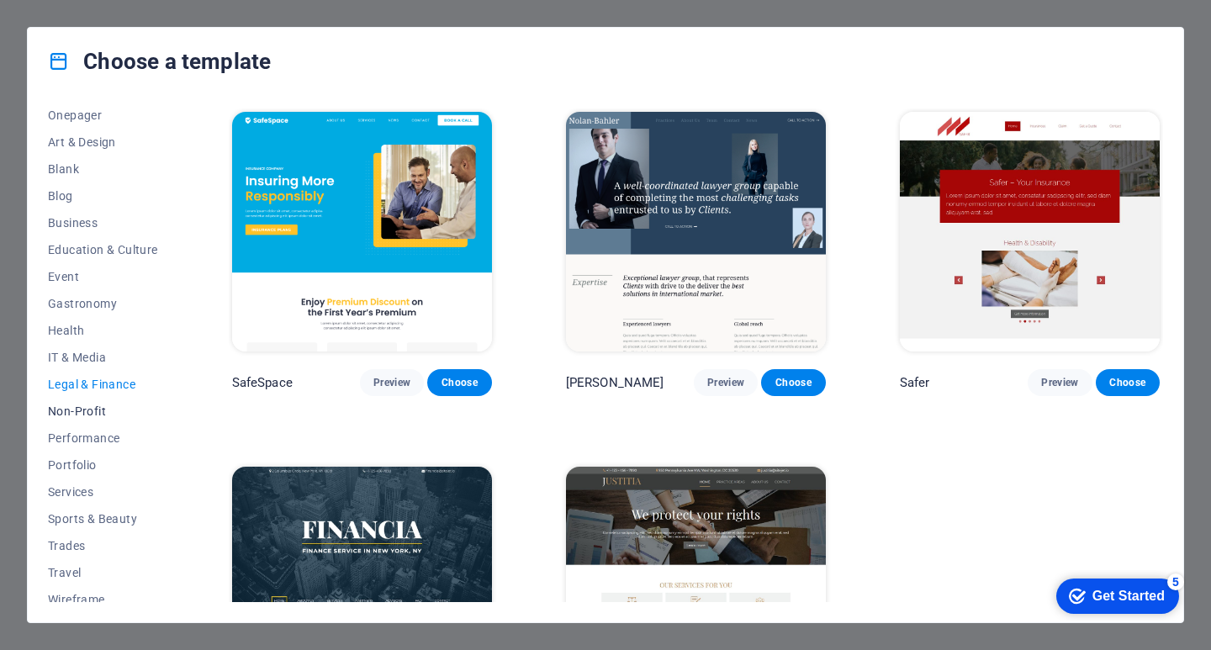
click at [88, 410] on span "Non-Profit" at bounding box center [103, 410] width 110 height 13
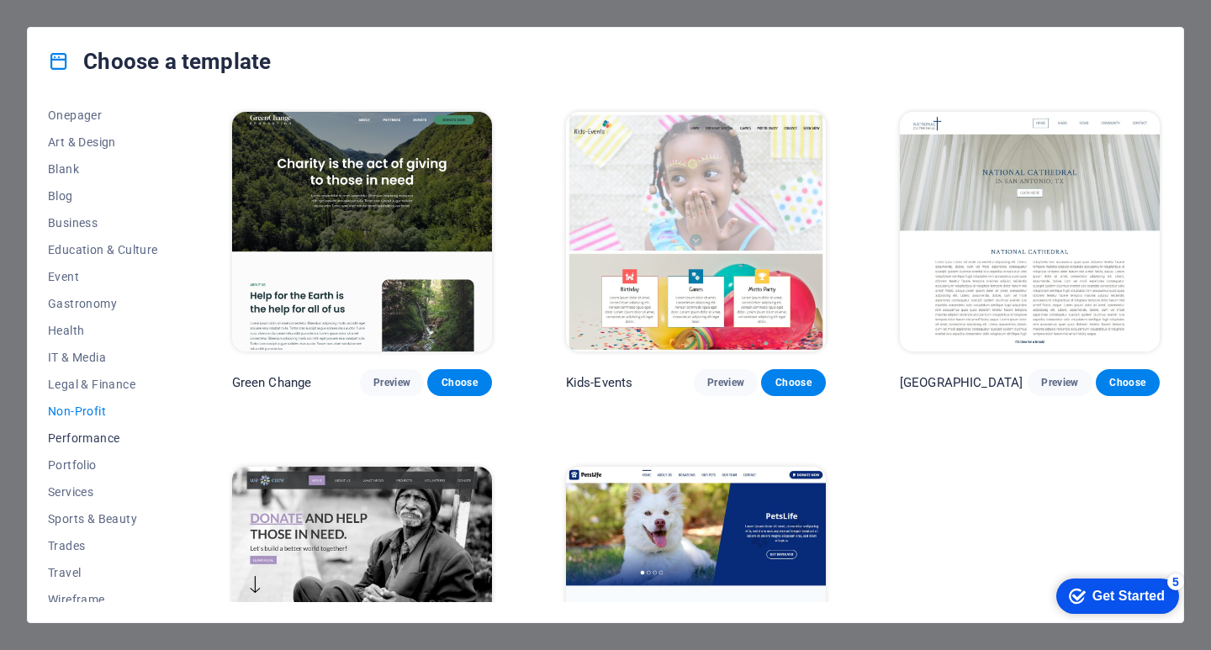
click at [82, 443] on span "Performance" at bounding box center [103, 437] width 110 height 13
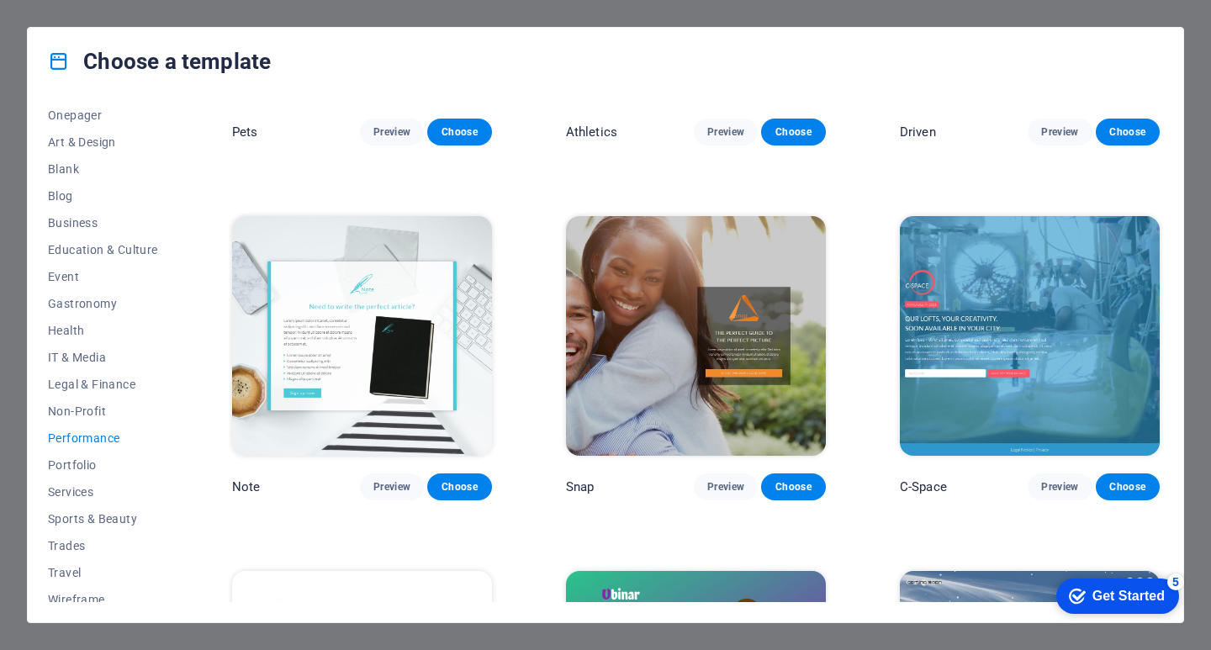
scroll to position [1009, 0]
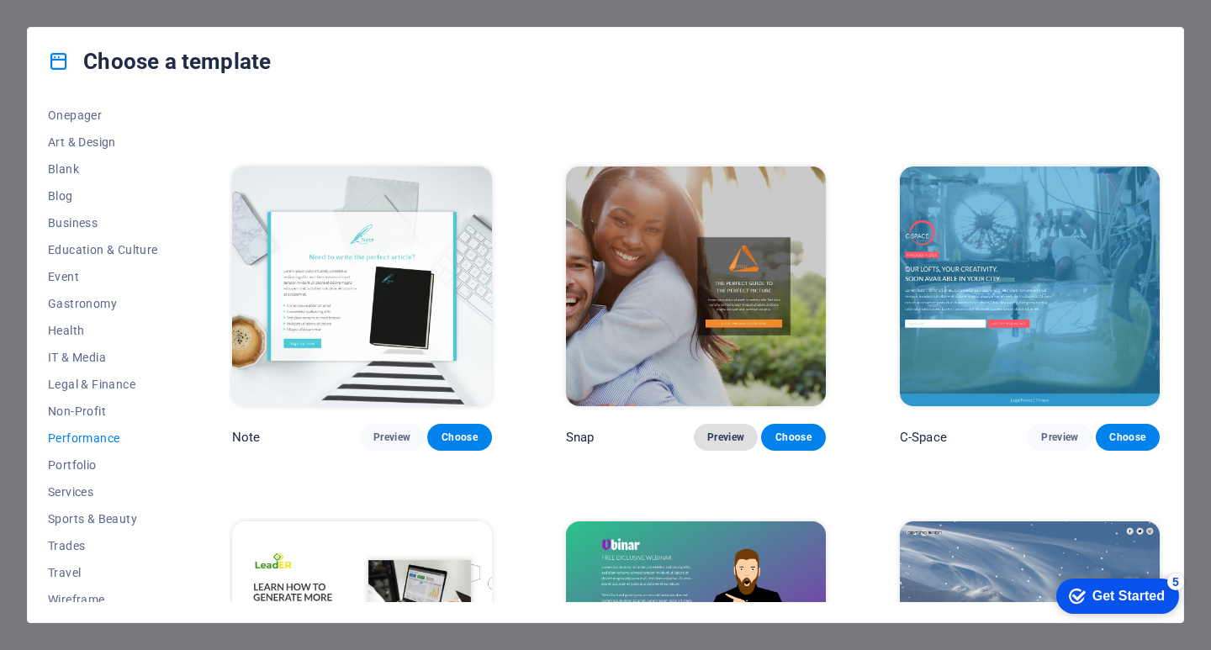
click at [724, 431] on span "Preview" at bounding box center [725, 437] width 37 height 13
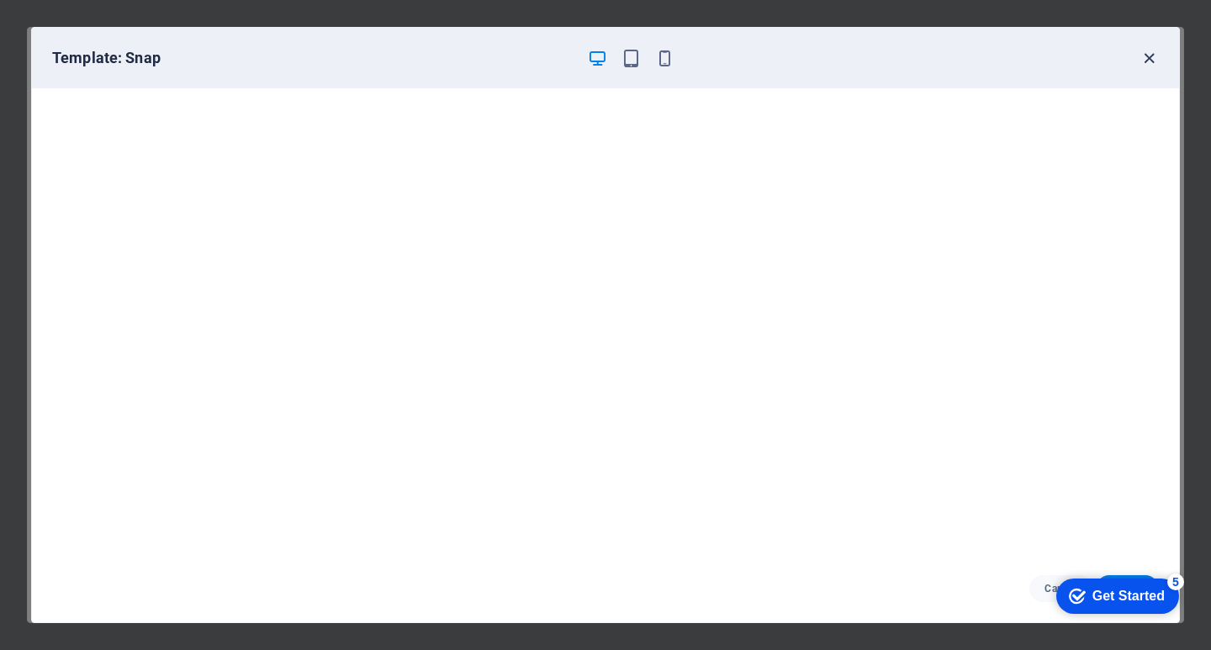
click at [1151, 55] on icon "button" at bounding box center [1148, 58] width 19 height 19
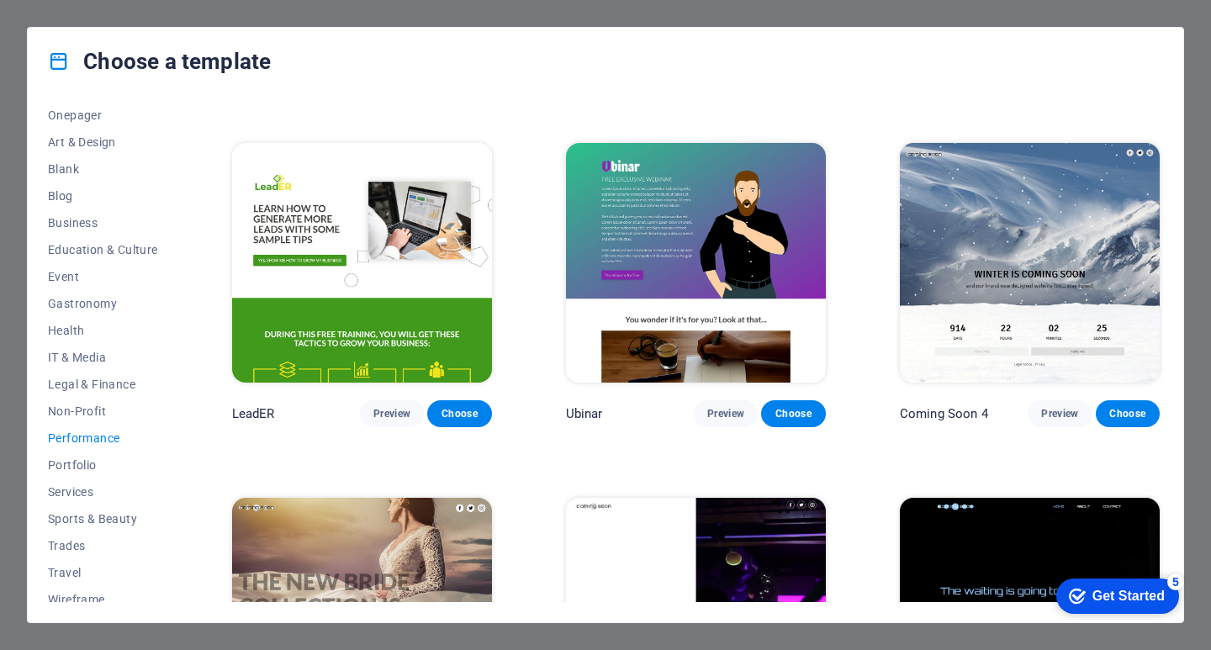
scroll to position [1303, 0]
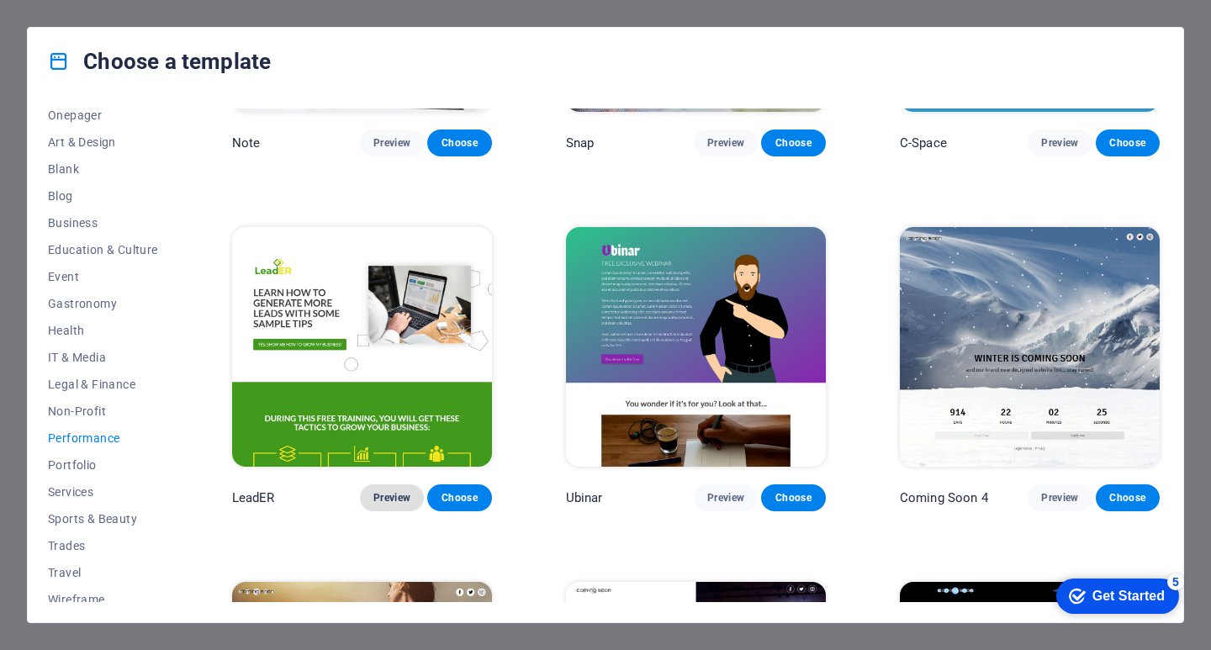
click at [402, 491] on span "Preview" at bounding box center [391, 497] width 37 height 13
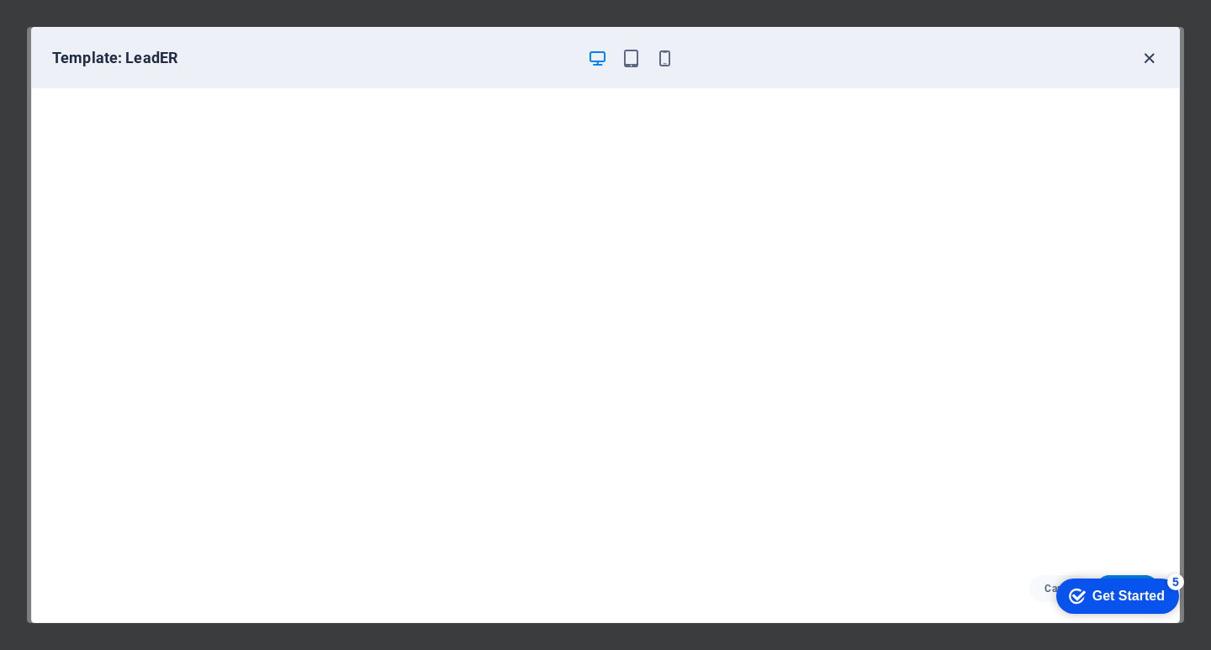
click at [1144, 59] on icon "button" at bounding box center [1148, 58] width 19 height 19
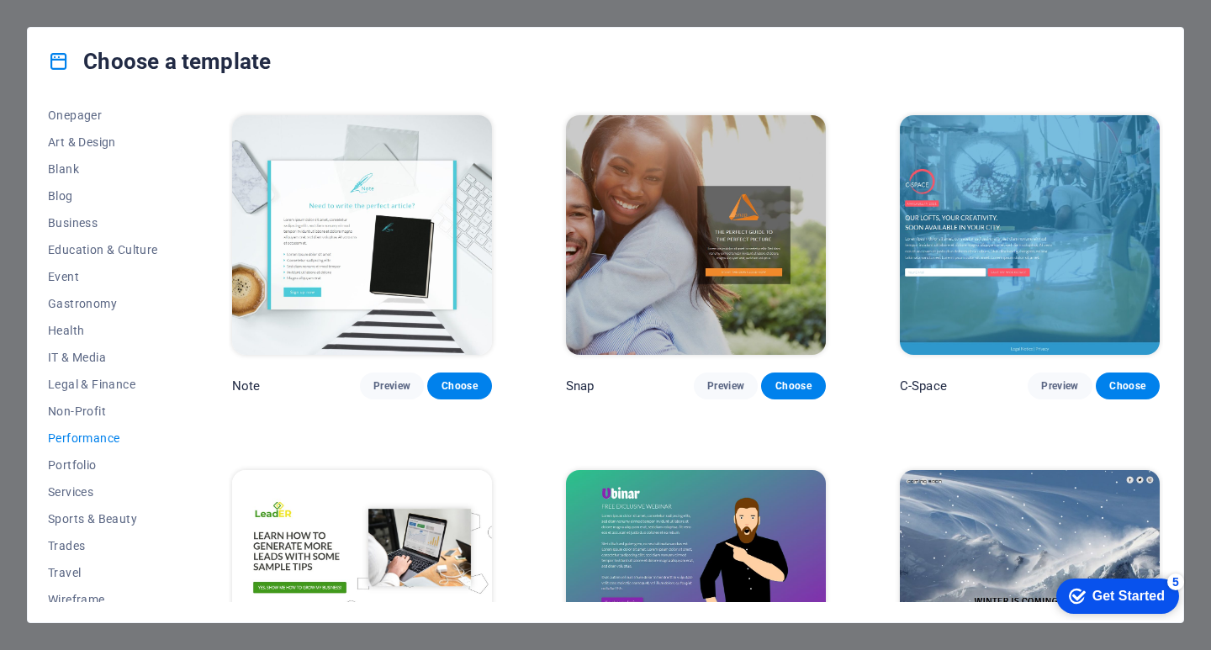
scroll to position [967, 0]
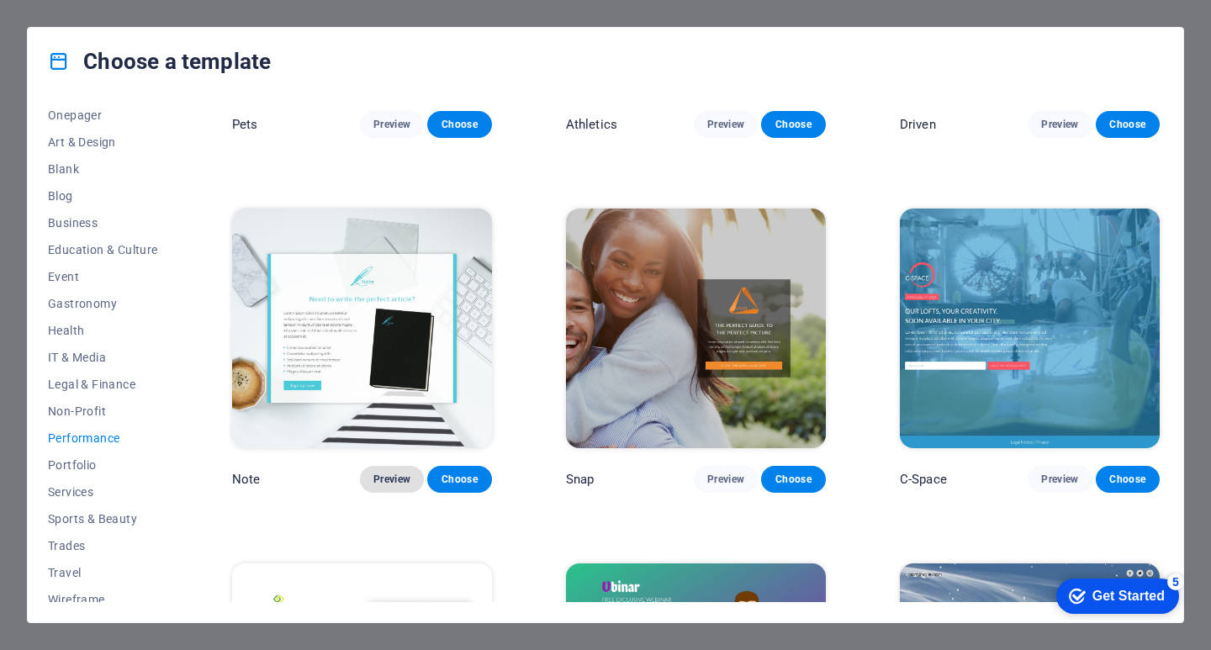
click at [387, 473] on span "Preview" at bounding box center [391, 479] width 37 height 13
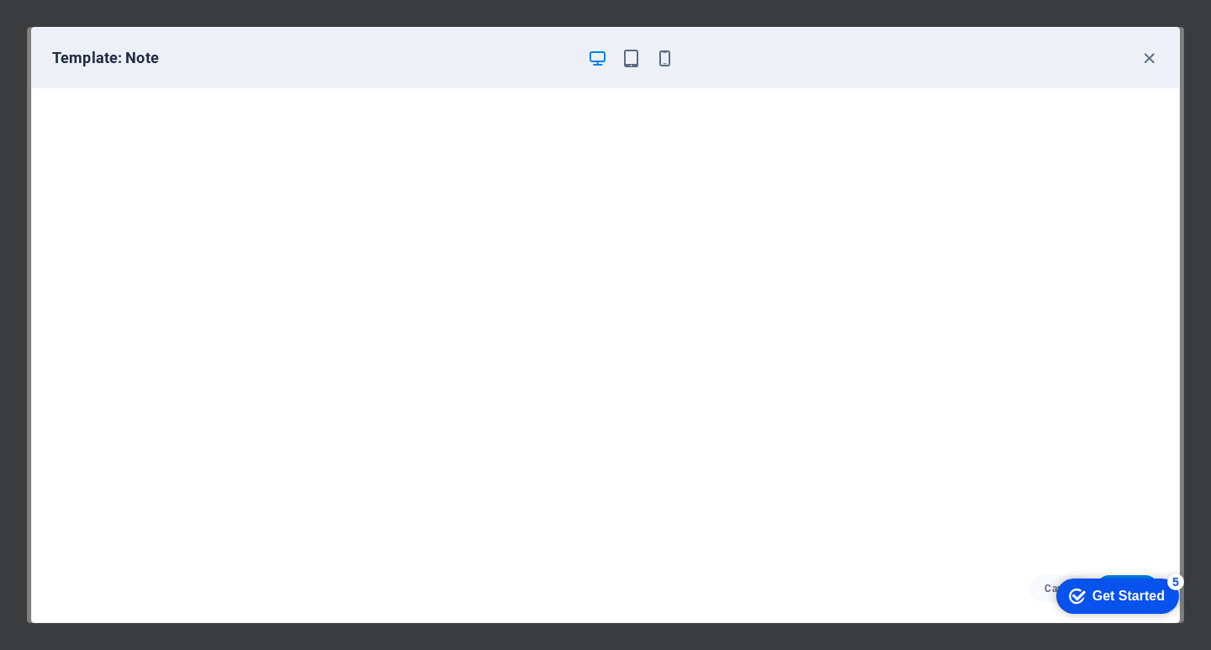
scroll to position [4, 0]
click at [1147, 58] on icon "button" at bounding box center [1148, 58] width 19 height 19
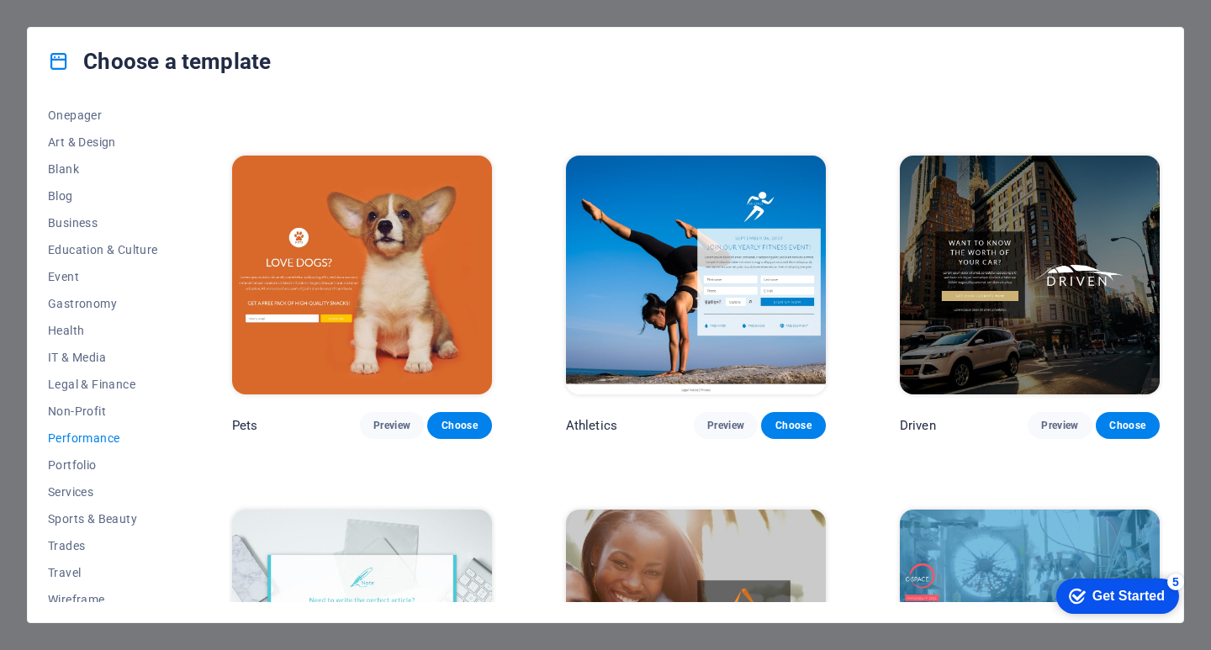
scroll to position [673, 0]
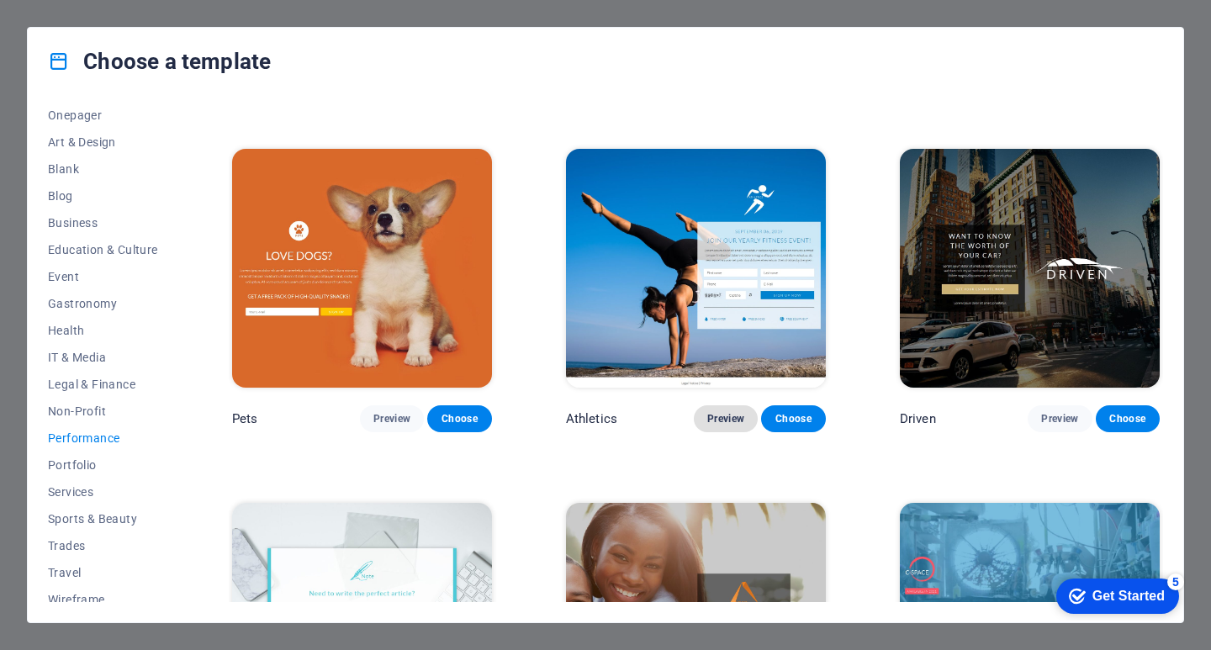
click at [729, 412] on span "Preview" at bounding box center [725, 418] width 37 height 13
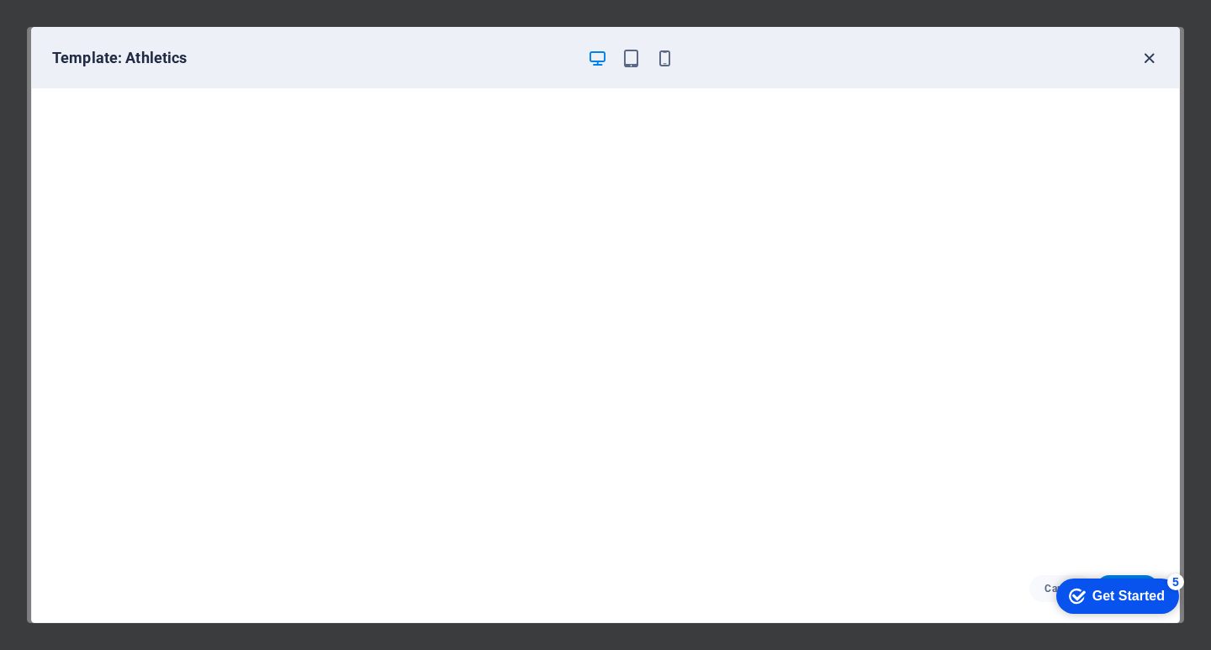
click at [1149, 57] on icon "button" at bounding box center [1148, 58] width 19 height 19
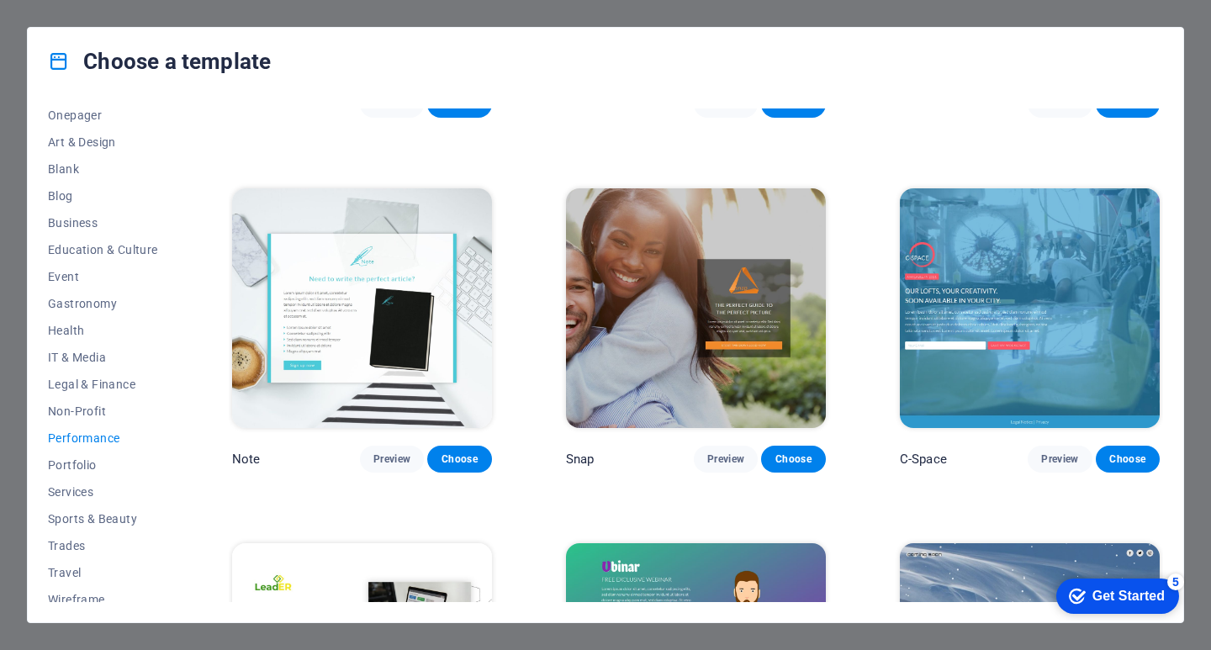
scroll to position [967, 0]
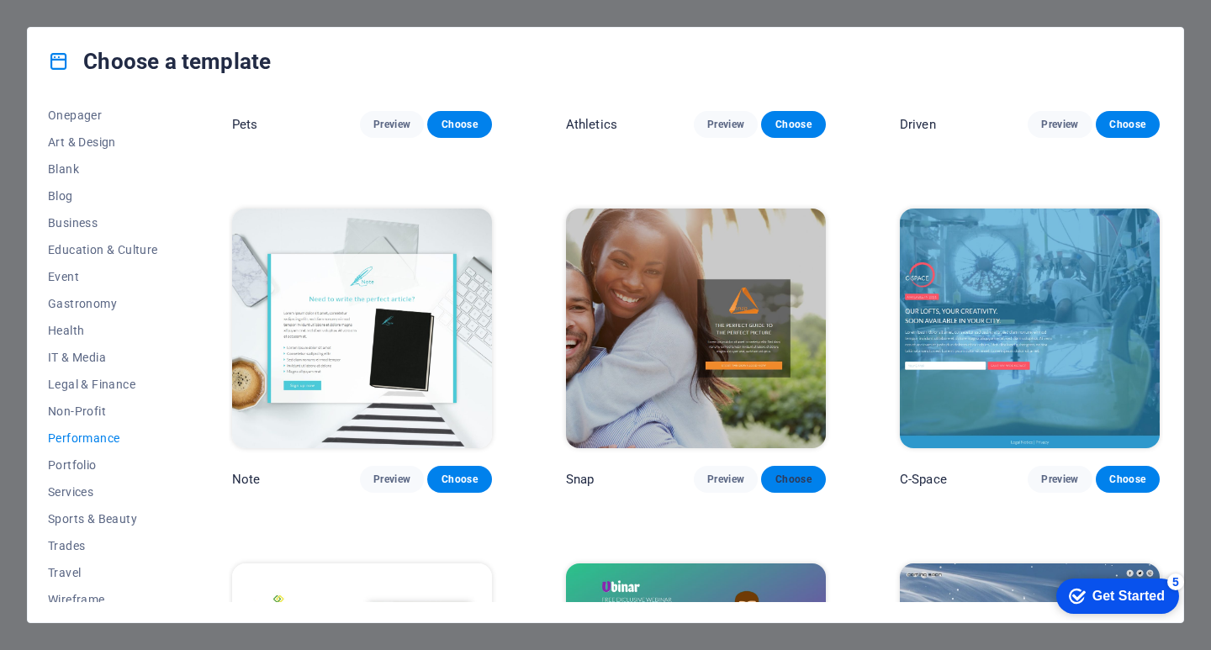
click at [791, 473] on span "Choose" at bounding box center [792, 479] width 37 height 13
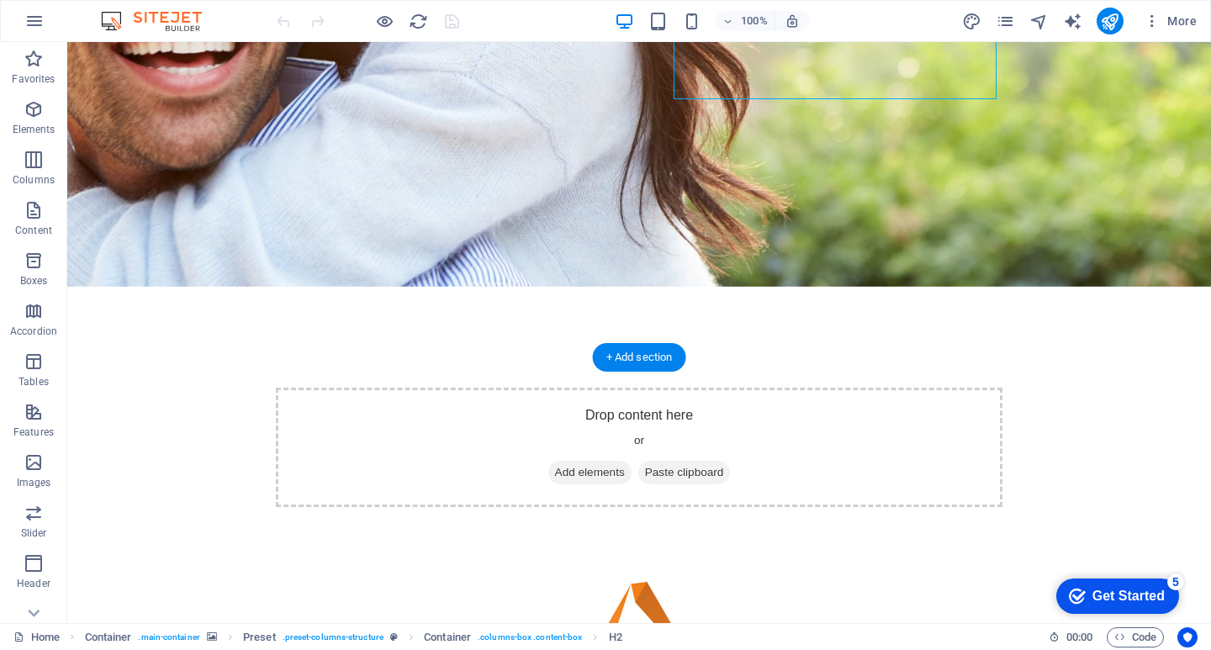
scroll to position [402, 0]
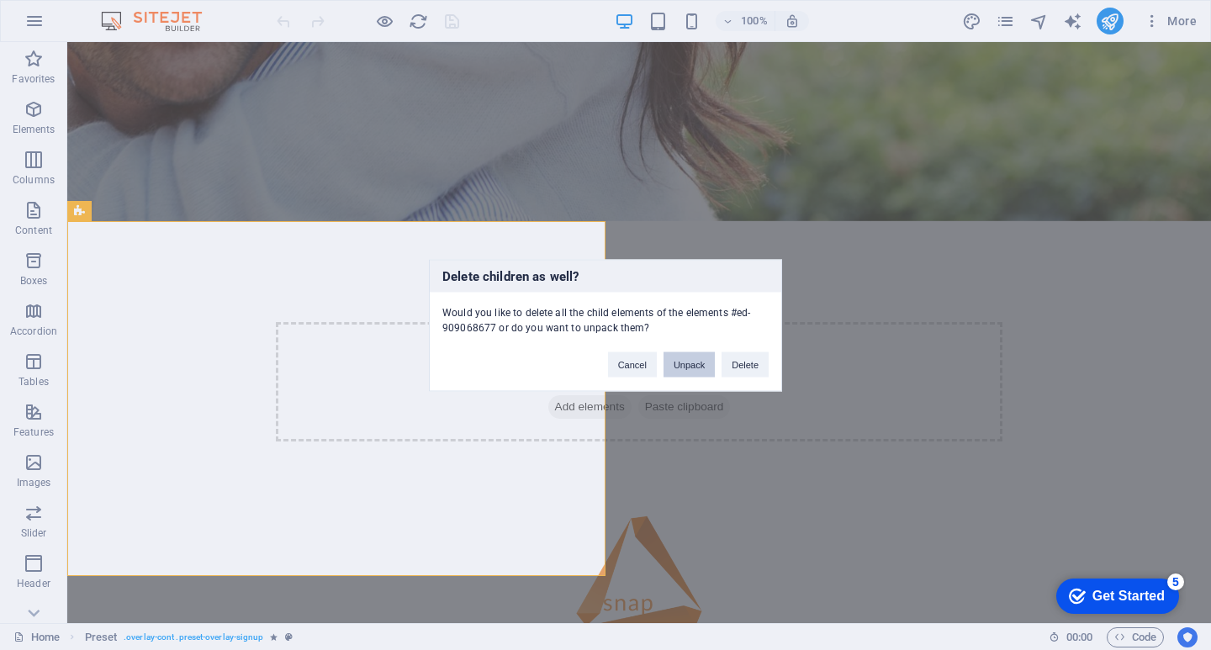
drag, startPoint x: 686, startPoint y: 369, endPoint x: 773, endPoint y: 346, distance: 89.8
click at [687, 368] on button "Unpack" at bounding box center [688, 363] width 51 height 25
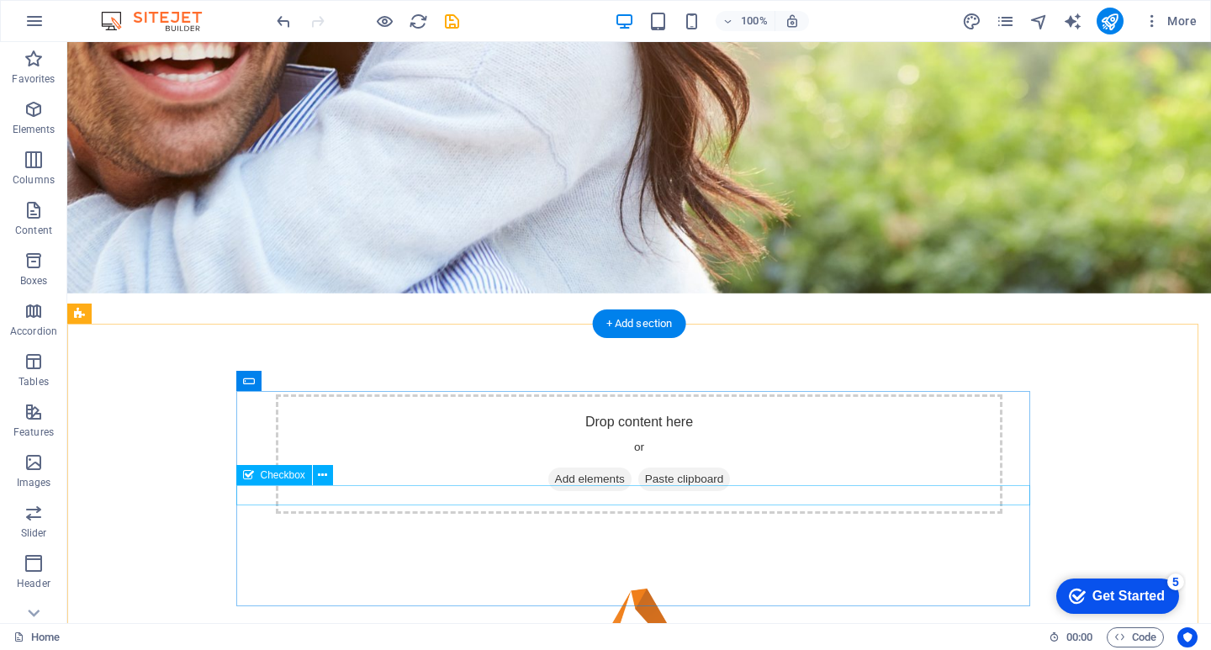
scroll to position [454, 0]
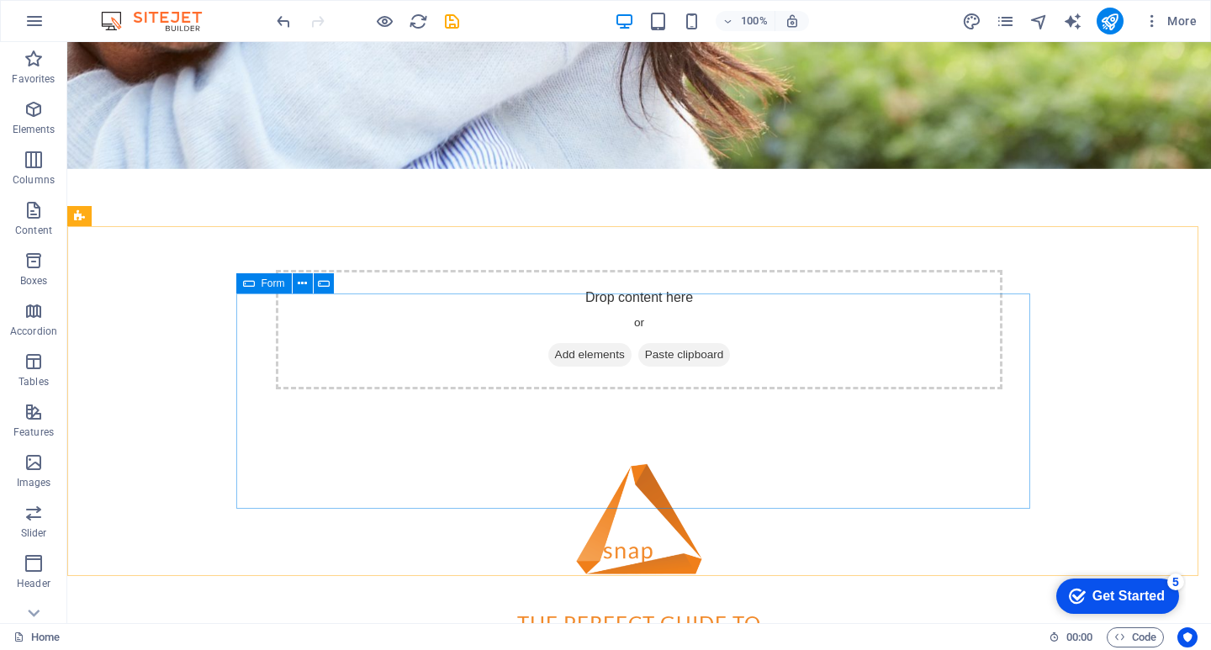
click at [247, 286] on icon at bounding box center [249, 283] width 12 height 20
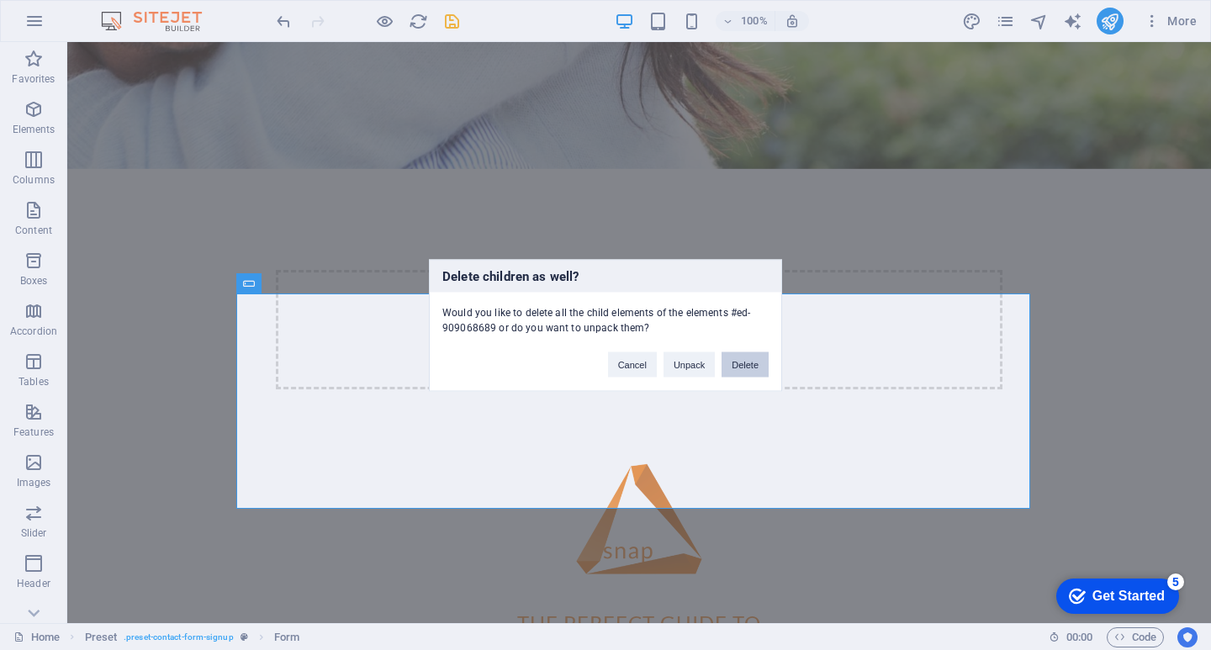
drag, startPoint x: 747, startPoint y: 366, endPoint x: 681, endPoint y: 324, distance: 77.9
click at [747, 366] on button "Delete" at bounding box center [744, 363] width 47 height 25
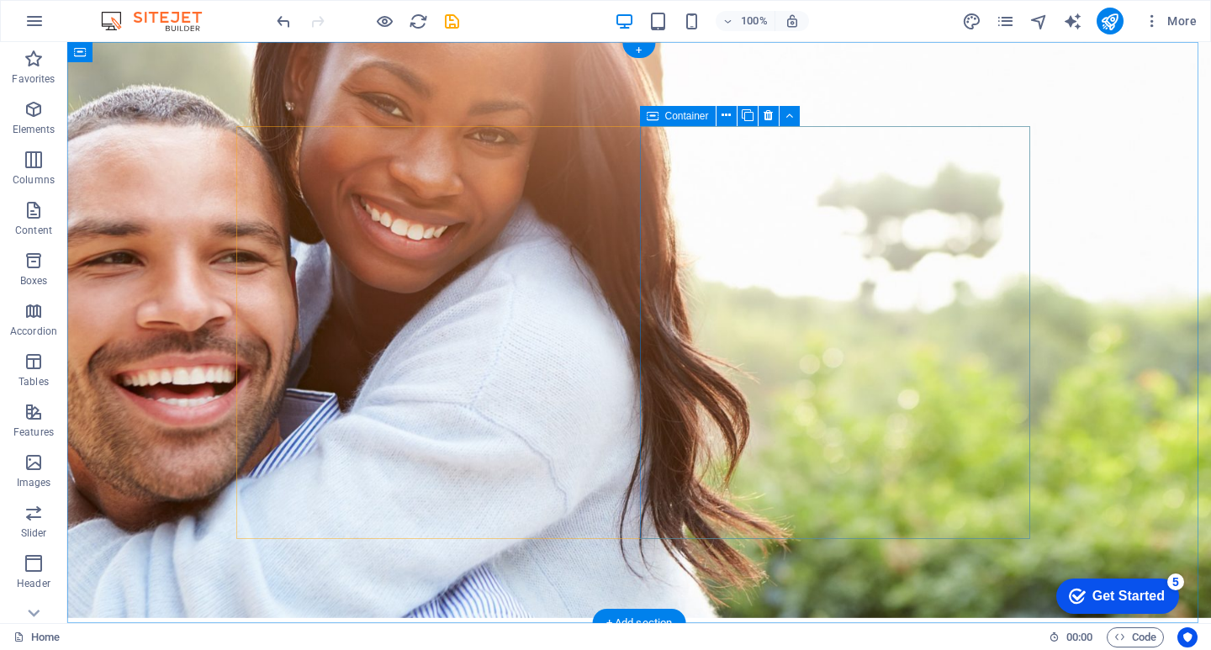
scroll to position [0, 0]
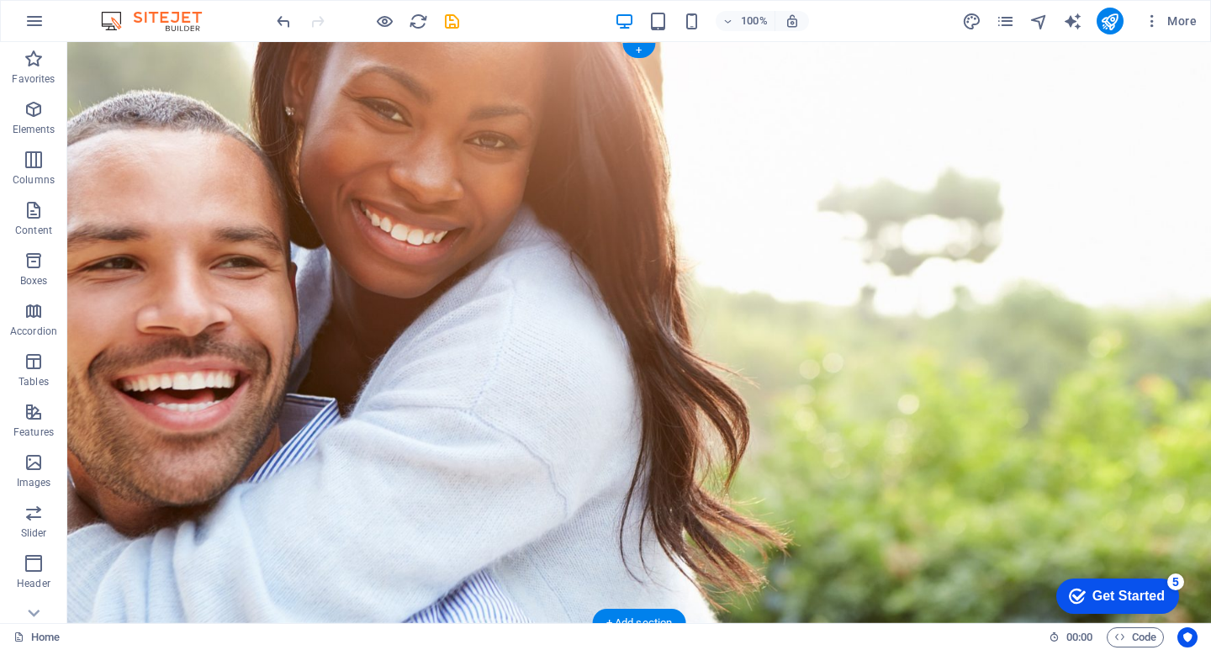
click at [521, 88] on figure at bounding box center [639, 332] width 1144 height 581
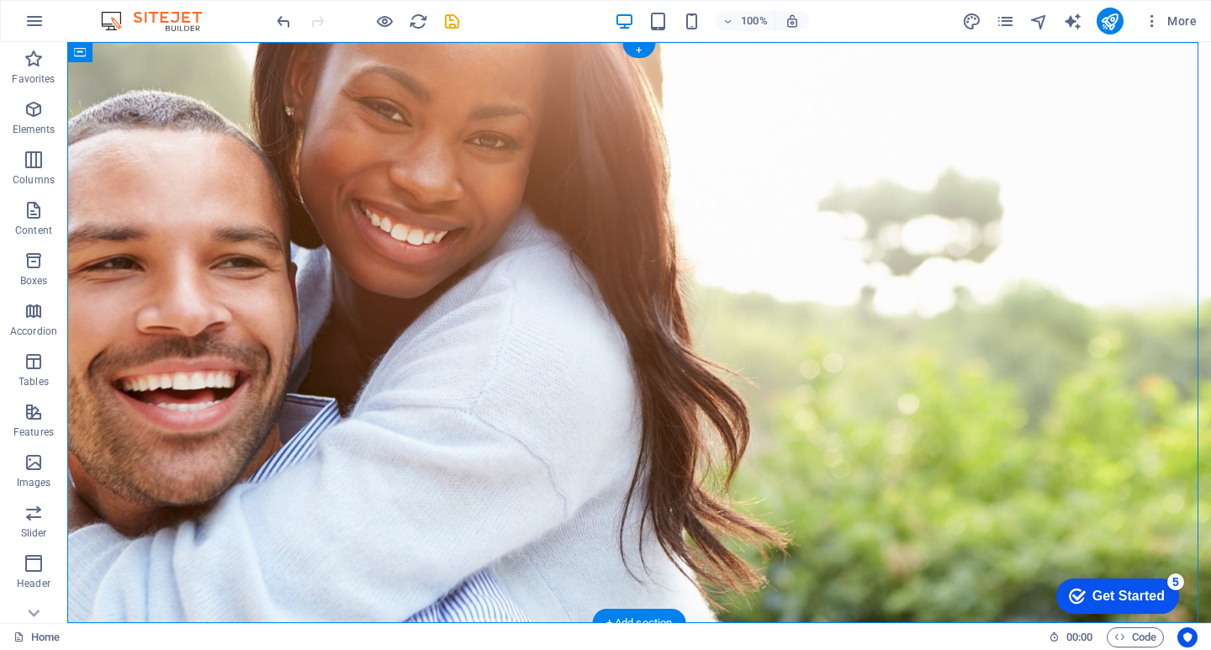
click at [521, 88] on figure at bounding box center [639, 332] width 1144 height 581
select select "%"
select select "vh"
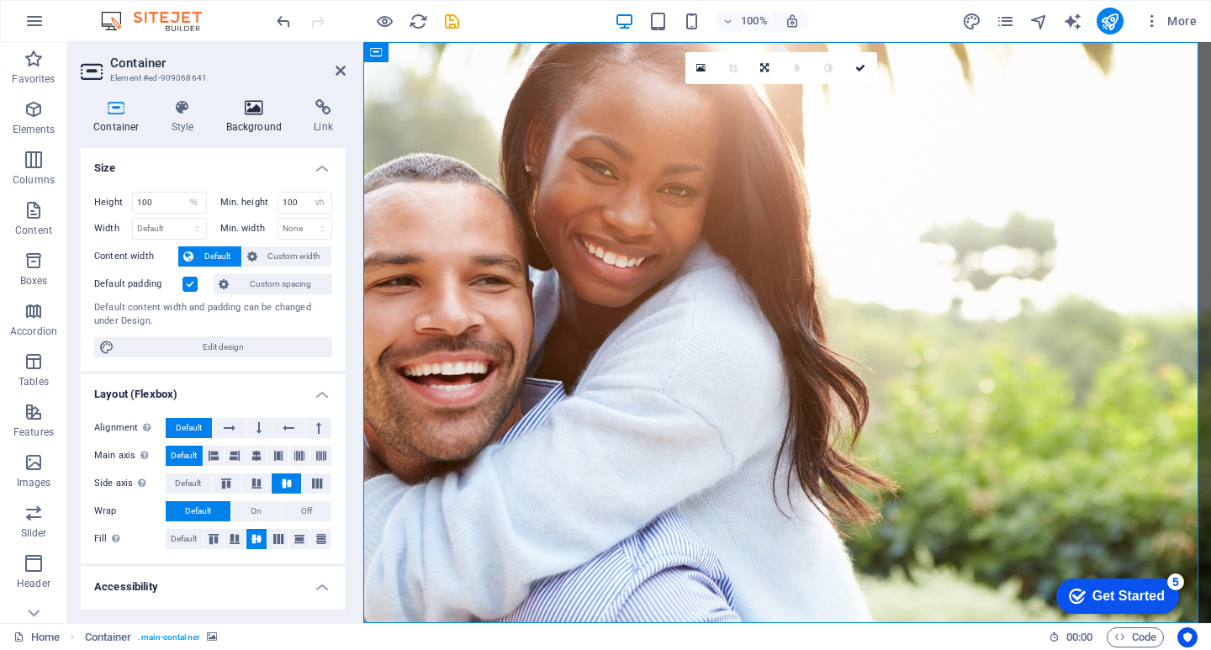
click at [243, 104] on icon at bounding box center [255, 107] width 82 height 17
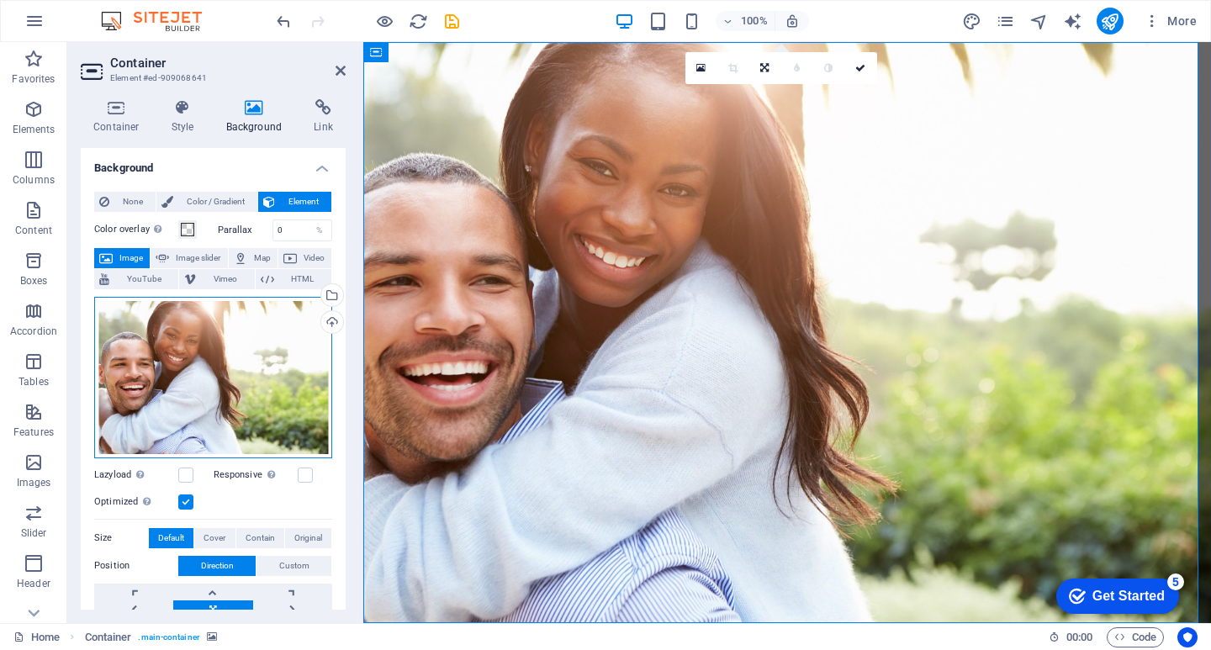
click at [242, 383] on div "Drag files here, click to choose files or select files from Files or our free s…" at bounding box center [213, 377] width 238 height 161
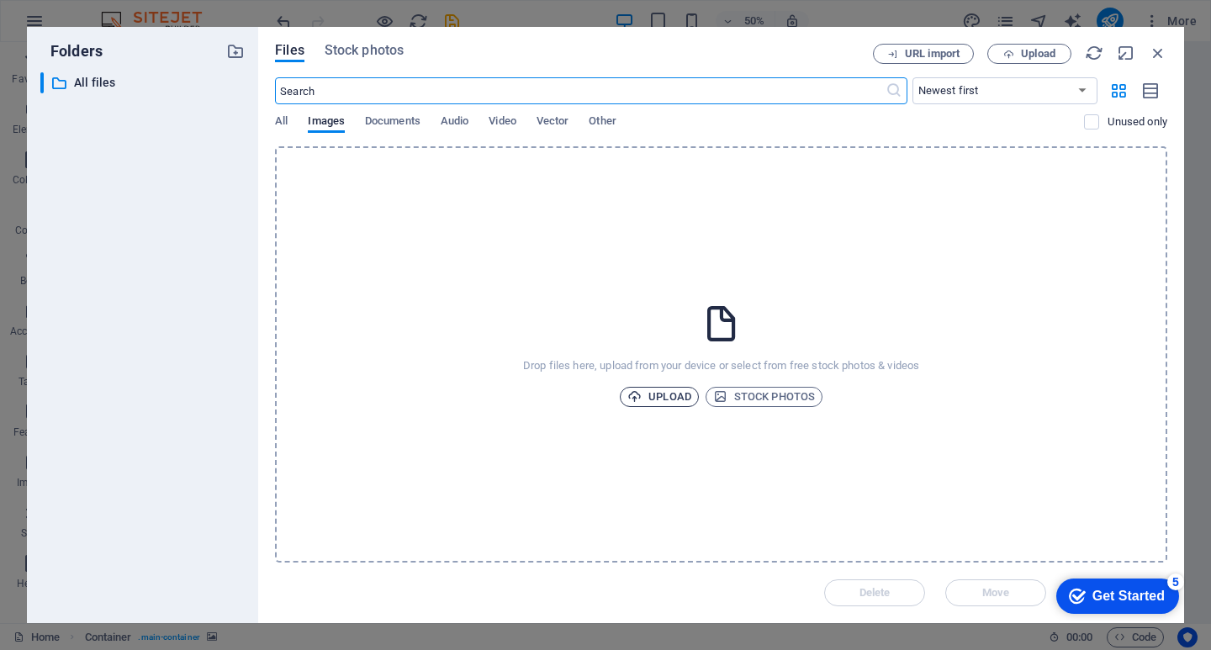
click at [677, 397] on span "Upload" at bounding box center [659, 397] width 64 height 20
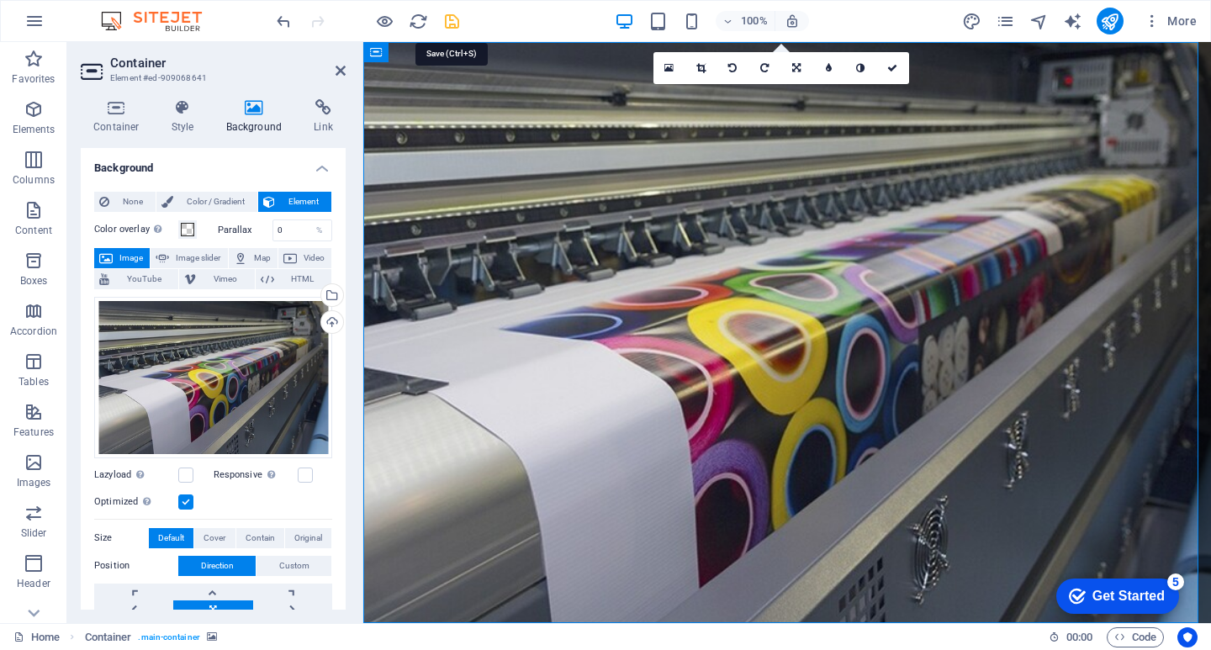
click at [457, 22] on icon "save" at bounding box center [451, 21] width 19 height 19
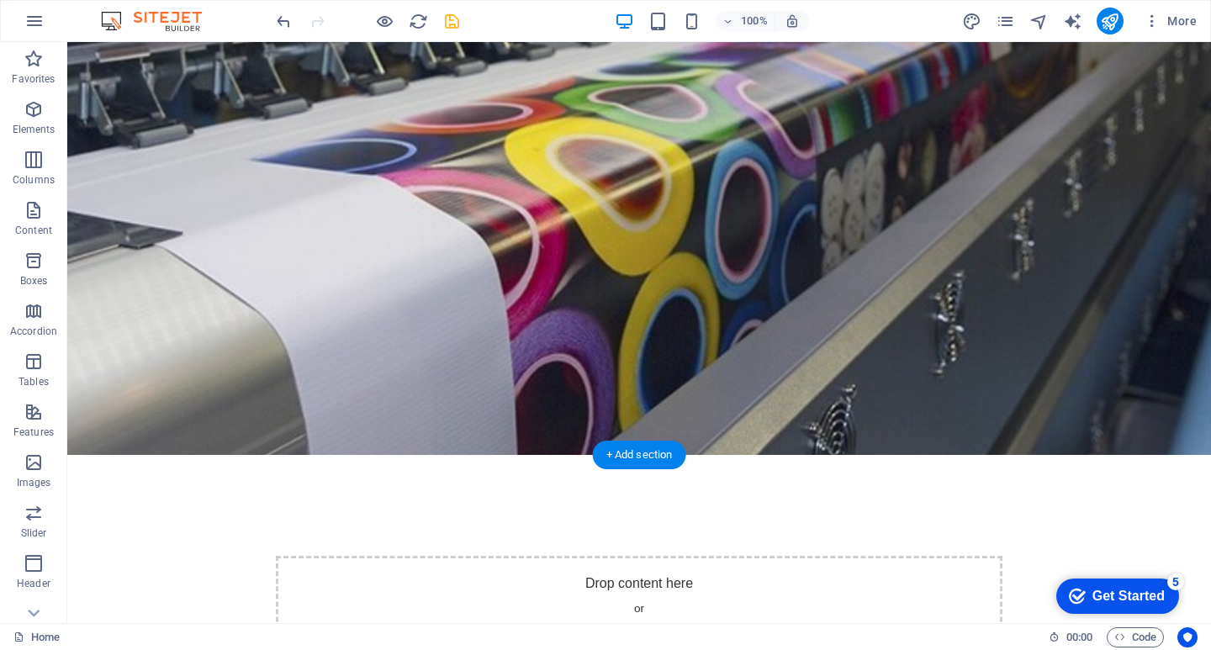
scroll to position [84, 0]
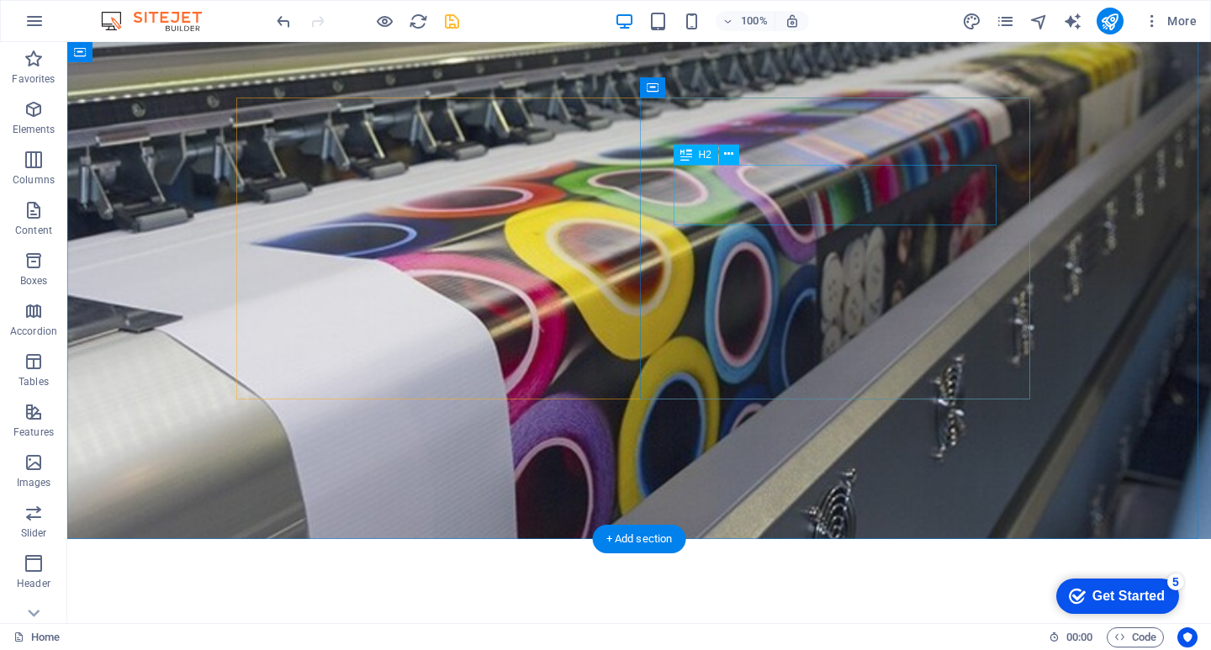
drag, startPoint x: 844, startPoint y: 194, endPoint x: 959, endPoint y: 235, distance: 122.3
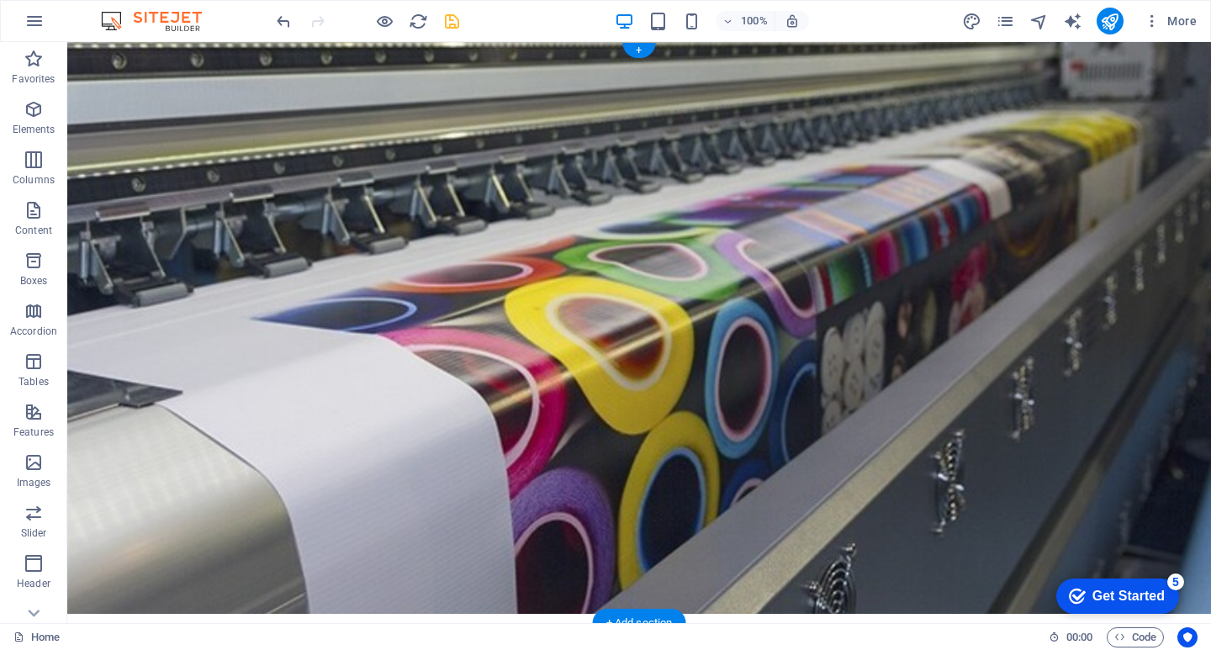
scroll to position [0, 0]
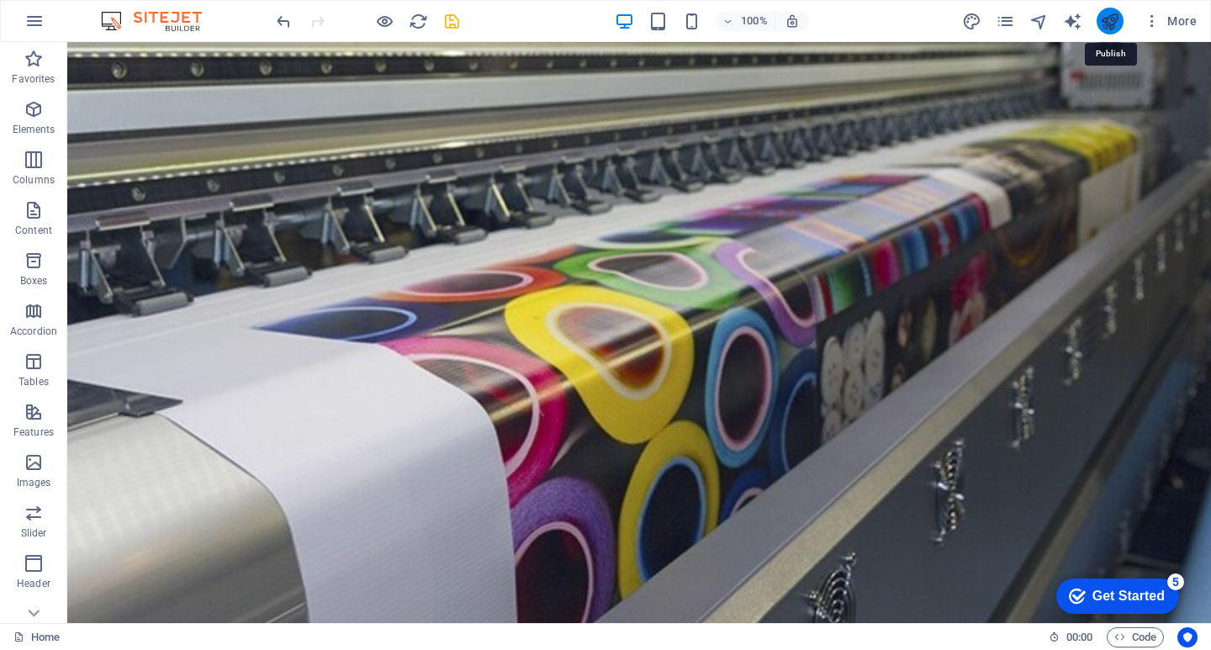
click at [1108, 23] on icon "publish" at bounding box center [1109, 21] width 19 height 19
